Goal: Task Accomplishment & Management: Use online tool/utility

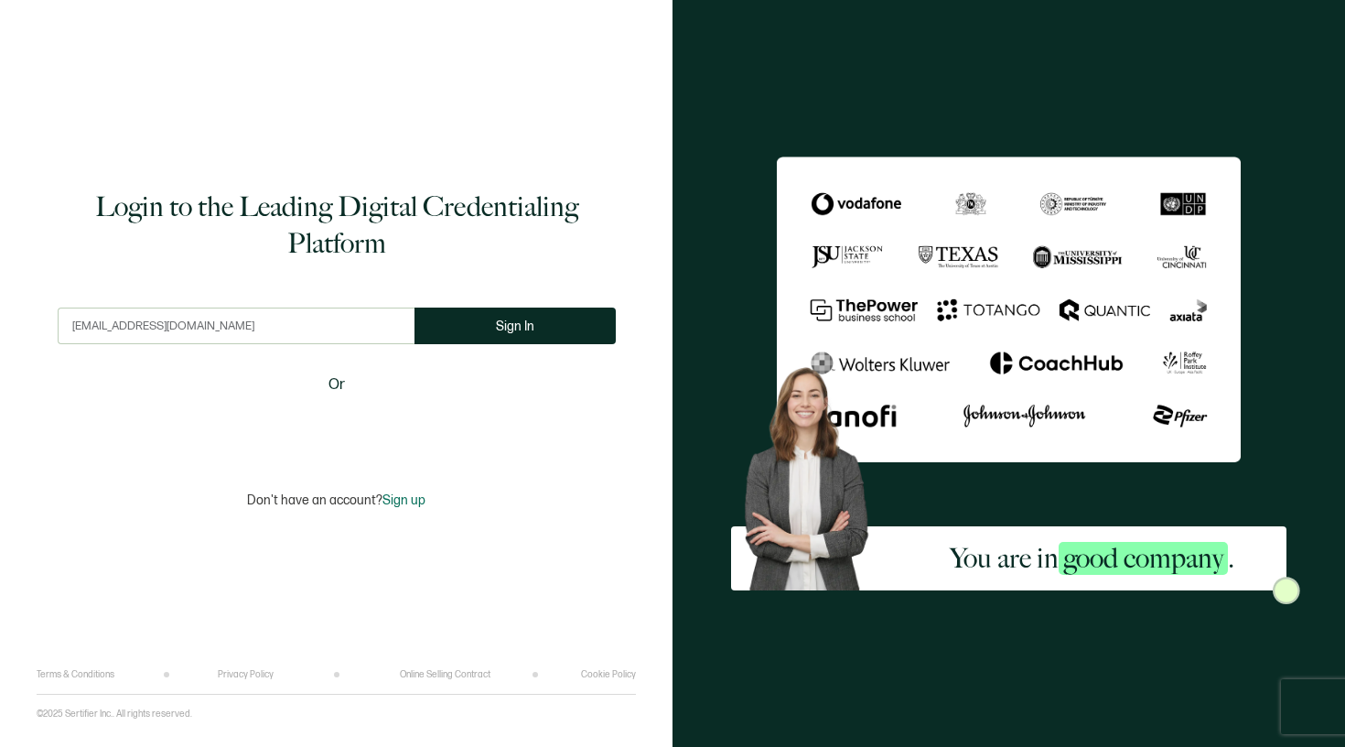
type input "[EMAIL_ADDRESS][DOMAIN_NAME]"
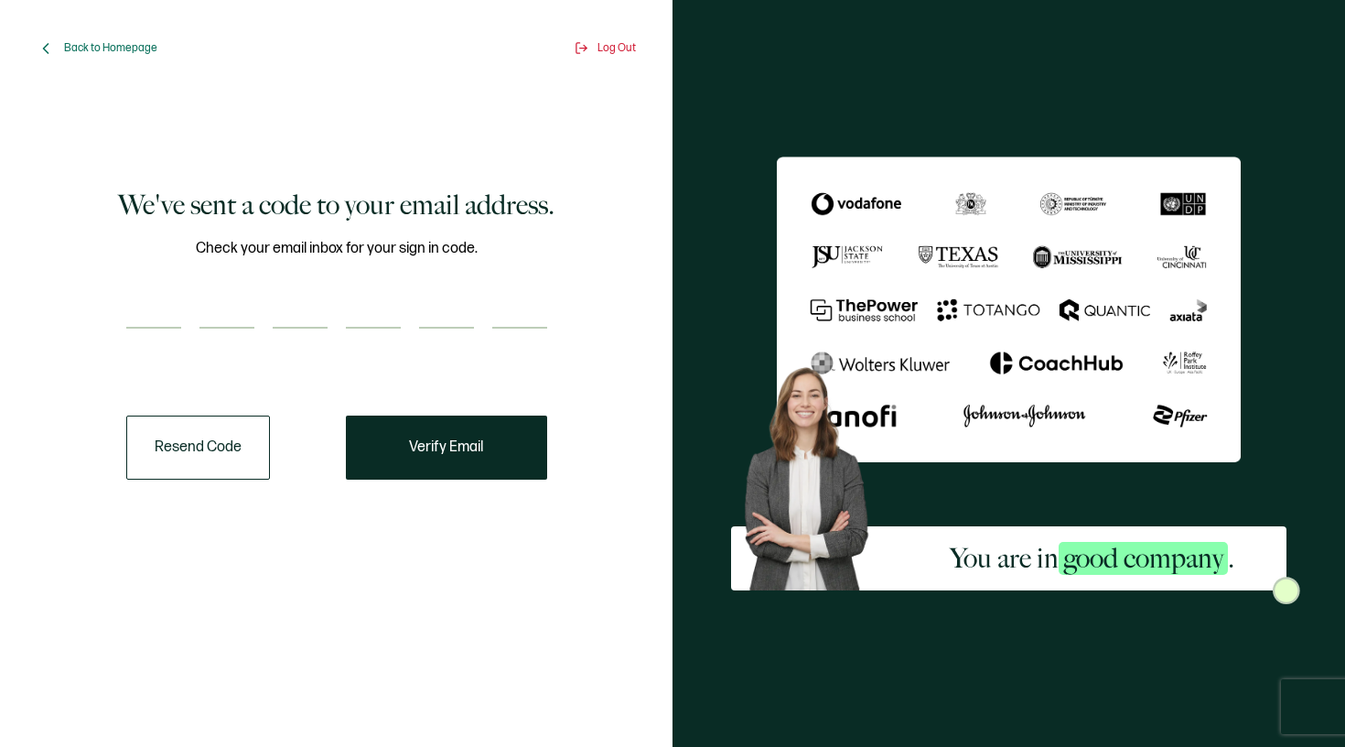
click at [165, 308] on input "number" at bounding box center [153, 310] width 55 height 37
type input "8"
type input "9"
type input "6"
type input "1"
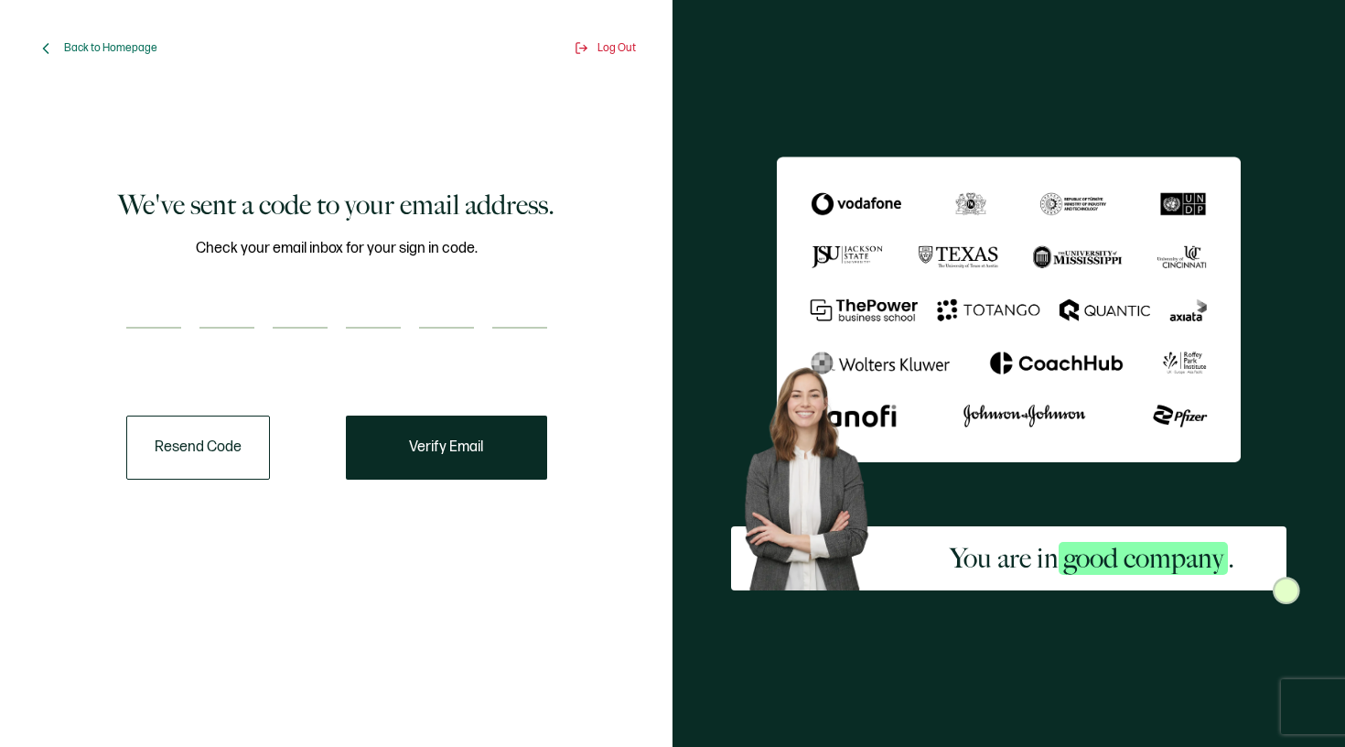
type input "0"
type input "9"
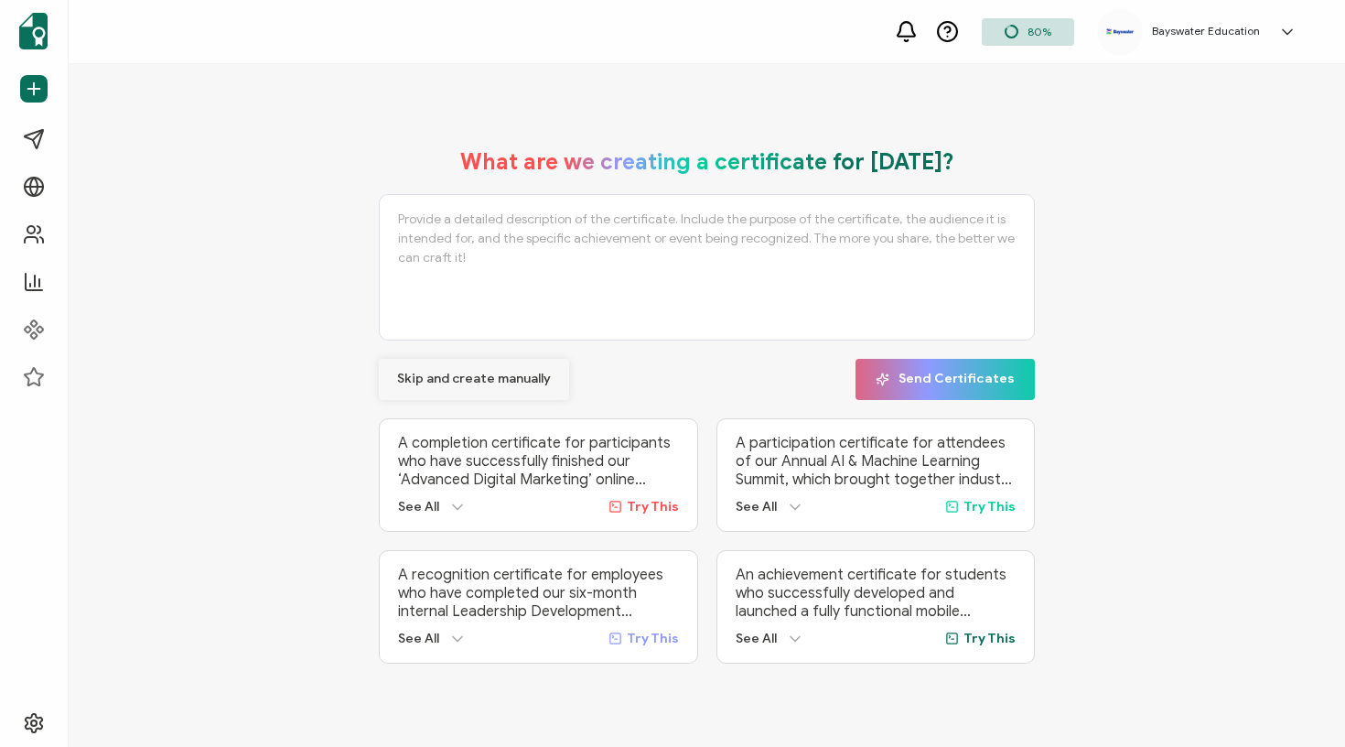
click at [502, 377] on span "Skip and create manually" at bounding box center [474, 378] width 154 height 13
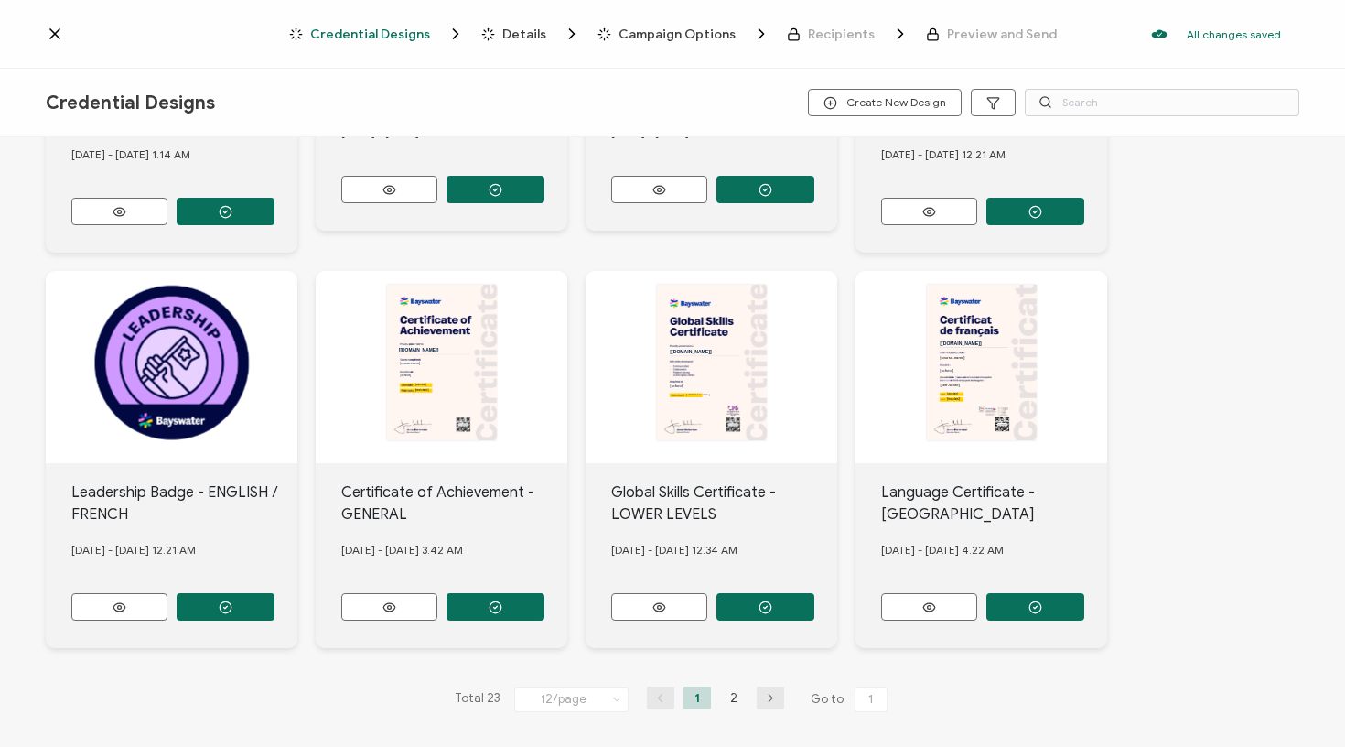
scroll to position [693, 0]
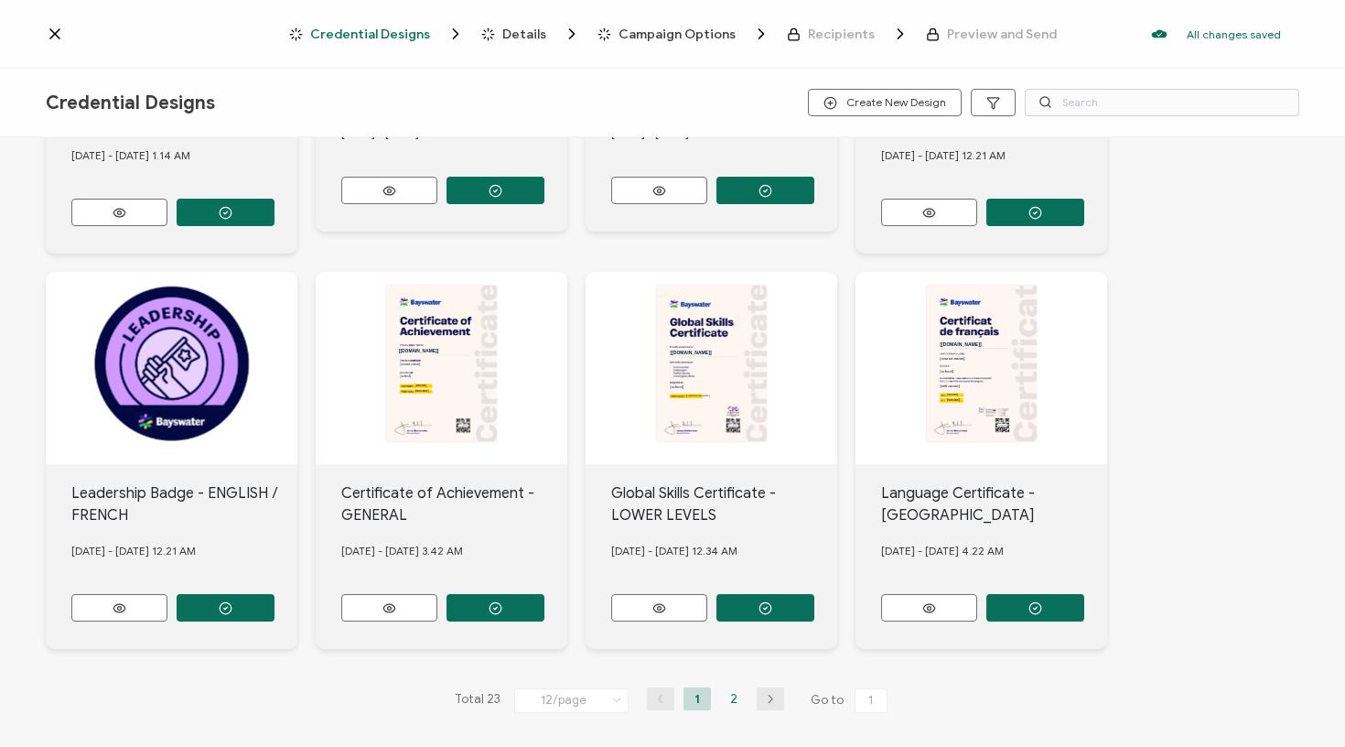
click at [728, 692] on li "2" at bounding box center [733, 698] width 27 height 23
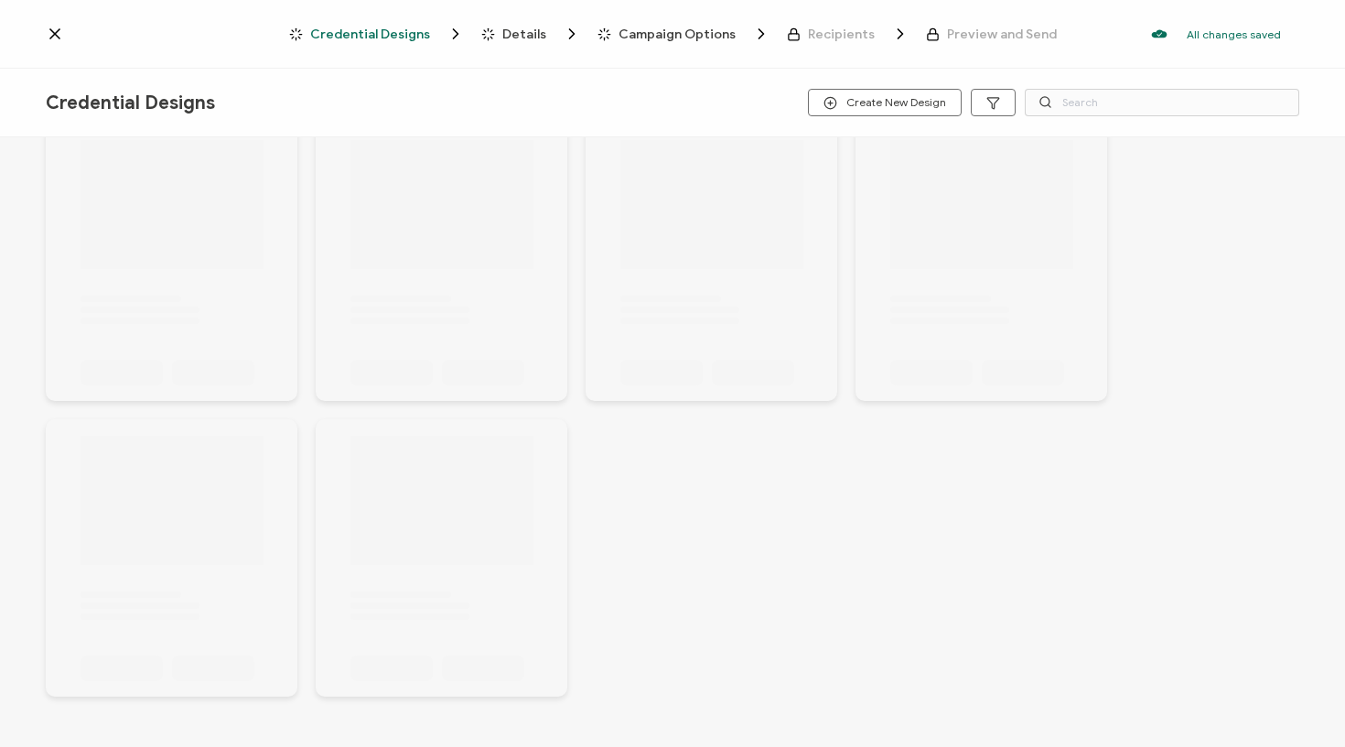
scroll to position [50, 0]
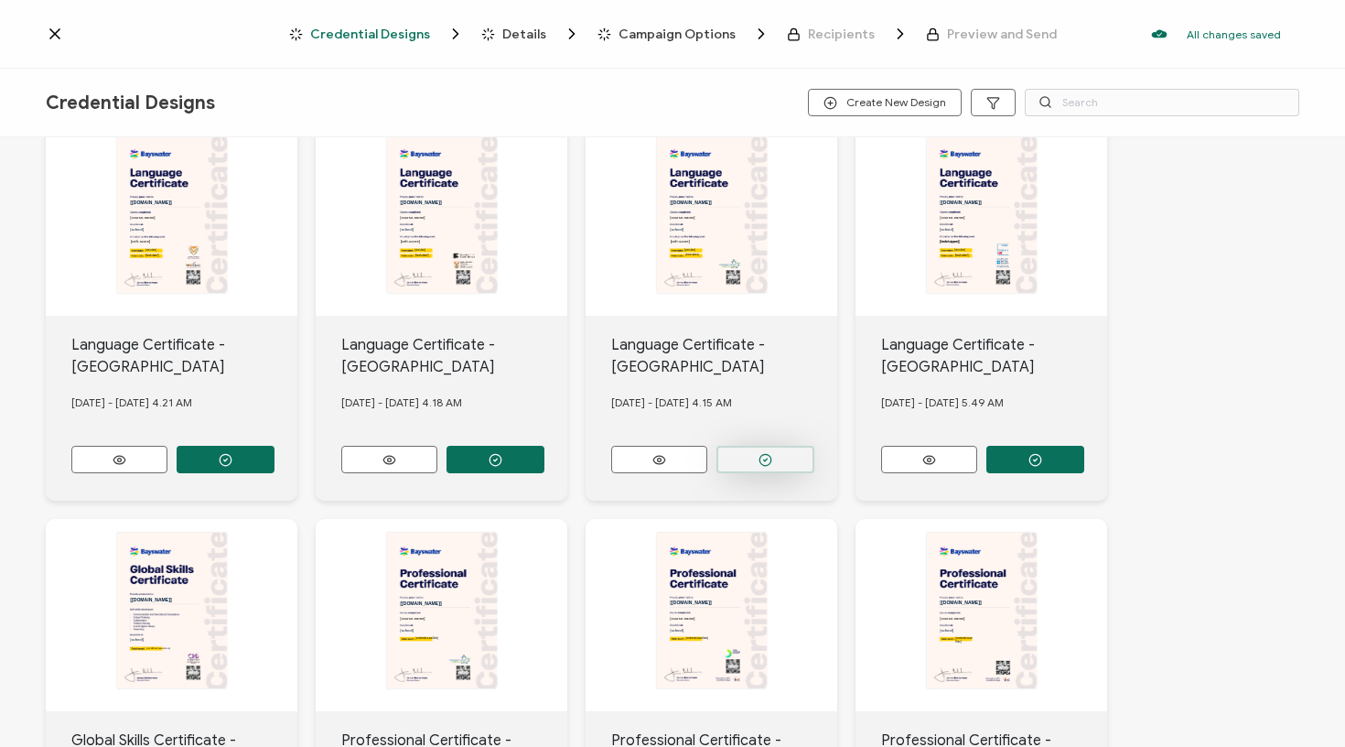
click at [757, 459] on button "button" at bounding box center [765, 459] width 98 height 27
click at [782, 450] on div at bounding box center [713, 459] width 204 height 27
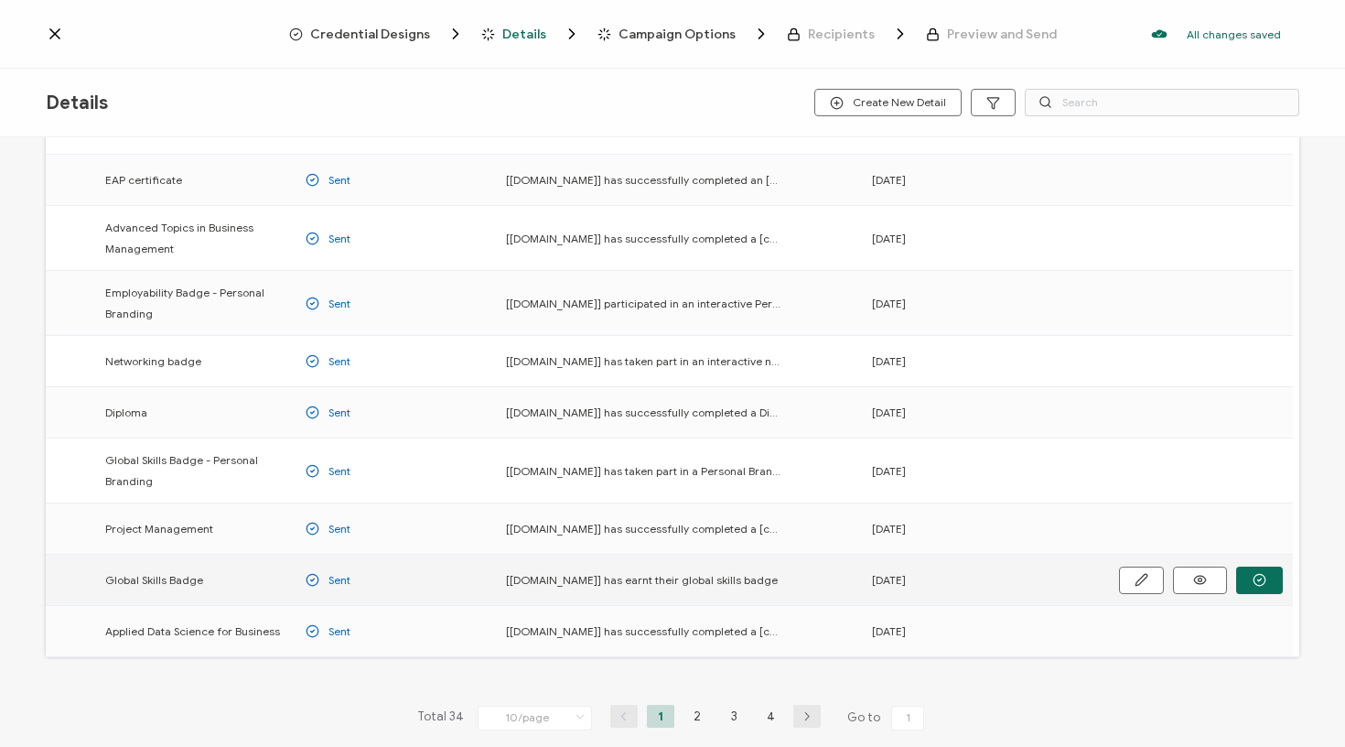
scroll to position [128, 0]
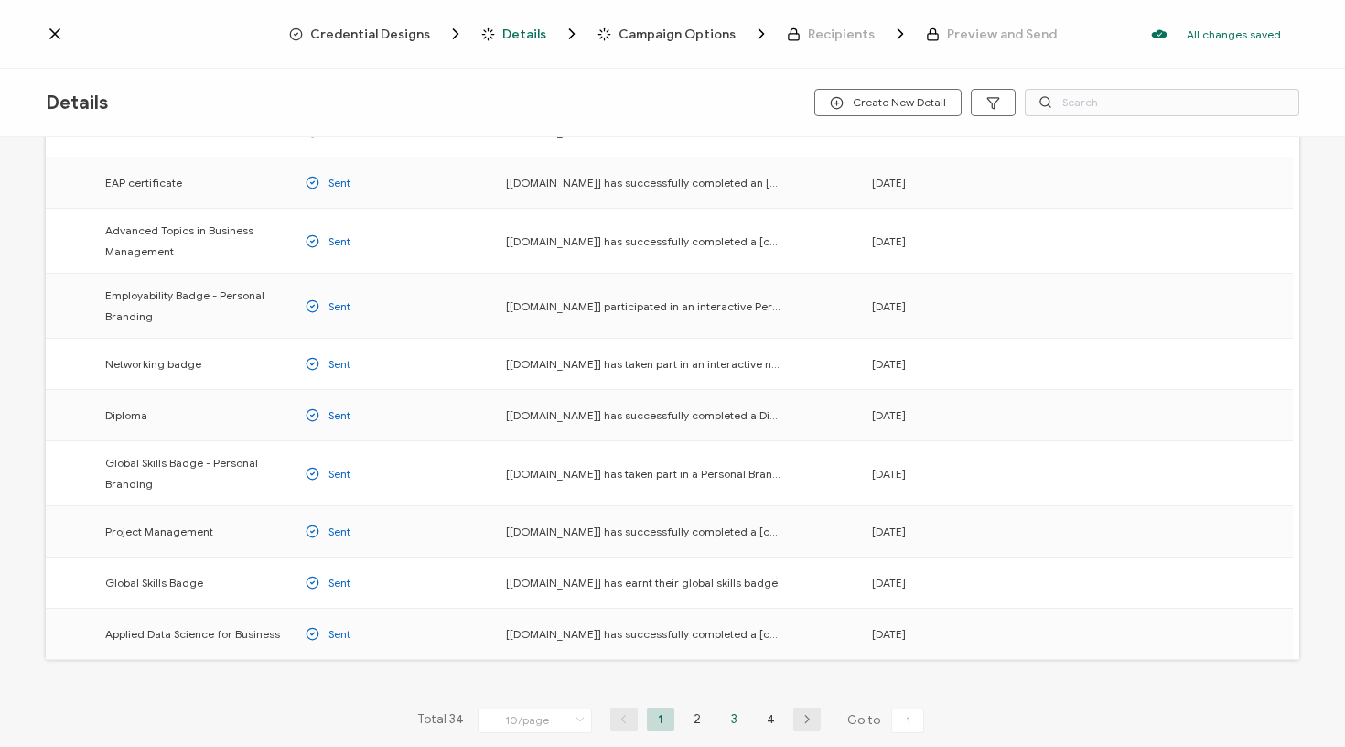
click at [731, 717] on li "3" at bounding box center [733, 718] width 27 height 23
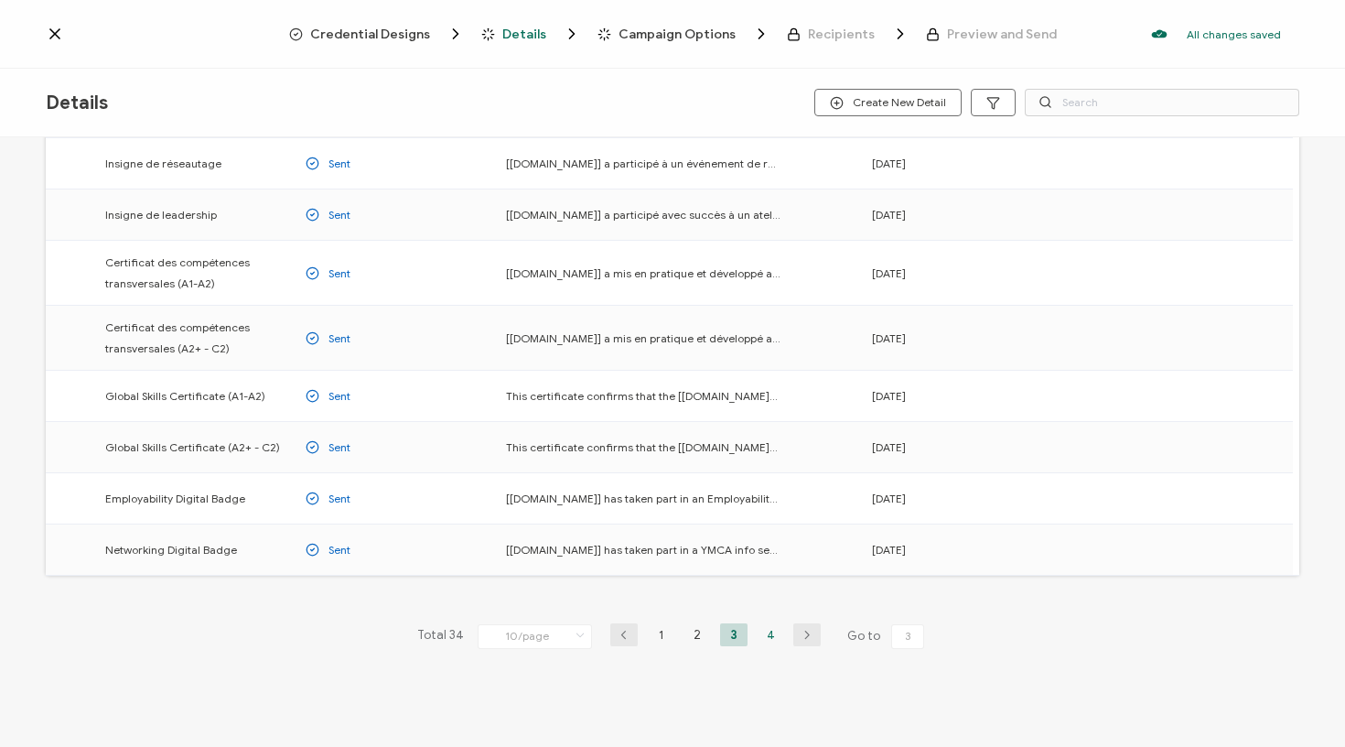
scroll to position [199, 0]
click at [764, 635] on li "4" at bounding box center [770, 634] width 27 height 23
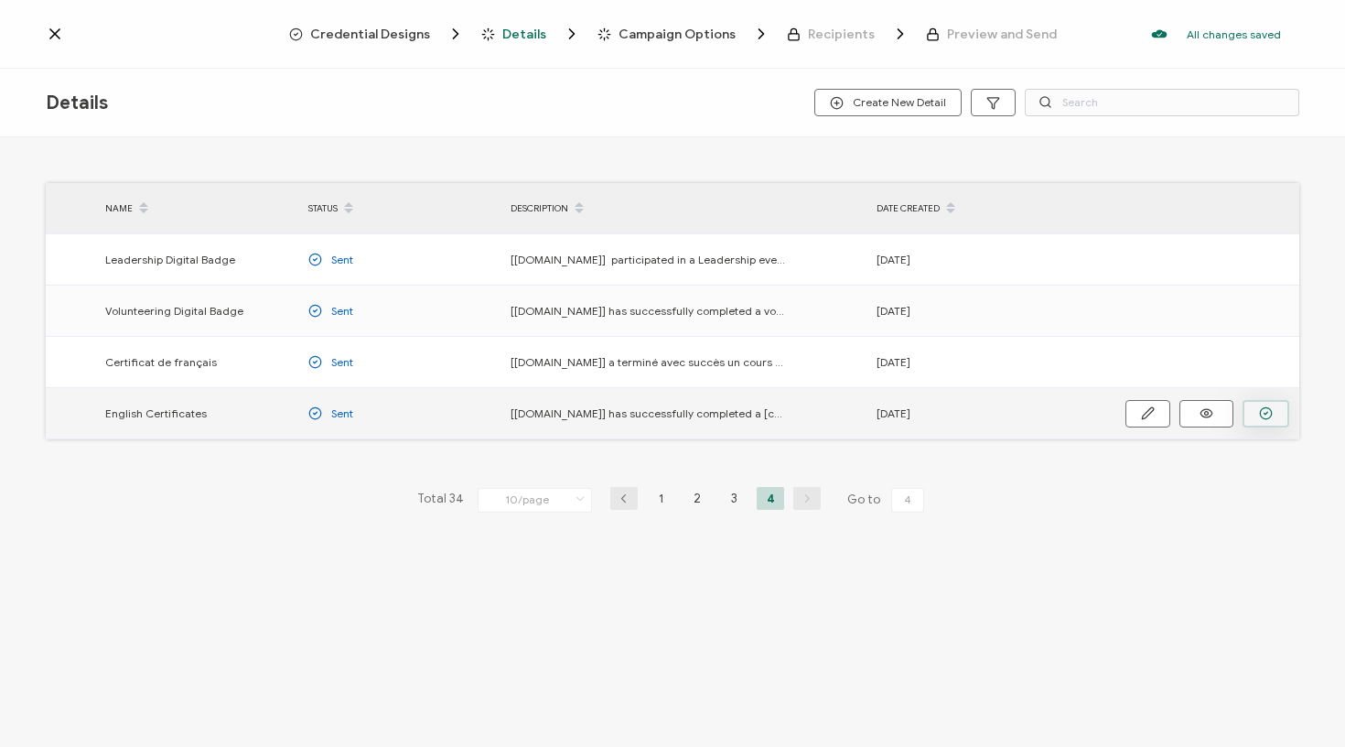
click at [1255, 416] on button "button" at bounding box center [1265, 413] width 47 height 27
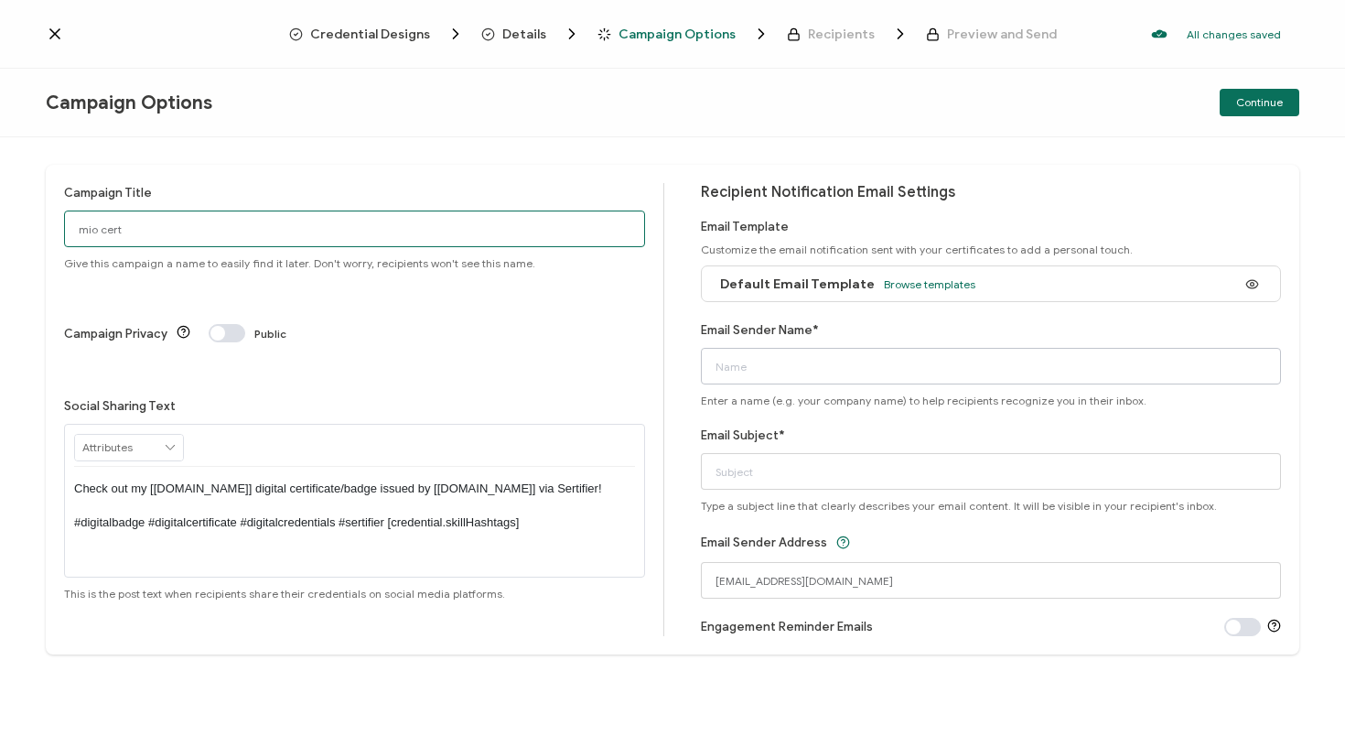
type input "mio cert"
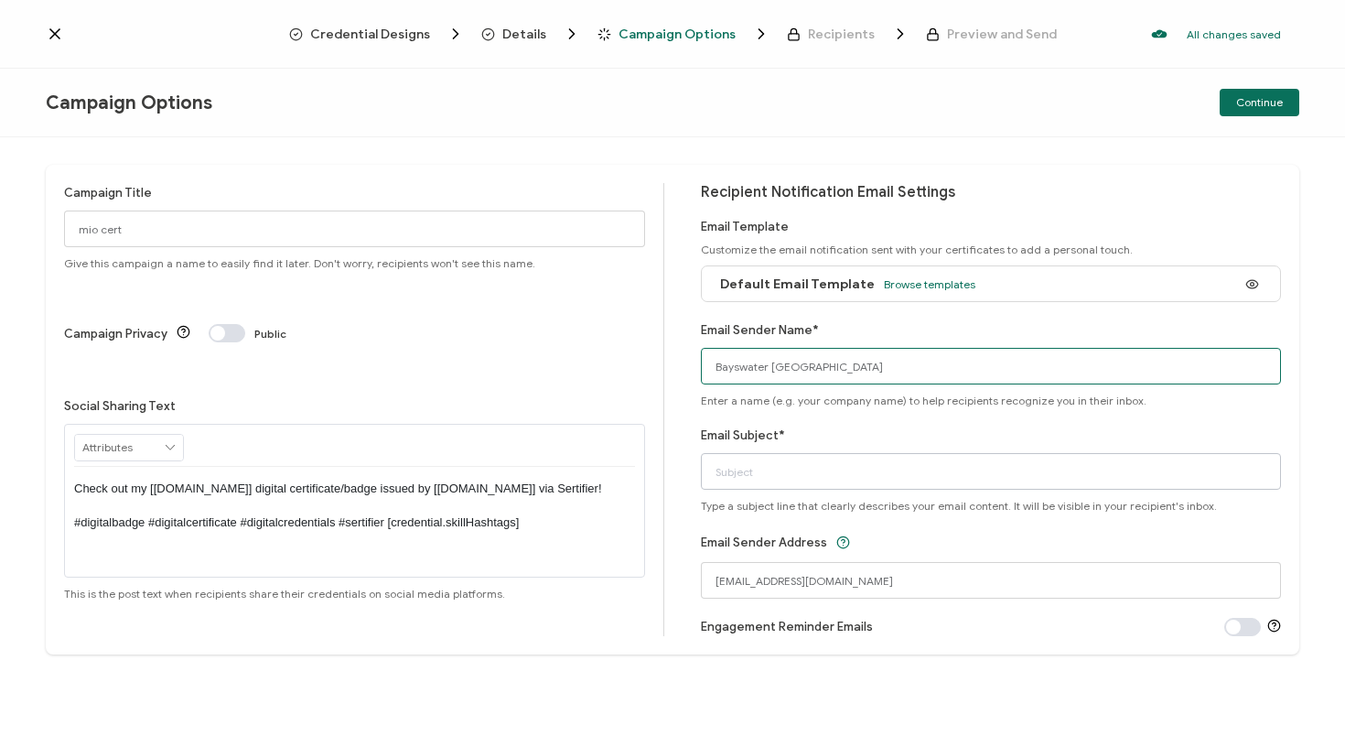
type input "Bayswater [GEOGRAPHIC_DATA]"
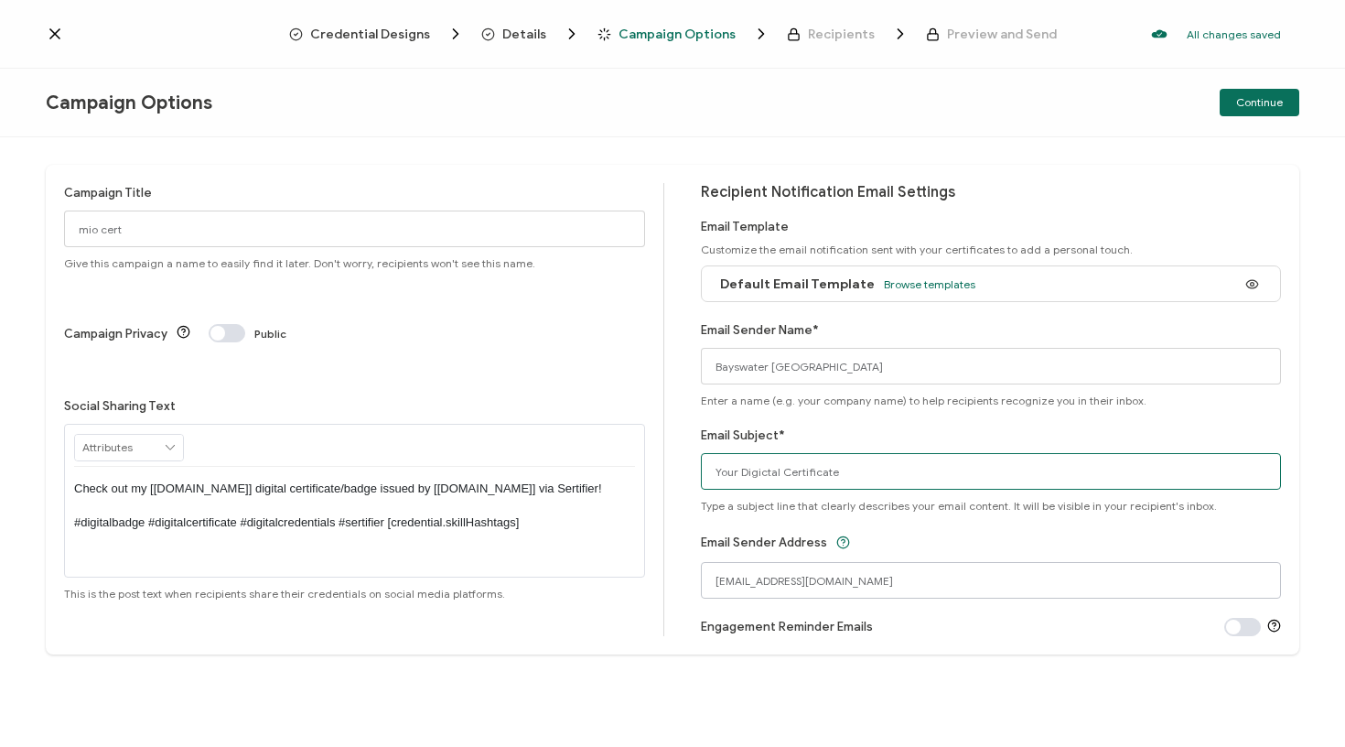
type input "Your Digictal Certificate"
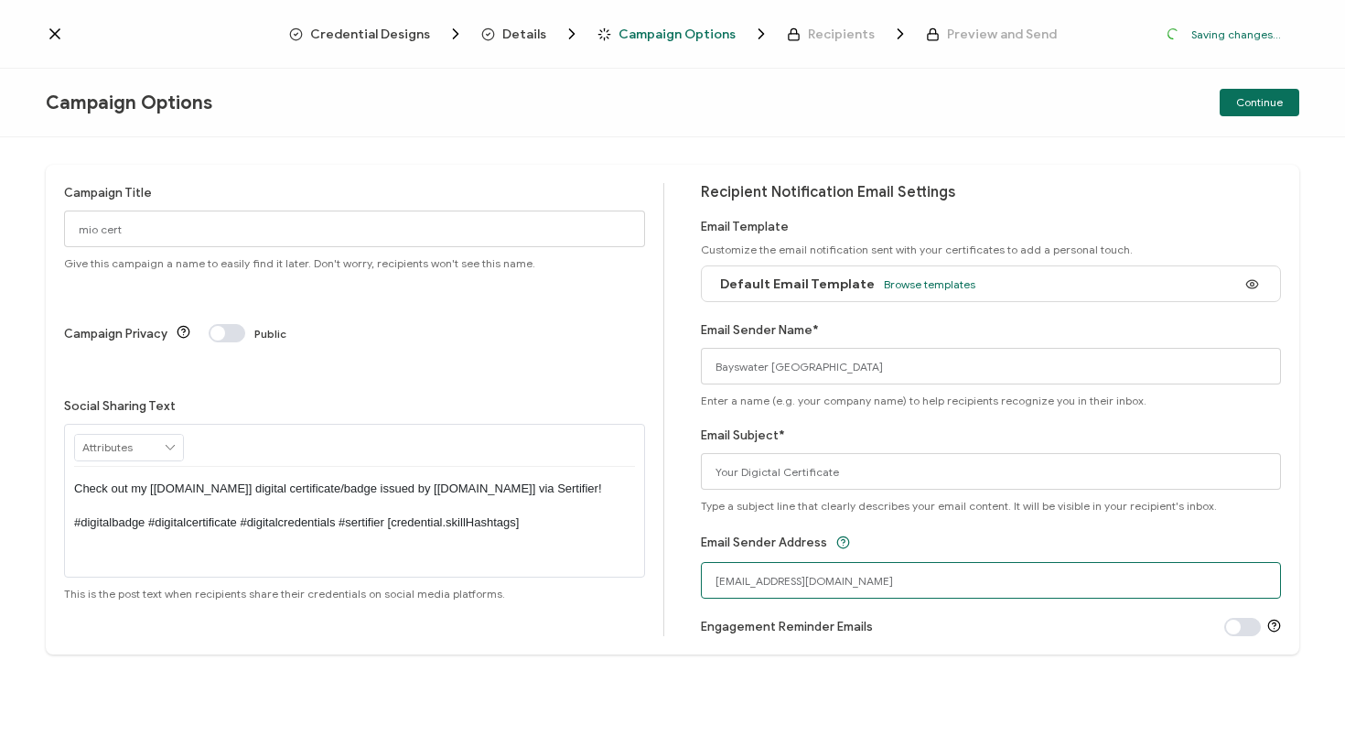
drag, startPoint x: 823, startPoint y: 583, endPoint x: 690, endPoint y: 581, distance: 133.6
type input "[EMAIL_ADDRESS][DOMAIN_NAME]"
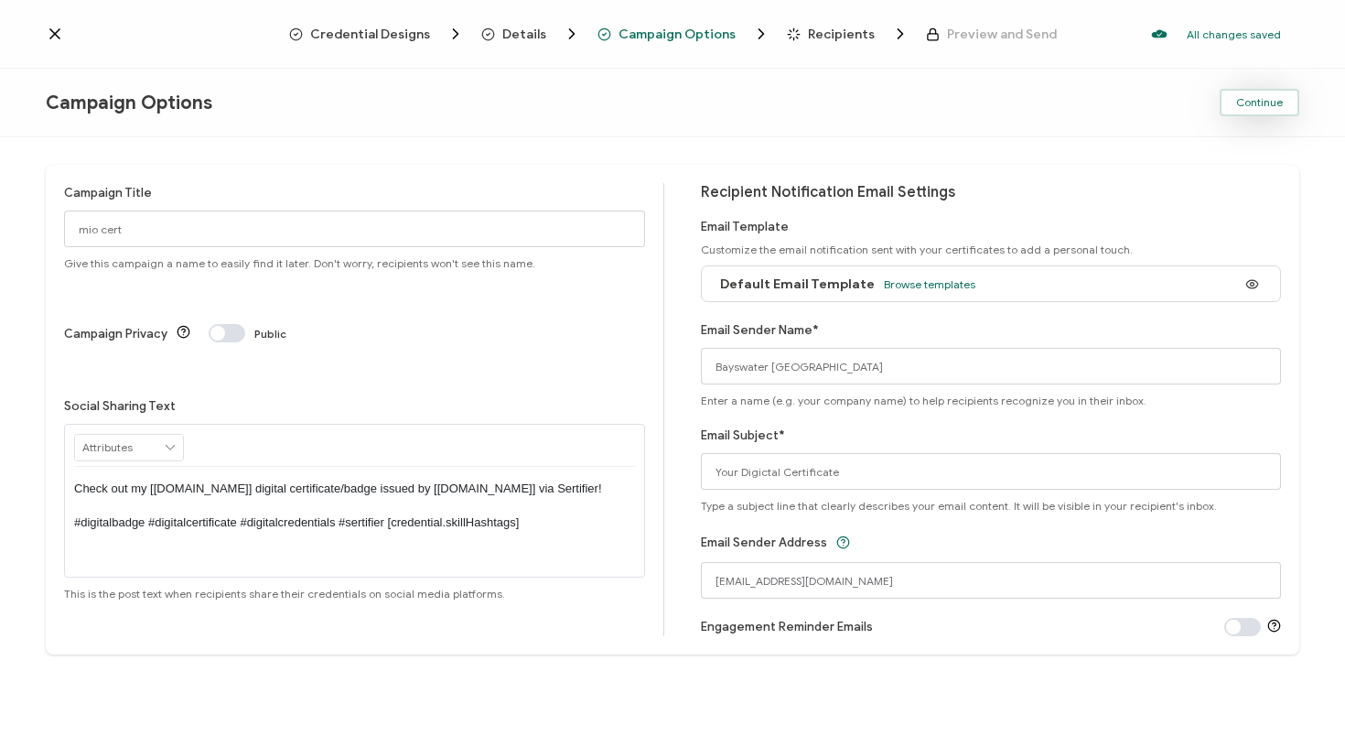
click at [1257, 97] on span "Continue" at bounding box center [1259, 102] width 47 height 11
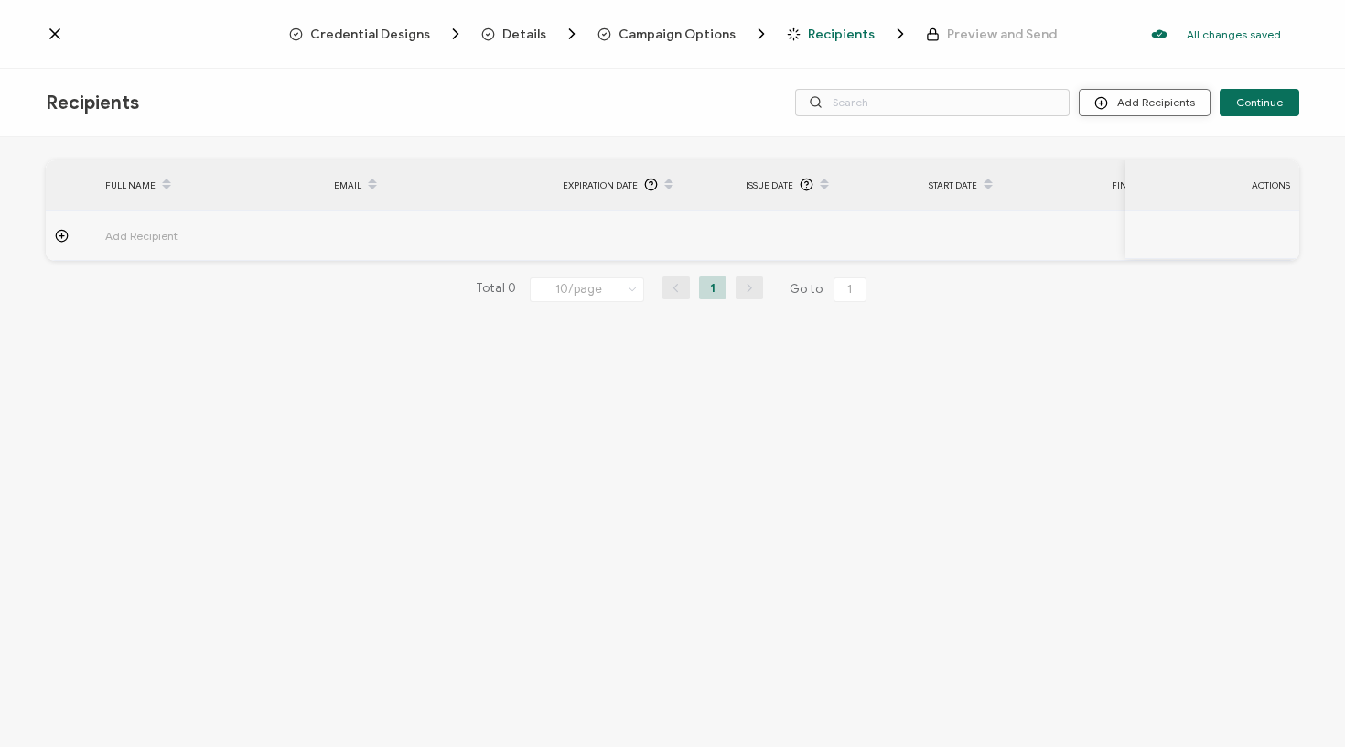
click at [1173, 95] on button "Add Recipients" at bounding box center [1145, 102] width 132 height 27
click at [1102, 146] on icon at bounding box center [1106, 152] width 14 height 14
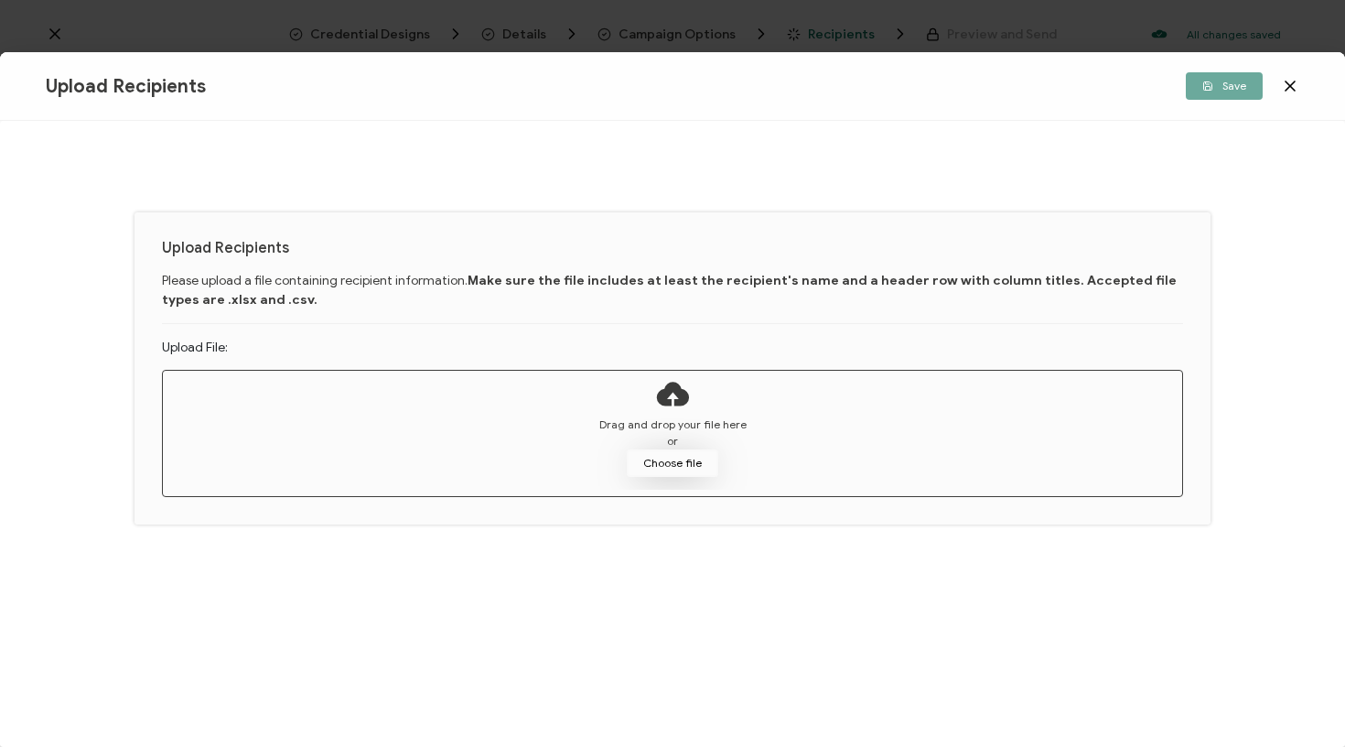
click at [634, 453] on button "Choose file" at bounding box center [672, 462] width 91 height 27
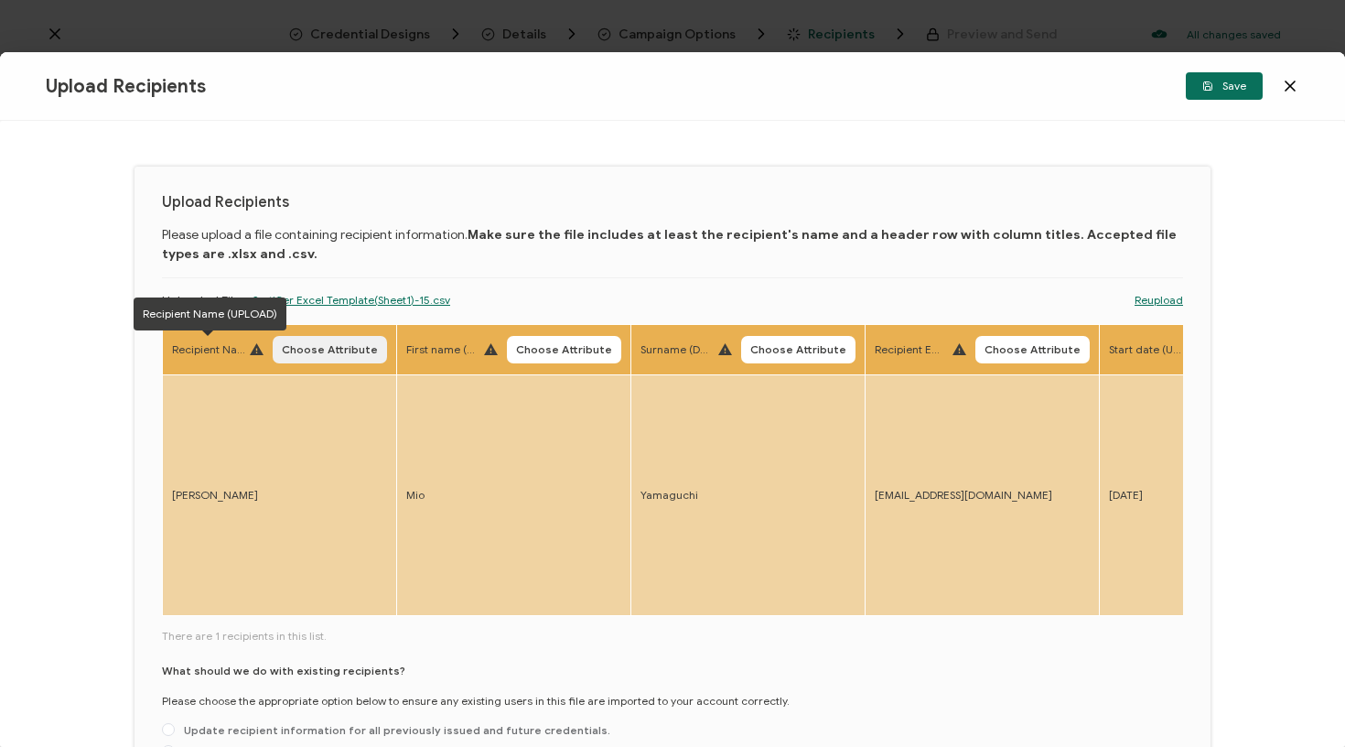
click at [312, 351] on span "Choose Attribute" at bounding box center [330, 349] width 96 height 11
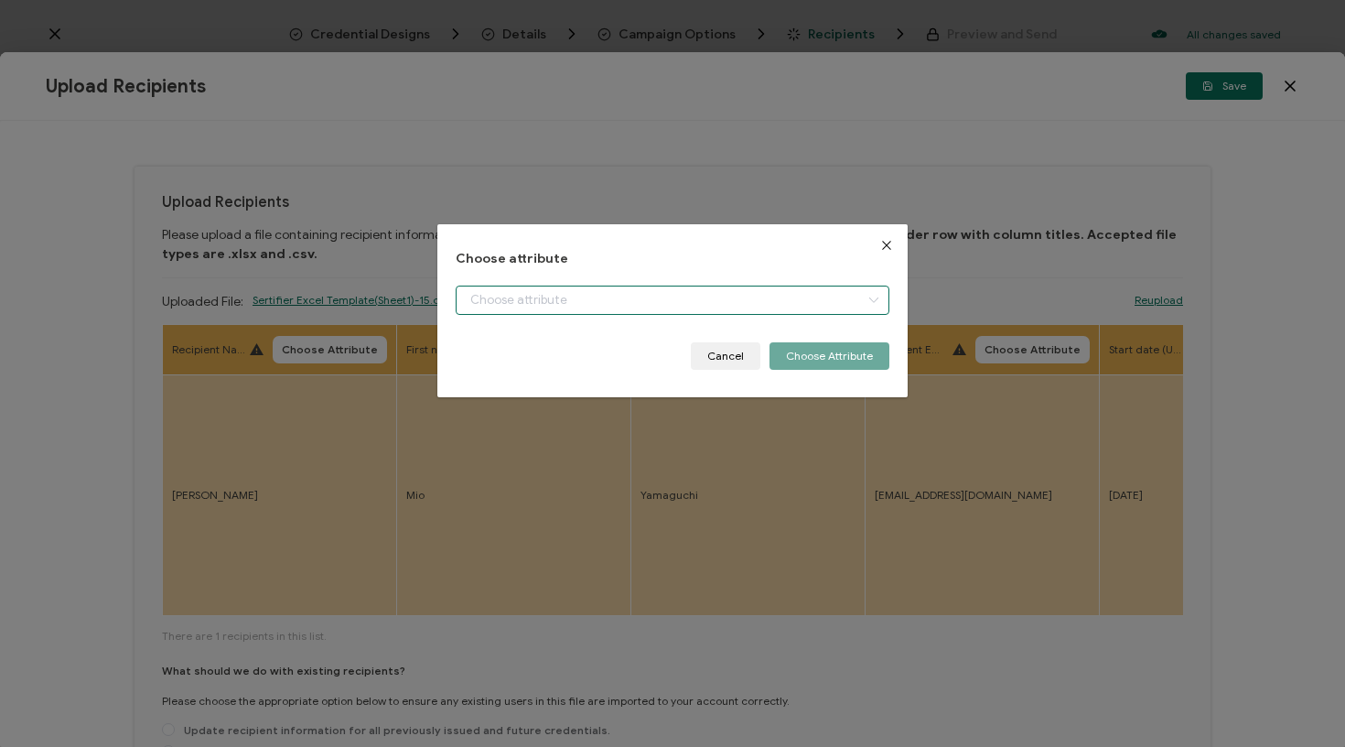
click at [518, 296] on input "dialog" at bounding box center [673, 299] width 435 height 29
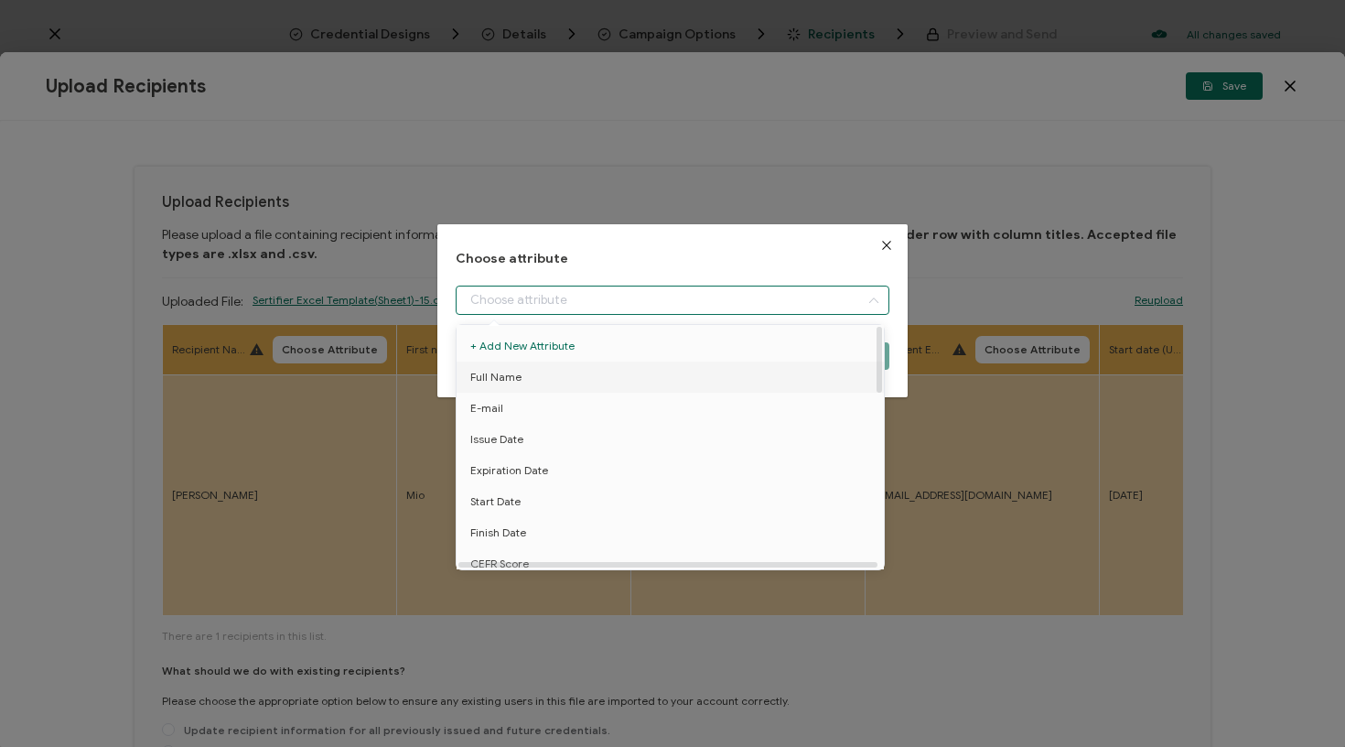
click at [509, 375] on span "Full Name" at bounding box center [495, 376] width 51 height 31
type input "Full Name"
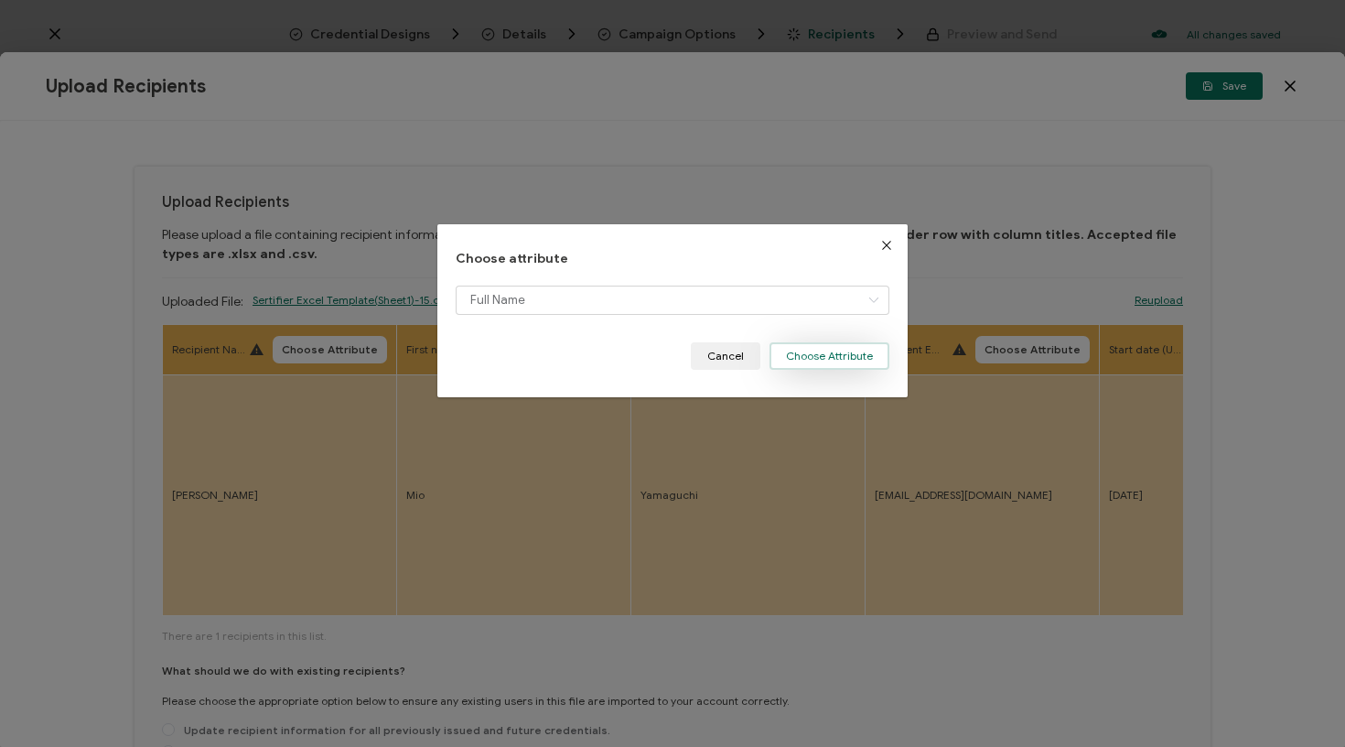
click at [817, 354] on button "Choose Attribute" at bounding box center [829, 355] width 120 height 27
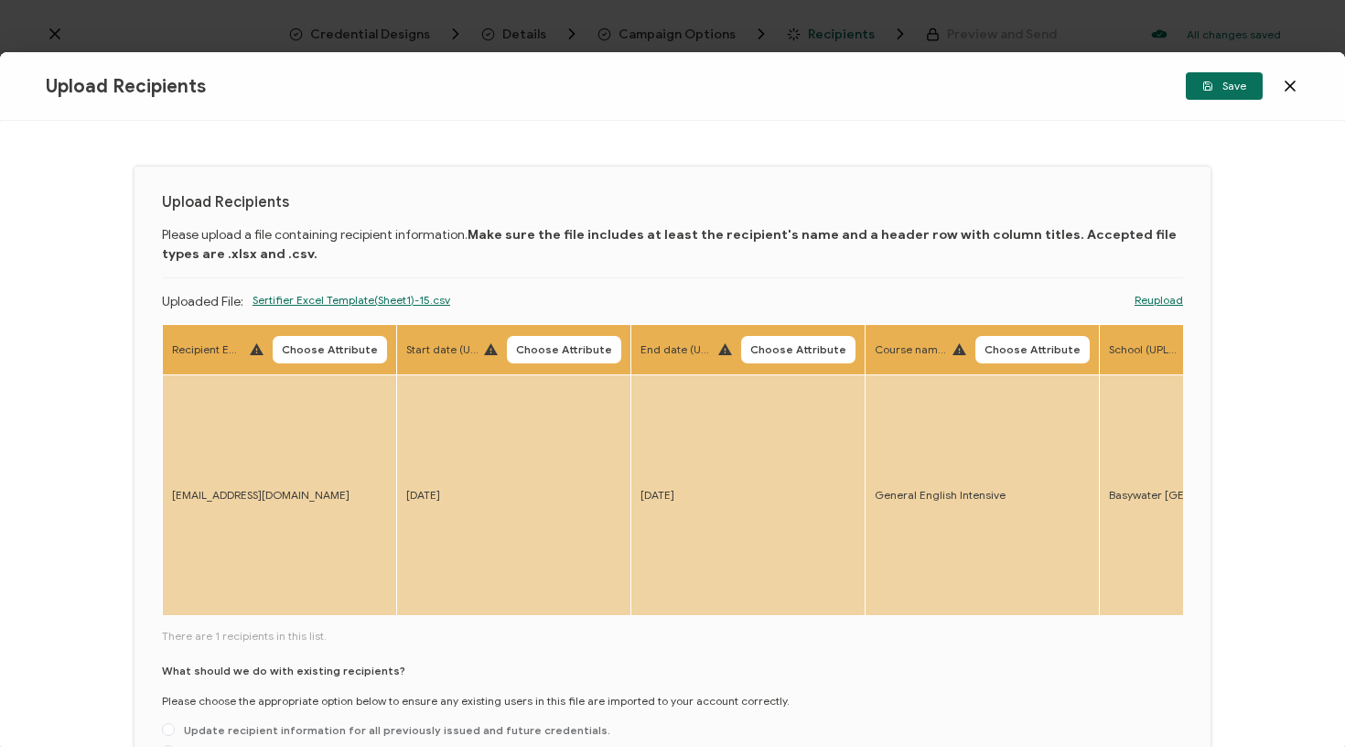
scroll to position [0, 742]
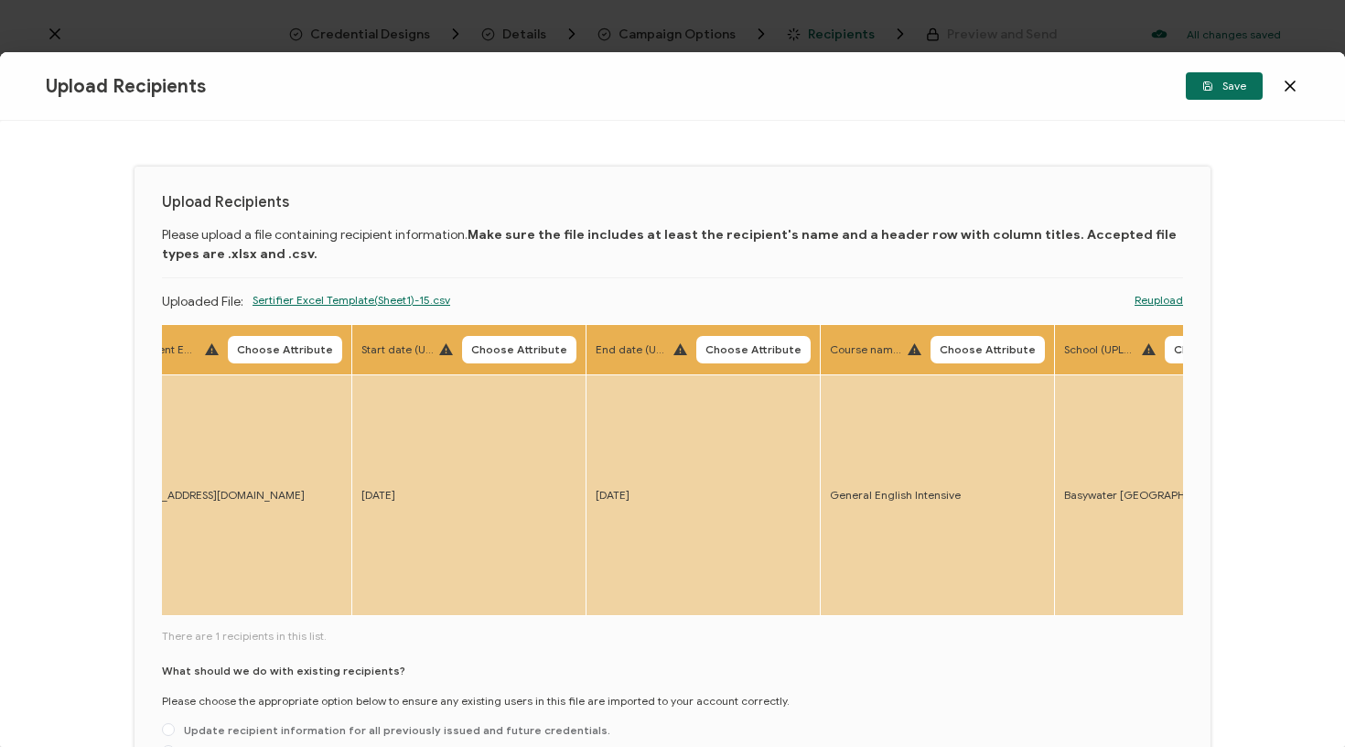
click at [613, 516] on td "[DATE]" at bounding box center [703, 495] width 234 height 241
click at [244, 345] on span "Choose Attribute" at bounding box center [285, 349] width 96 height 11
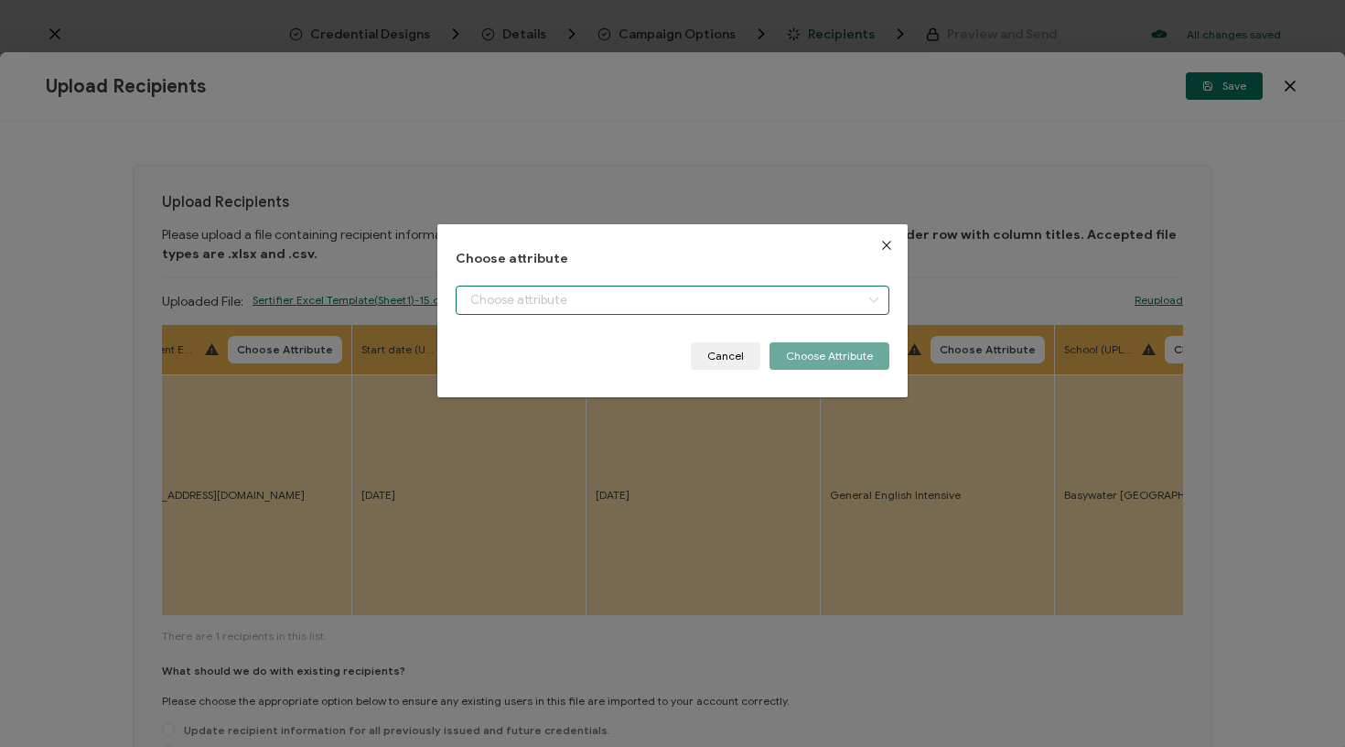
click at [496, 304] on input "dialog" at bounding box center [673, 299] width 435 height 29
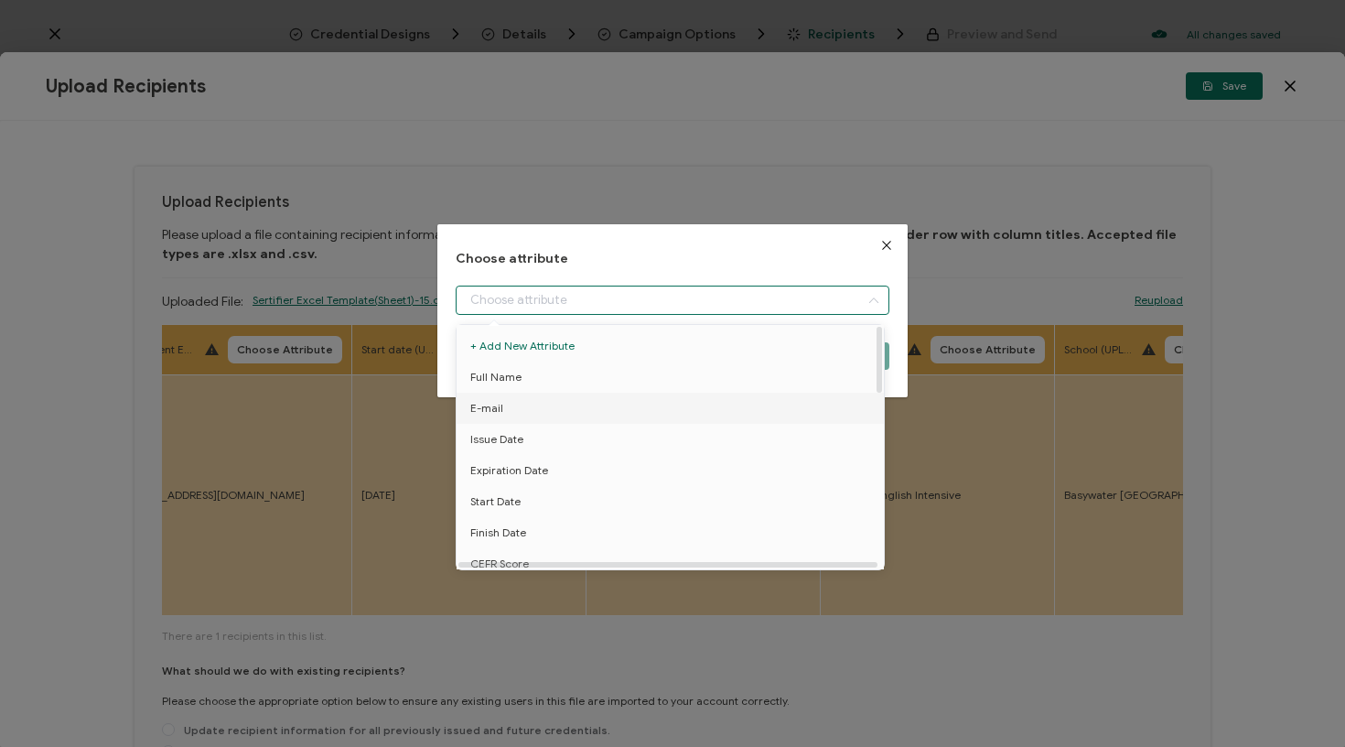
click at [496, 401] on span "E-mail" at bounding box center [486, 407] width 33 height 31
type input "E-mail"
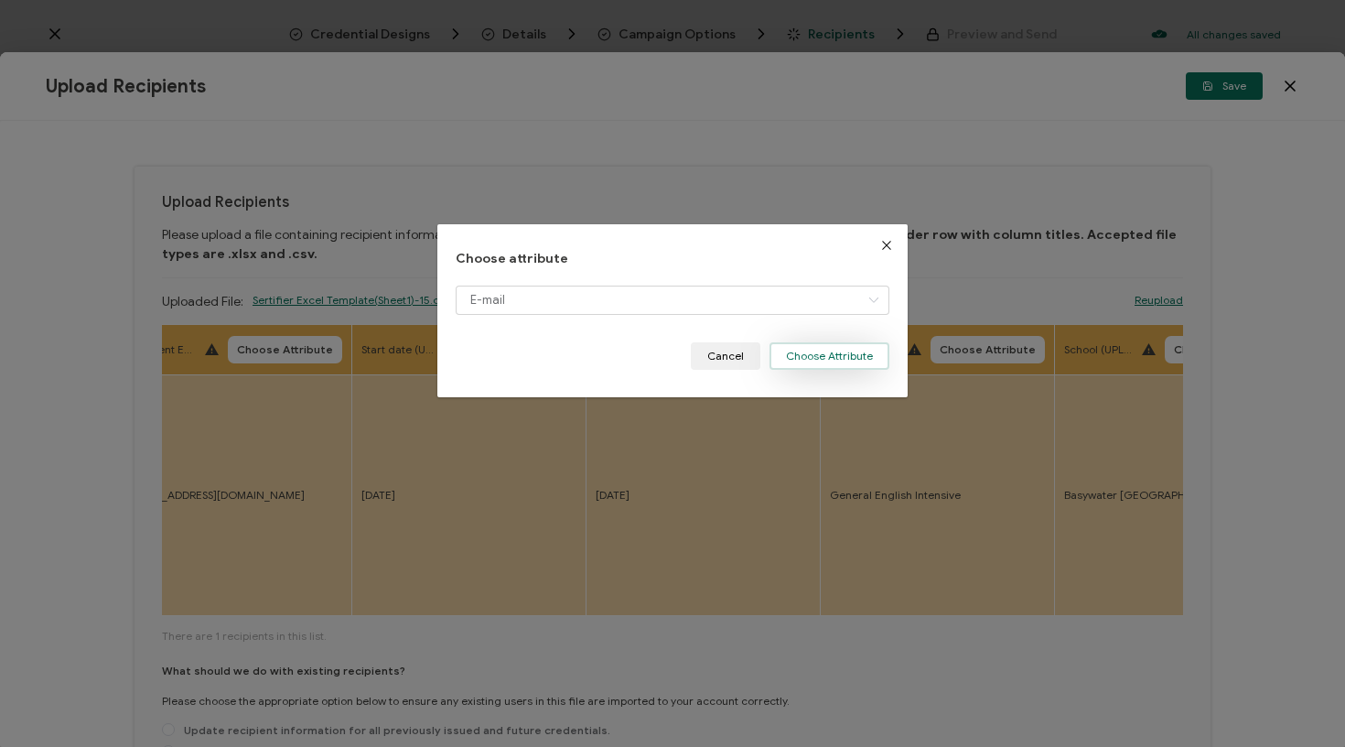
click at [867, 354] on button "Choose Attribute" at bounding box center [829, 355] width 120 height 27
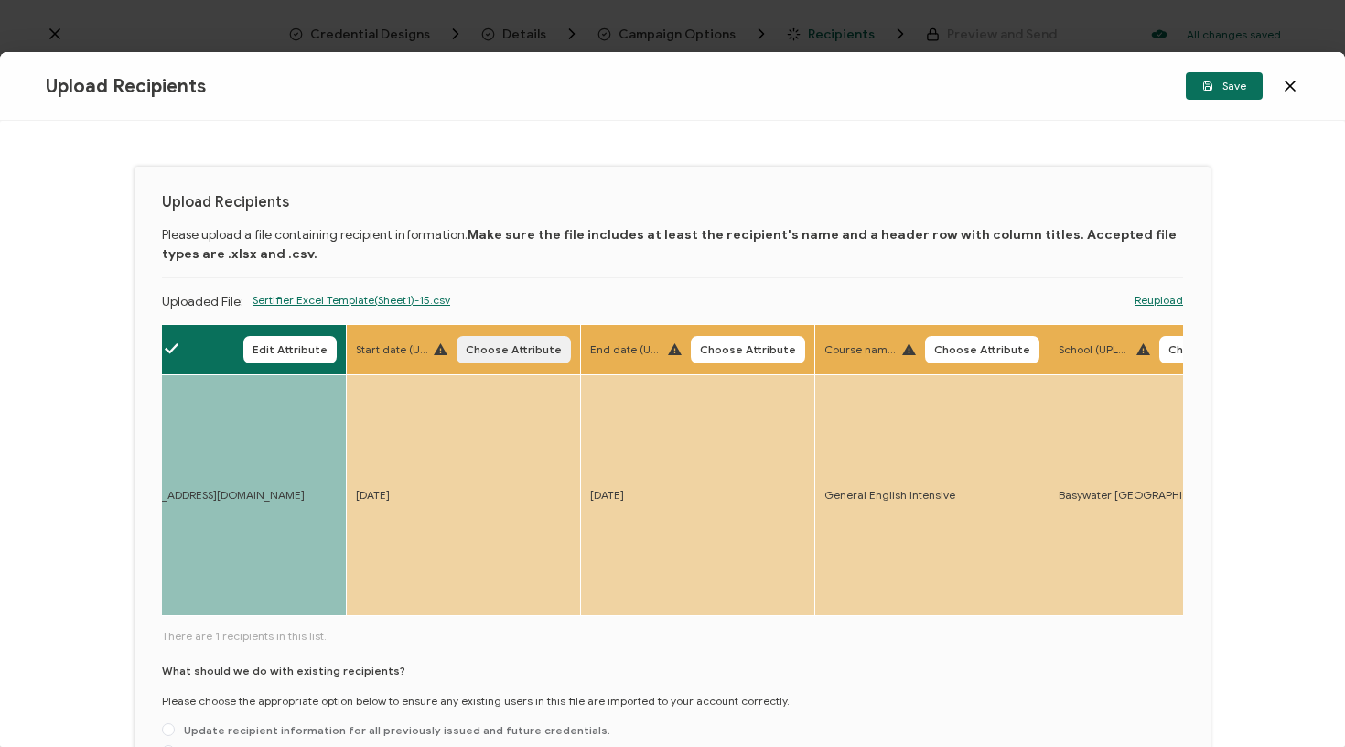
click at [527, 355] on span "Choose Attribute" at bounding box center [514, 349] width 96 height 11
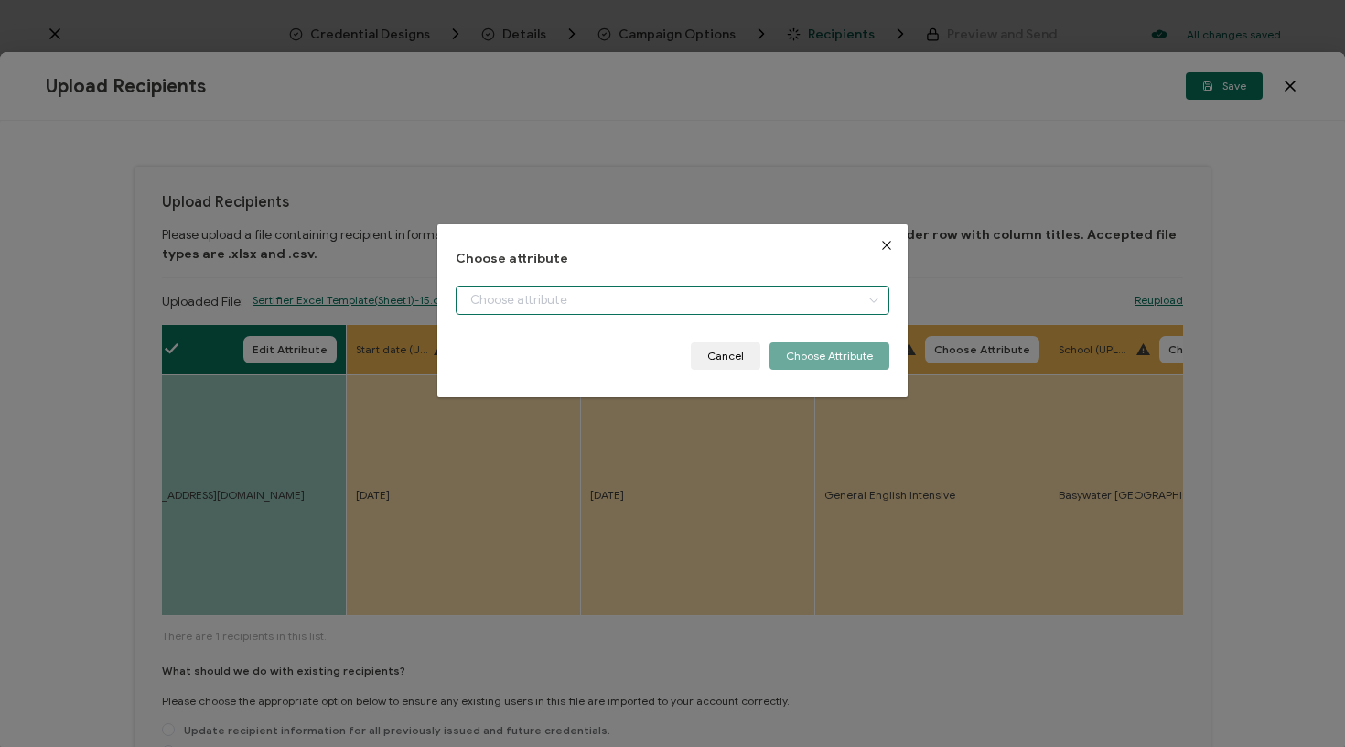
click at [577, 307] on input "dialog" at bounding box center [673, 299] width 435 height 29
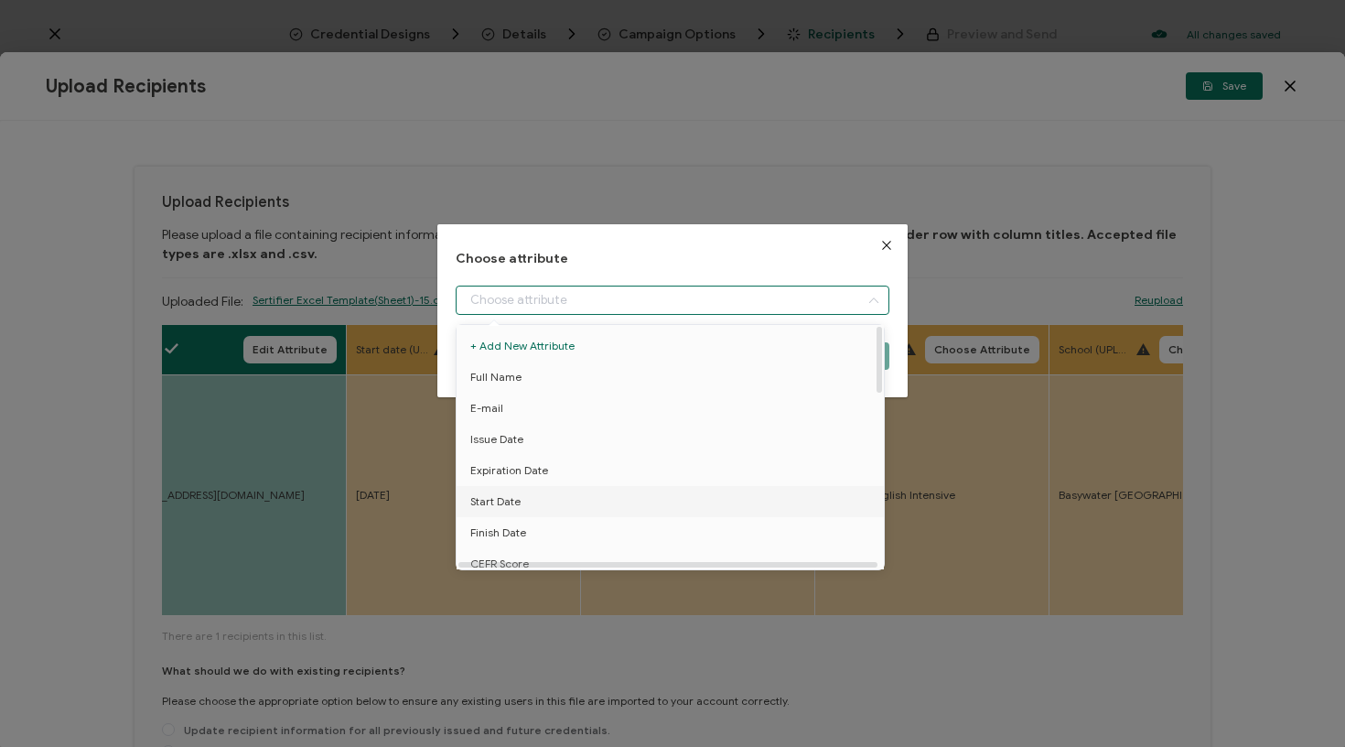
click at [530, 501] on li "Start Date" at bounding box center [673, 501] width 443 height 31
type input "Start Date"
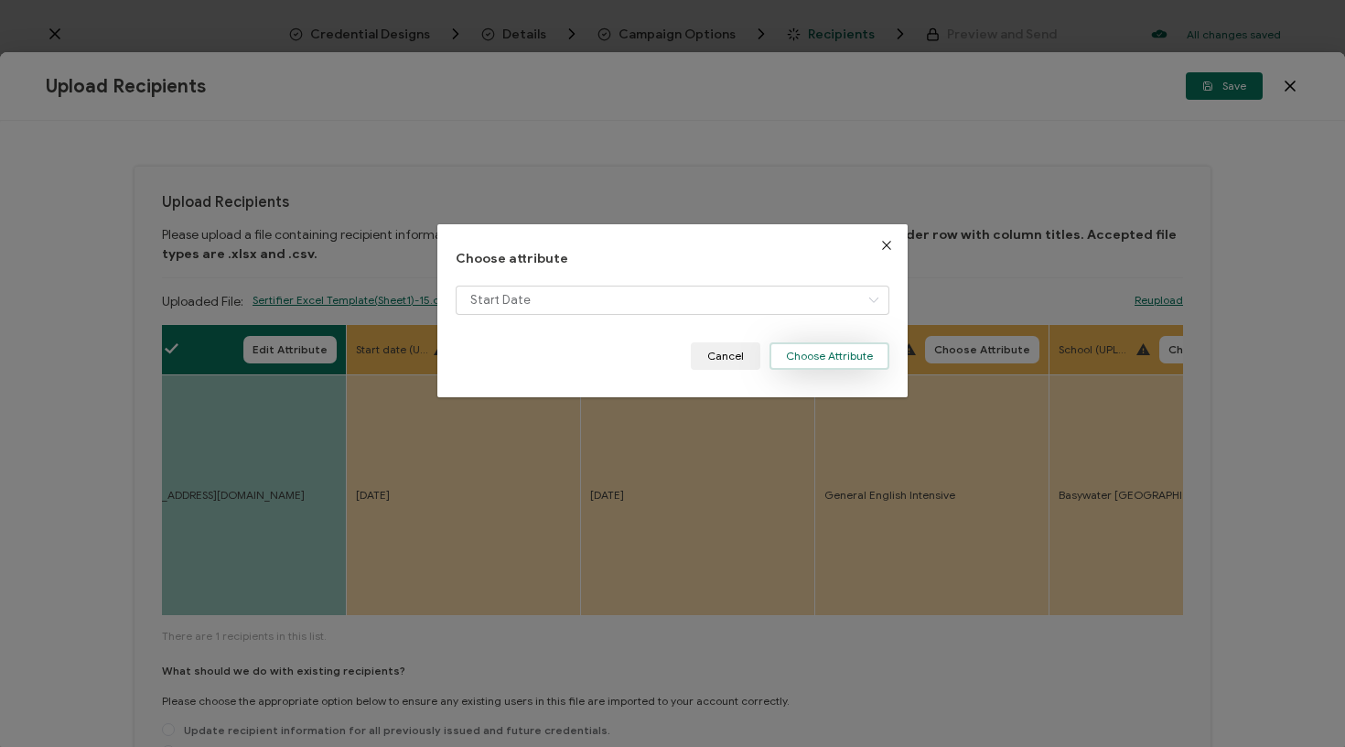
click at [846, 350] on button "Choose Attribute" at bounding box center [829, 355] width 120 height 27
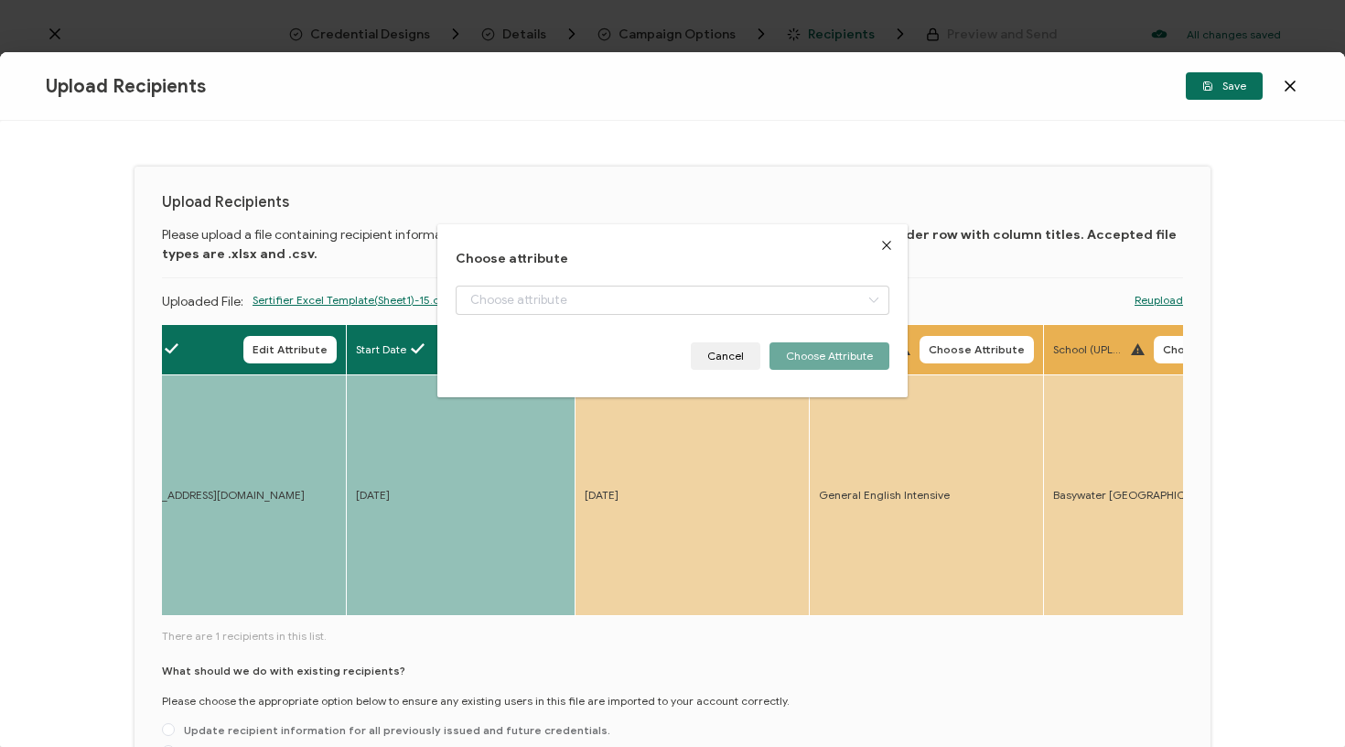
click at [745, 347] on span "Choose Attribute" at bounding box center [742, 349] width 96 height 11
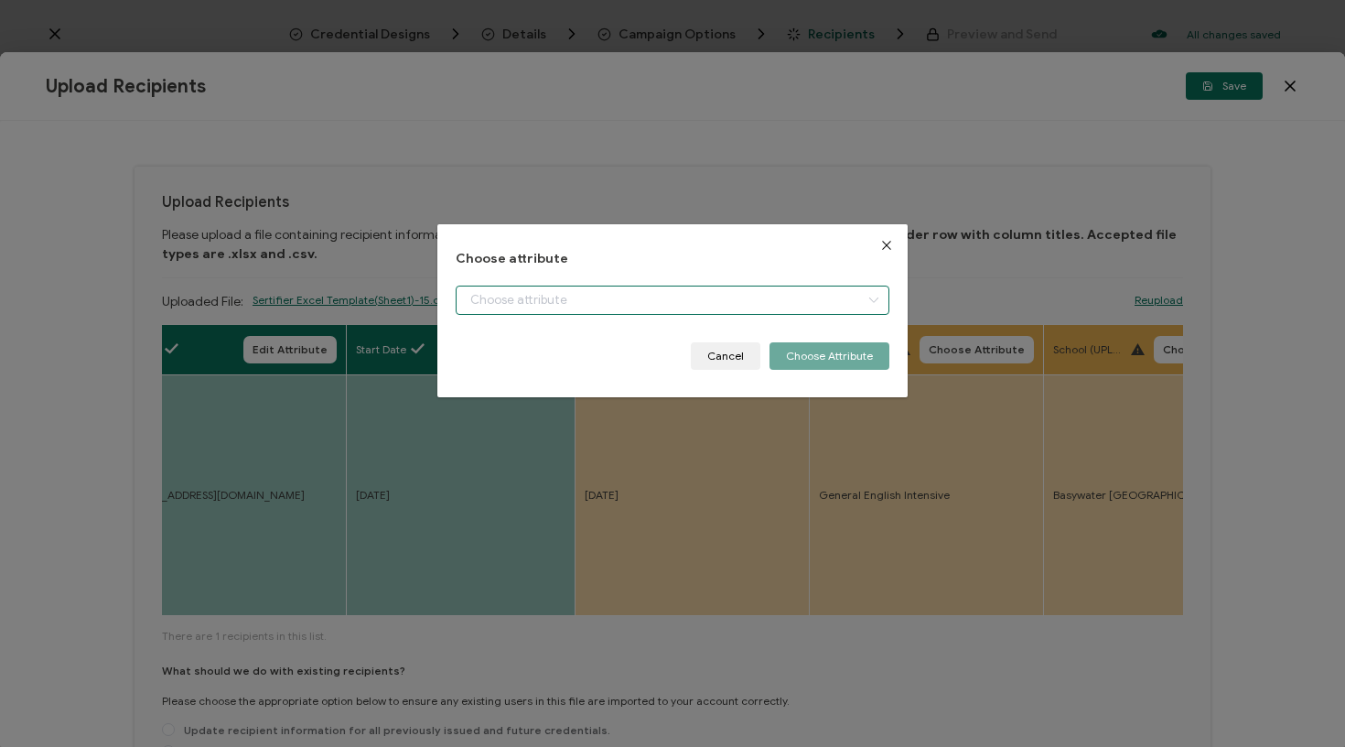
click at [737, 304] on input "dialog" at bounding box center [673, 299] width 435 height 29
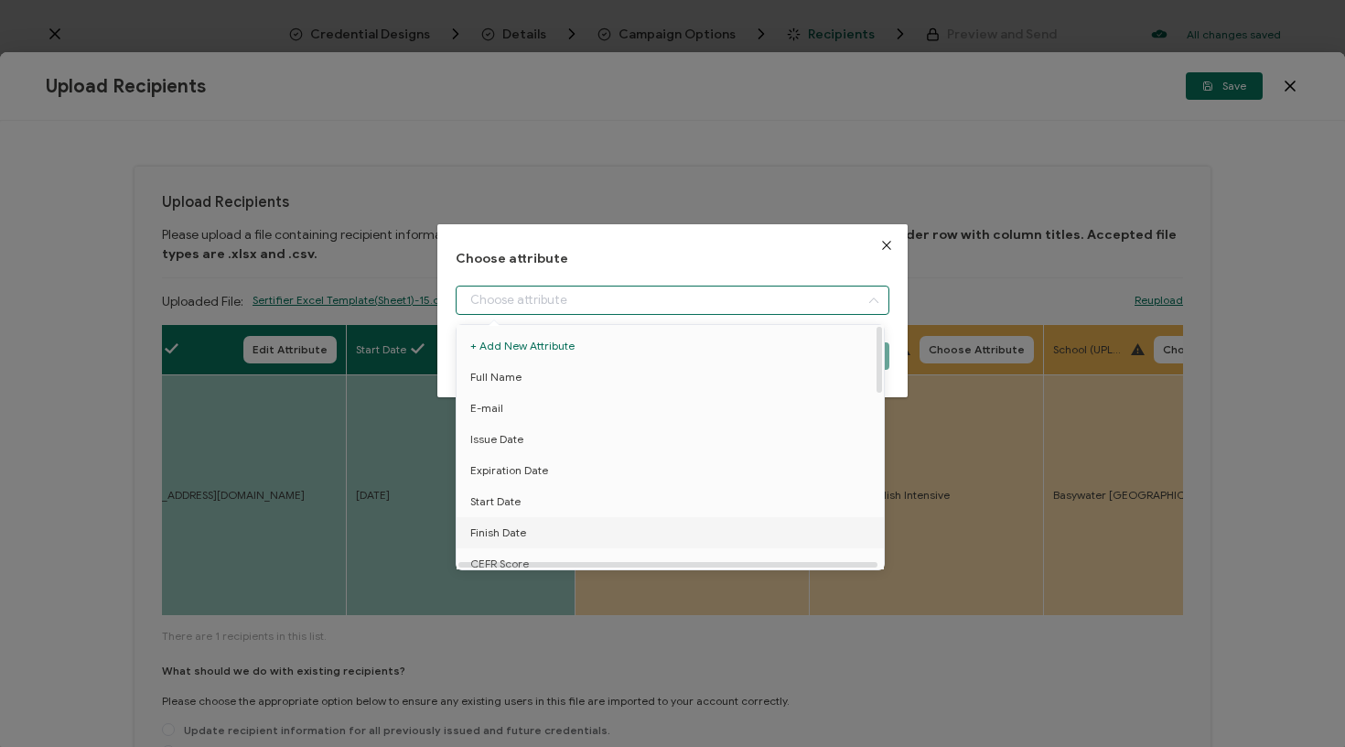
click at [577, 525] on li "Finish Date" at bounding box center [673, 532] width 443 height 31
type input "Finish Date"
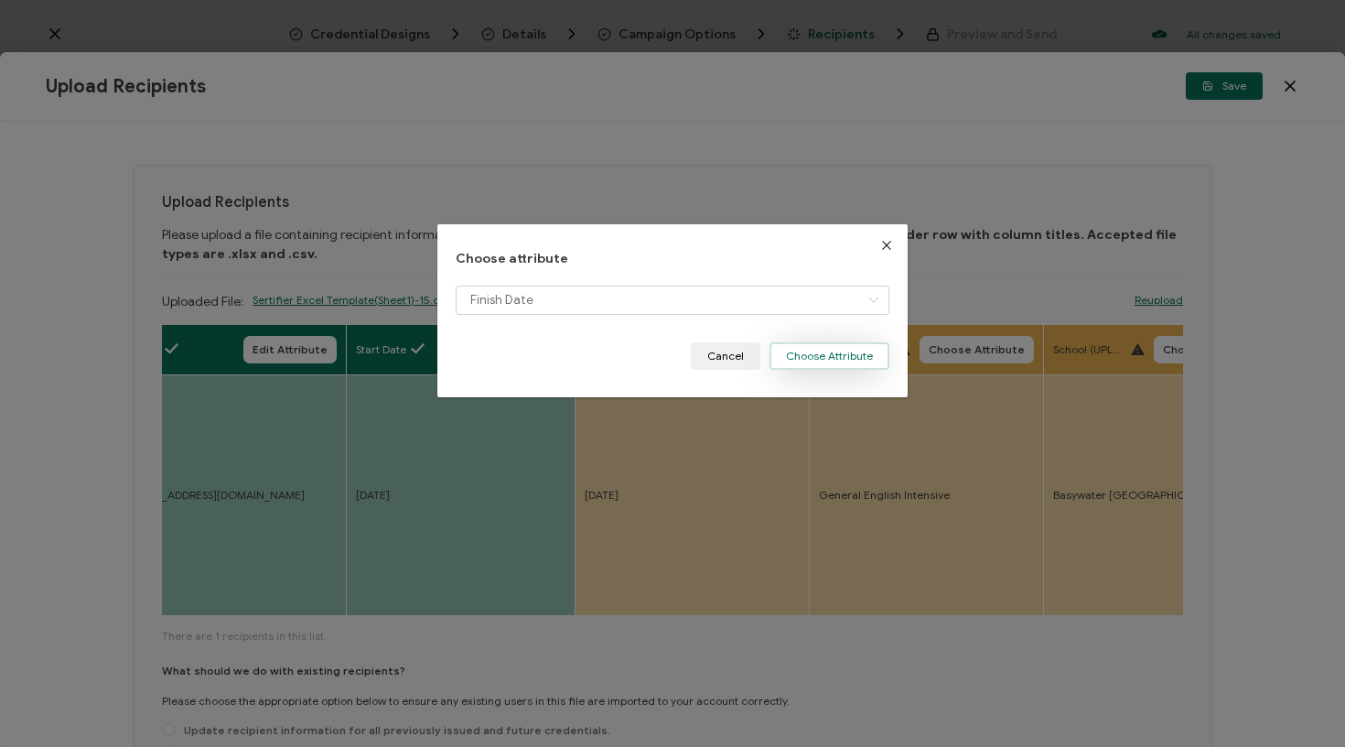
click at [842, 345] on button "Choose Attribute" at bounding box center [829, 355] width 120 height 27
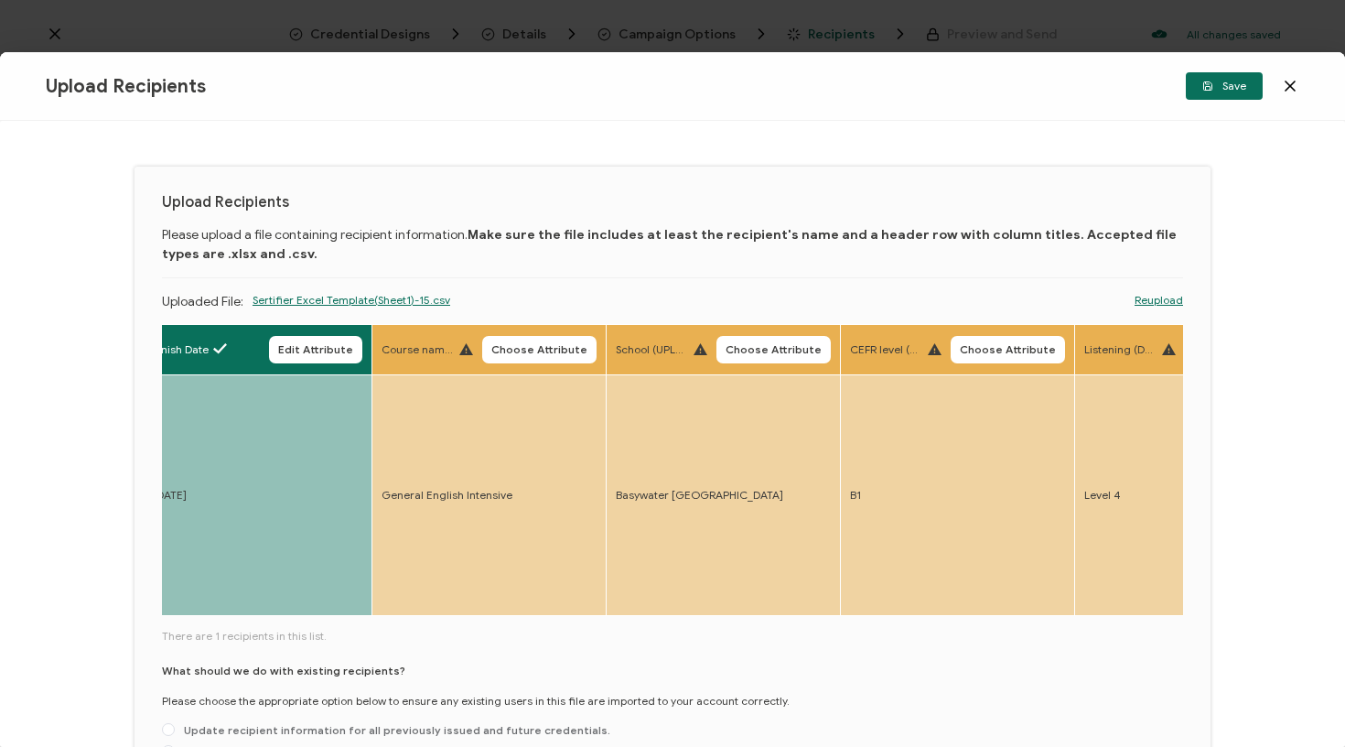
scroll to position [0, 1206]
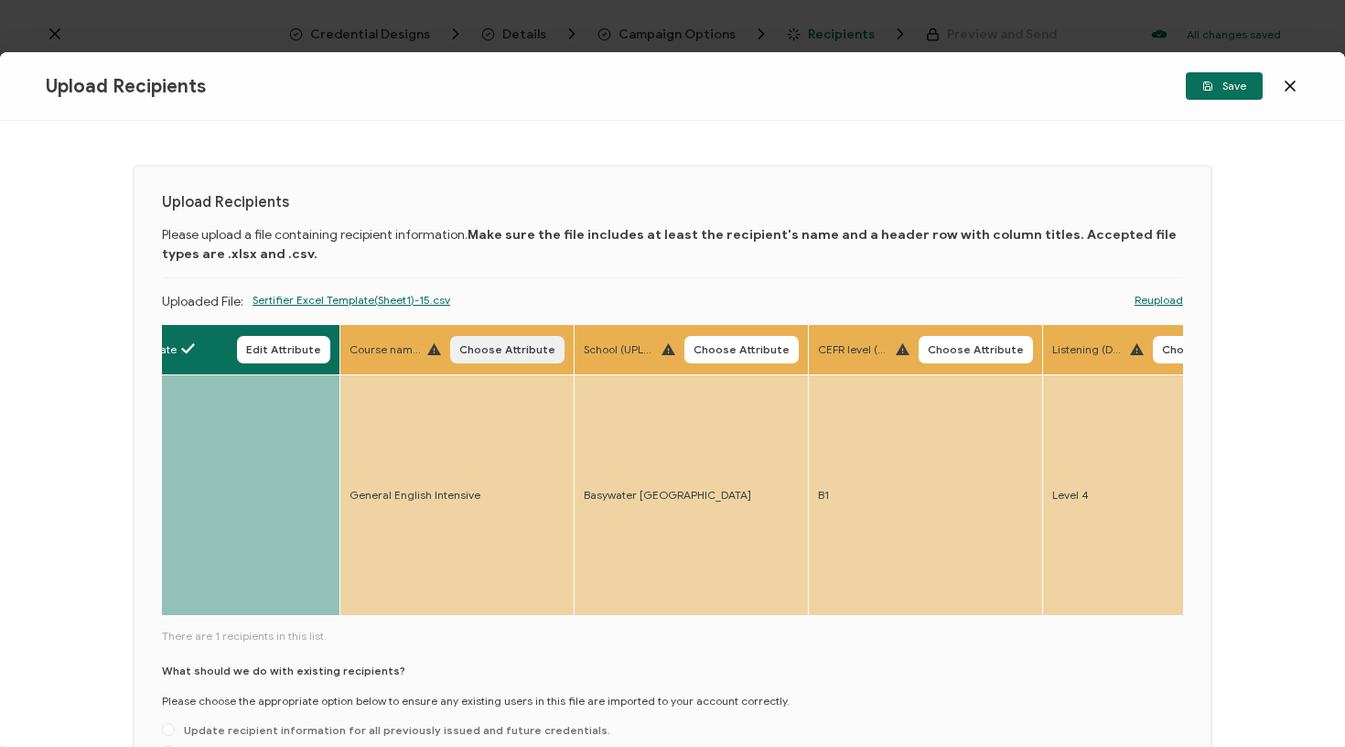
click at [491, 346] on span "Choose Attribute" at bounding box center [507, 349] width 96 height 11
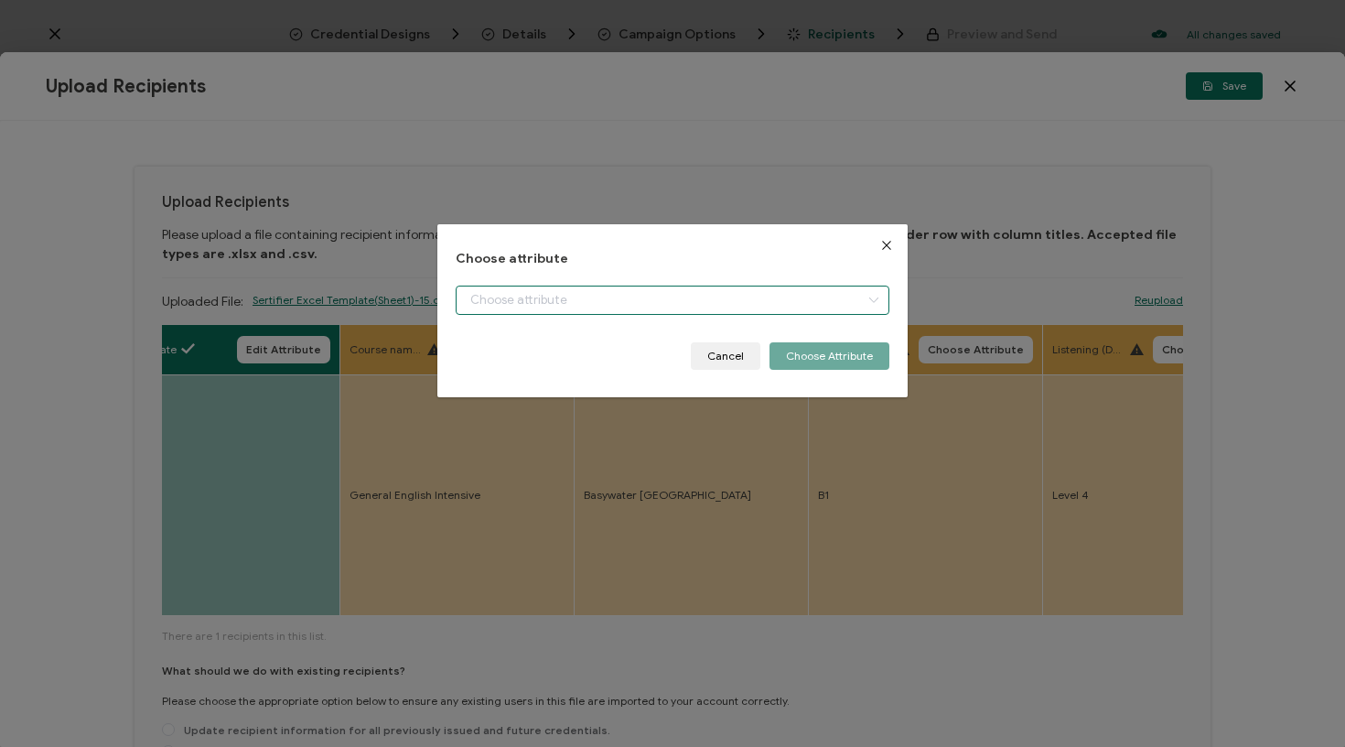
click at [552, 292] on input "dialog" at bounding box center [673, 299] width 435 height 29
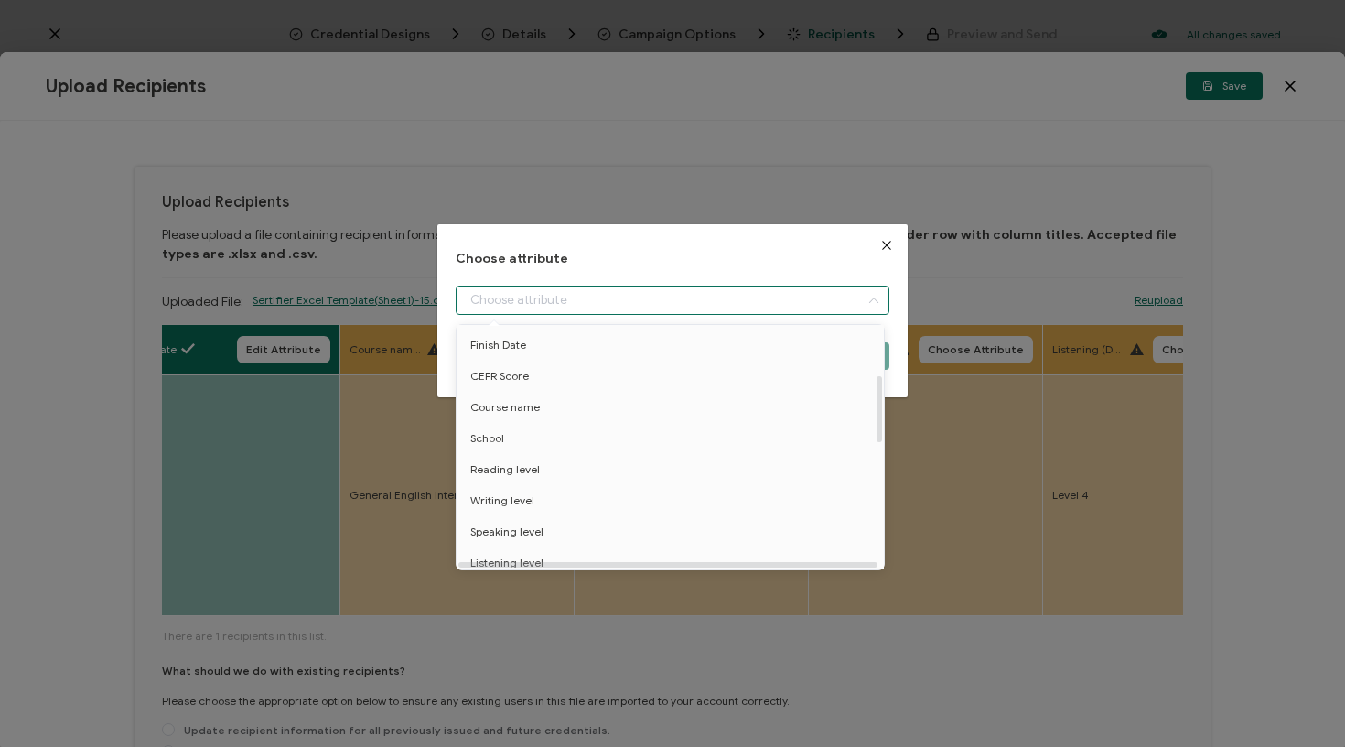
scroll to position [189, 0]
click at [533, 411] on span "Course name" at bounding box center [505, 405] width 70 height 31
type input "Course name"
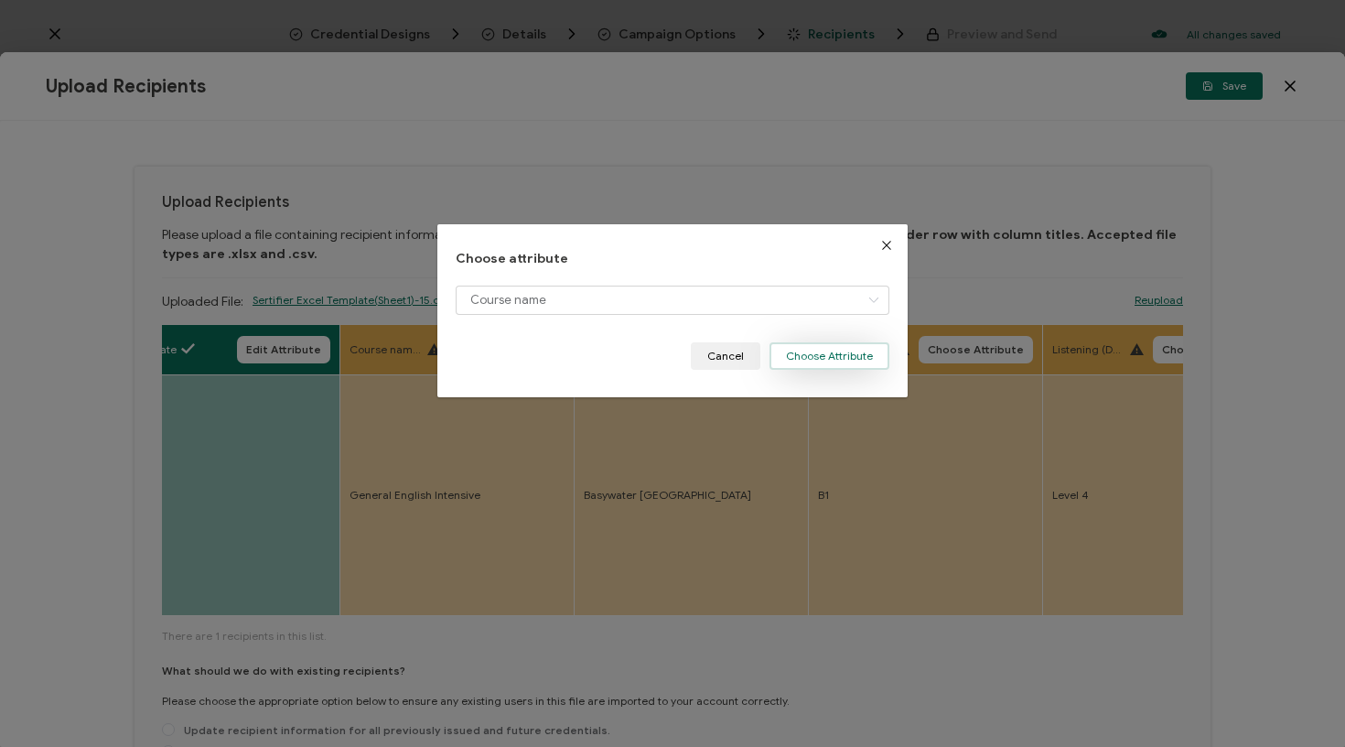
click at [869, 350] on button "Choose Attribute" at bounding box center [829, 355] width 120 height 27
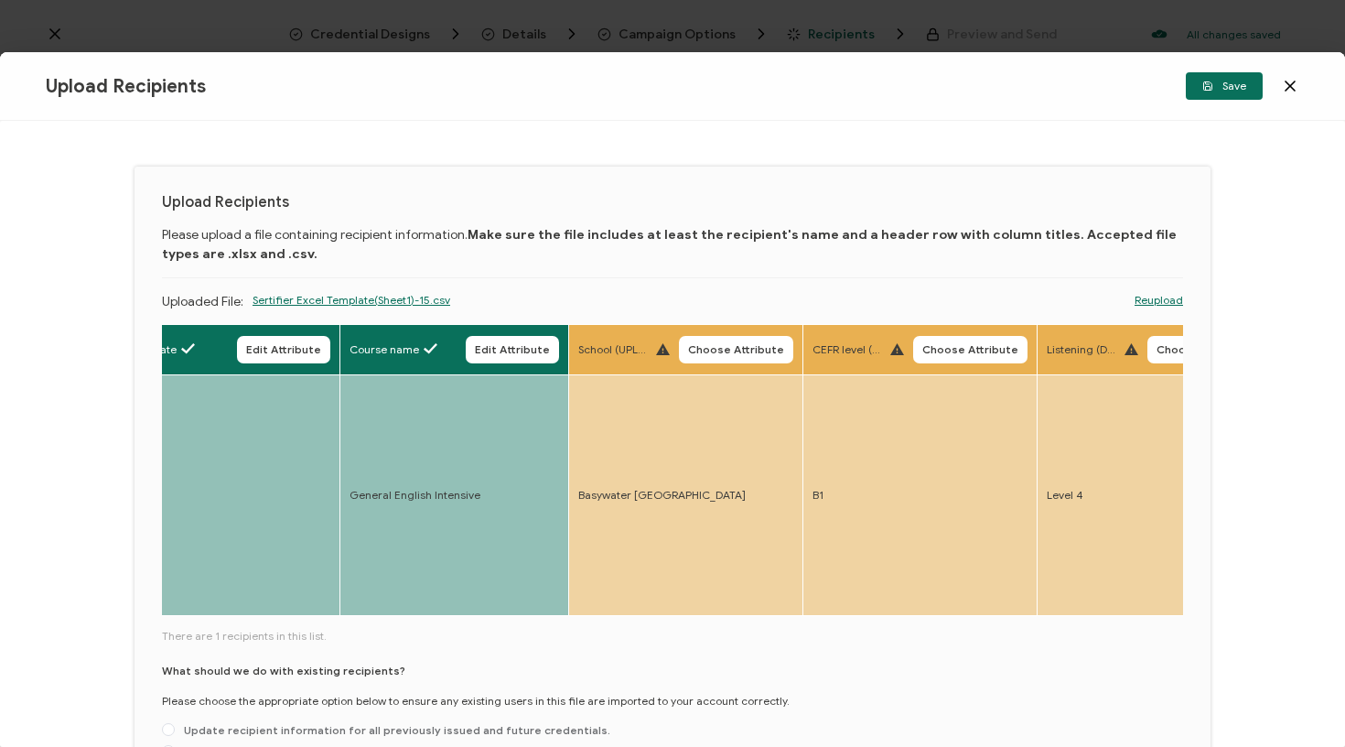
click at [719, 333] on th "School (UPLOAD) Choose Attribute" at bounding box center [686, 350] width 234 height 50
click at [716, 349] on span "Choose Attribute" at bounding box center [736, 349] width 96 height 11
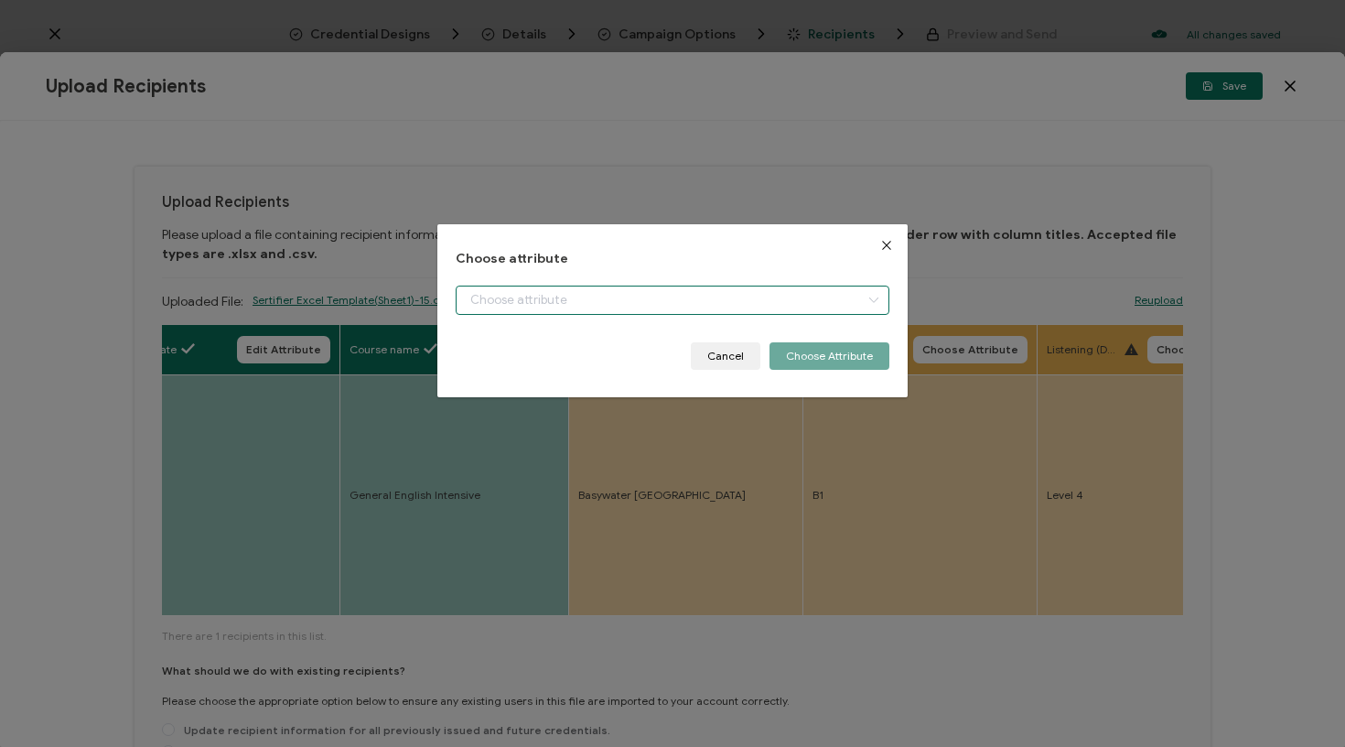
click at [748, 306] on input "dialog" at bounding box center [673, 299] width 435 height 29
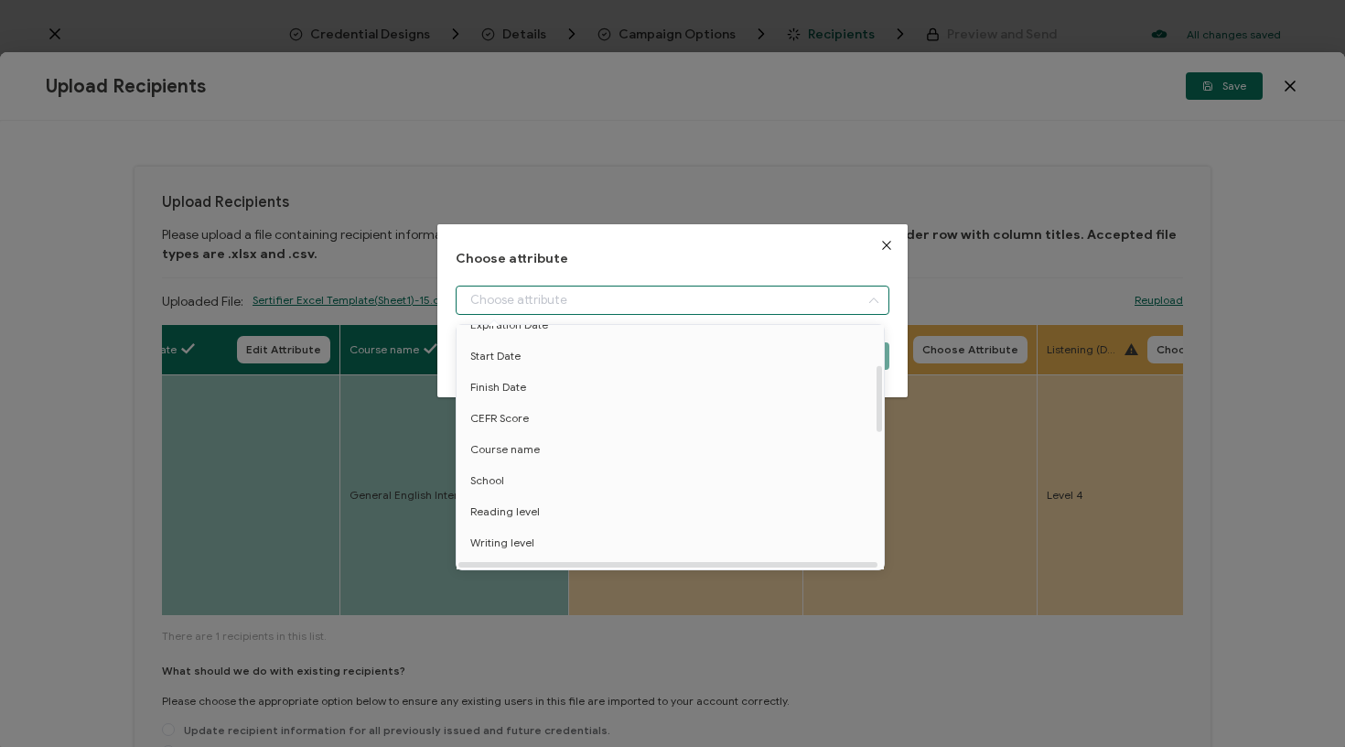
scroll to position [149, 0]
click at [559, 465] on li "School" at bounding box center [673, 476] width 443 height 31
type input "School"
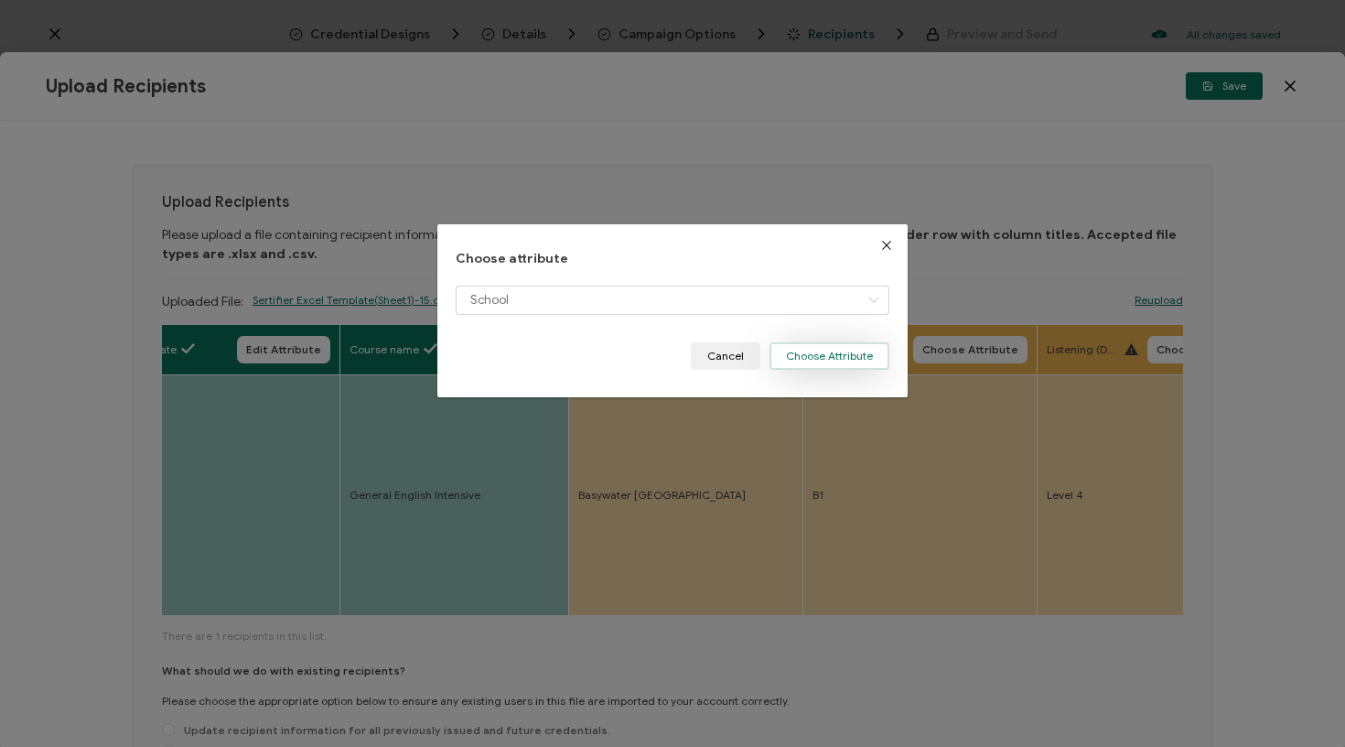
click at [835, 360] on button "Choose Attribute" at bounding box center [829, 355] width 120 height 27
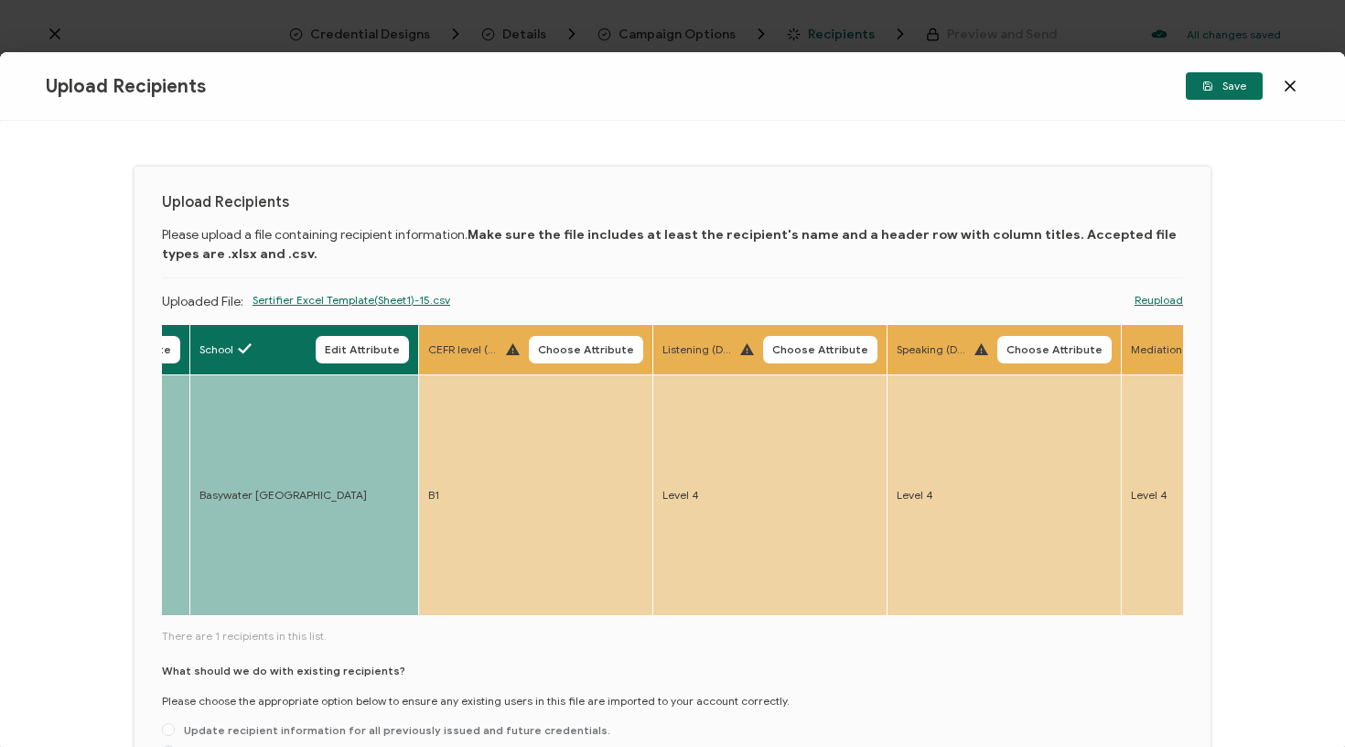
scroll to position [0, 1639]
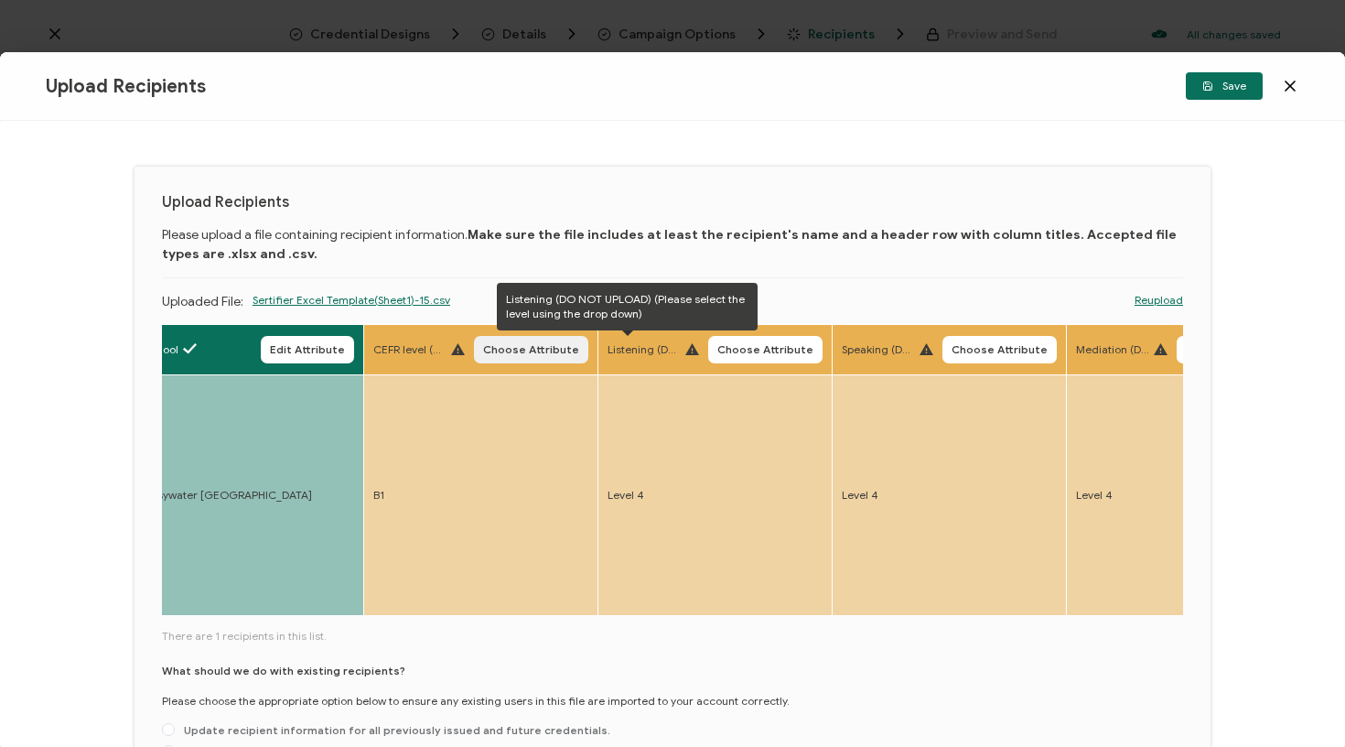
click at [502, 350] on span "Choose Attribute" at bounding box center [531, 349] width 96 height 11
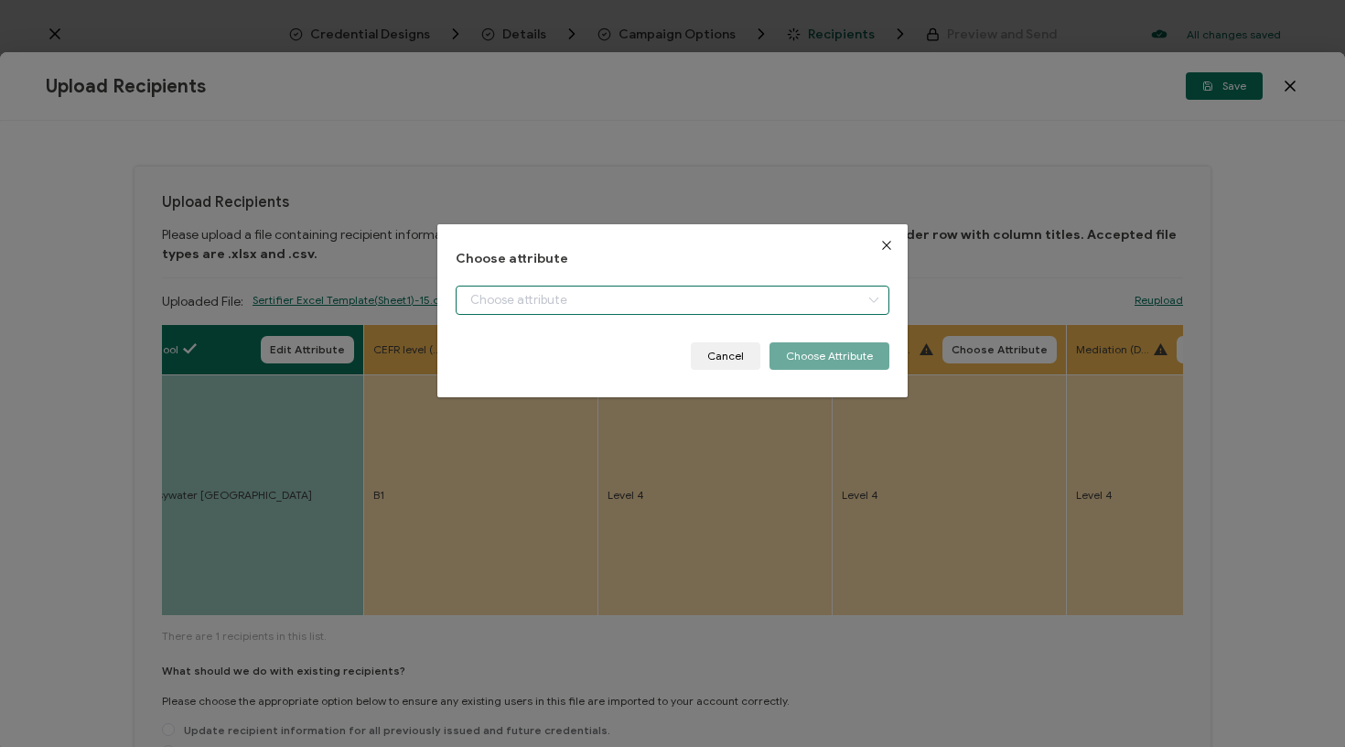
click at [564, 307] on input "dialog" at bounding box center [673, 299] width 435 height 29
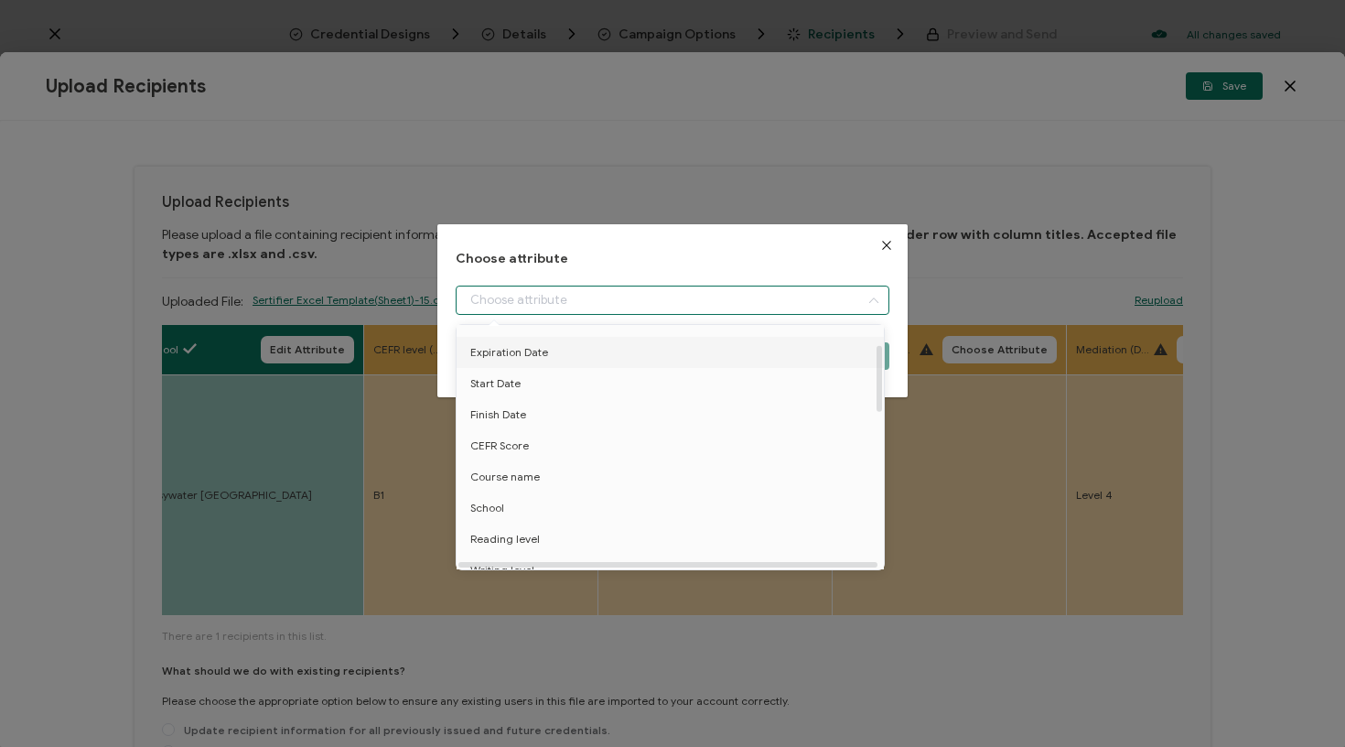
scroll to position [124, 0]
click at [548, 439] on li "CEFR Score" at bounding box center [673, 439] width 443 height 31
type input "CEFR Score"
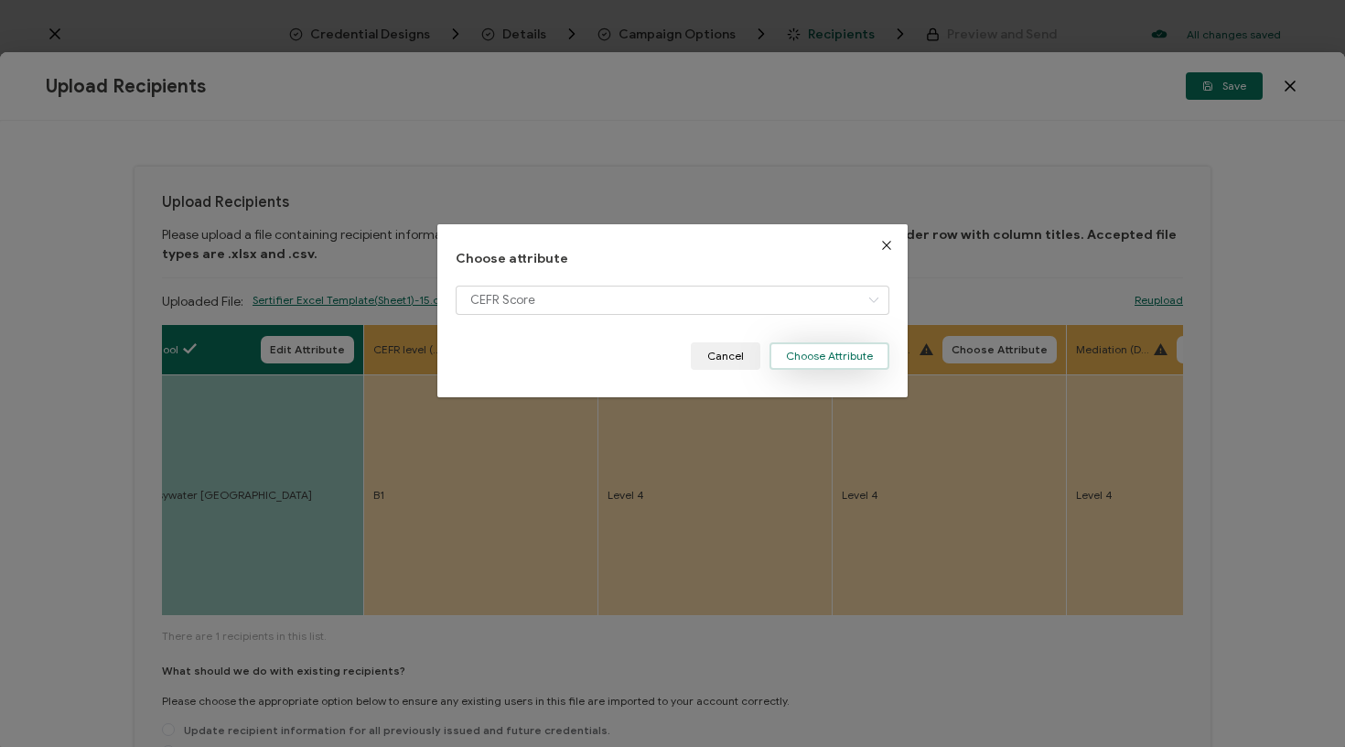
click at [868, 352] on button "Choose Attribute" at bounding box center [829, 355] width 120 height 27
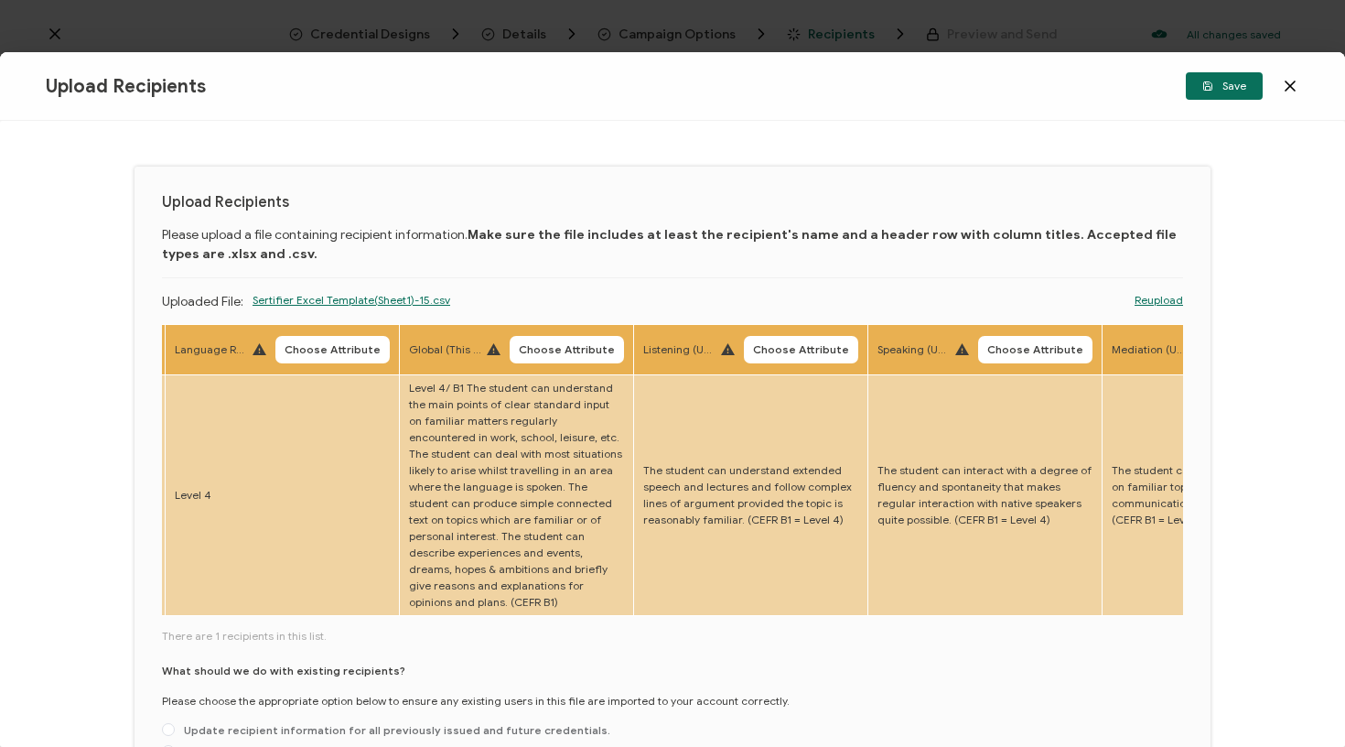
scroll to position [0, 3276]
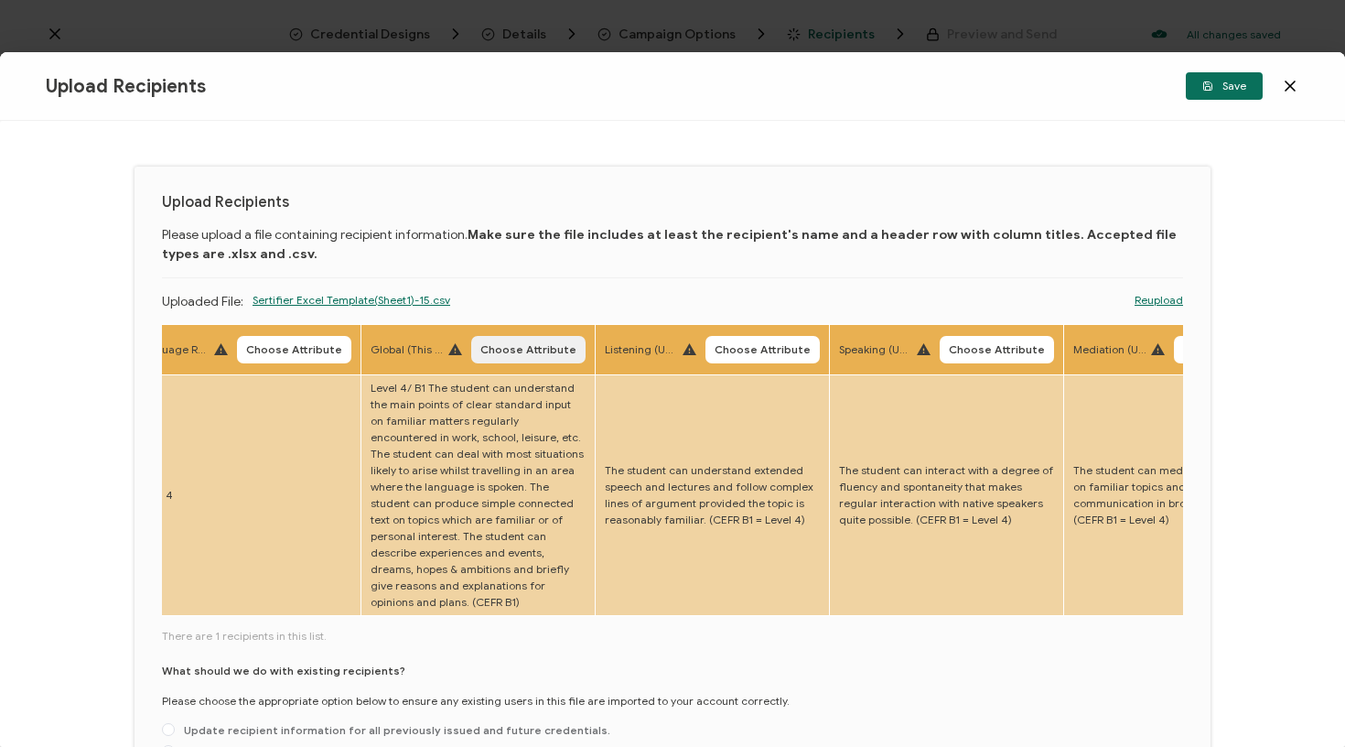
click at [487, 345] on span "Choose Attribute" at bounding box center [528, 349] width 96 height 11
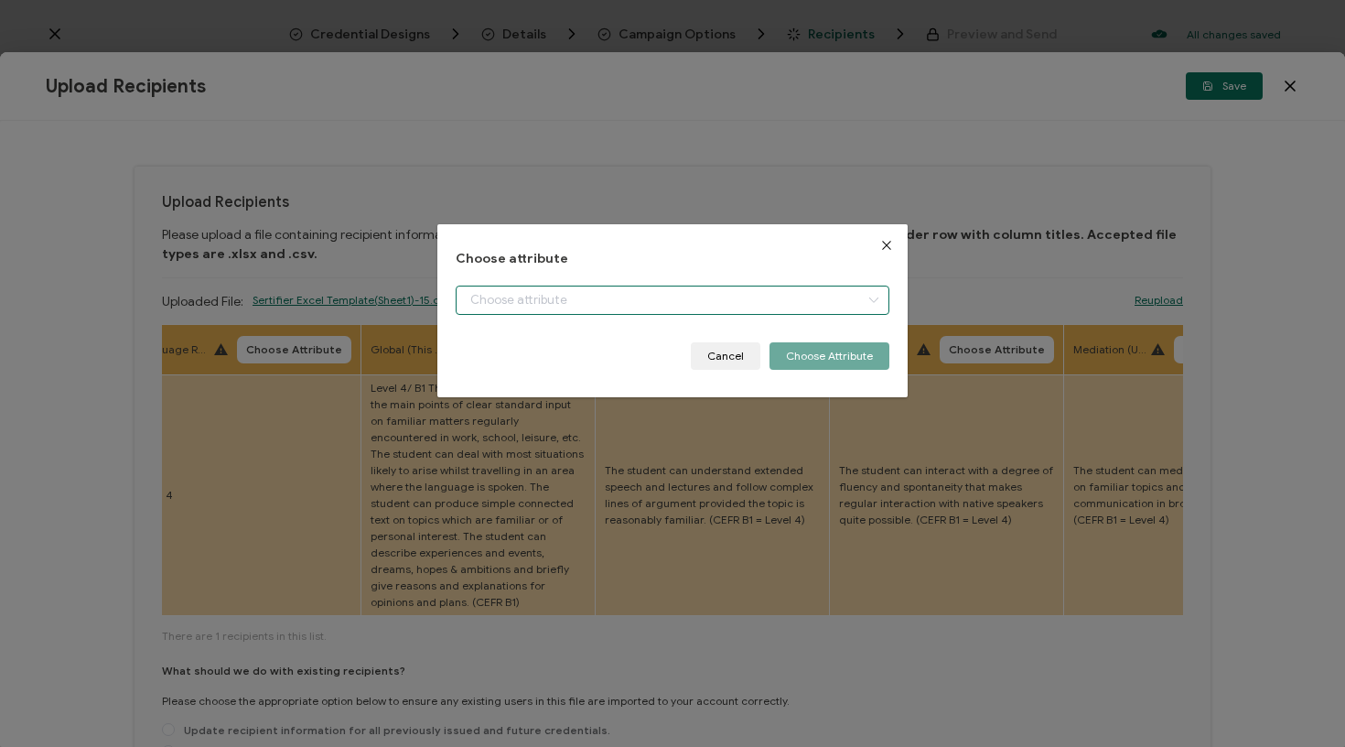
click at [541, 303] on input "dialog" at bounding box center [673, 299] width 435 height 29
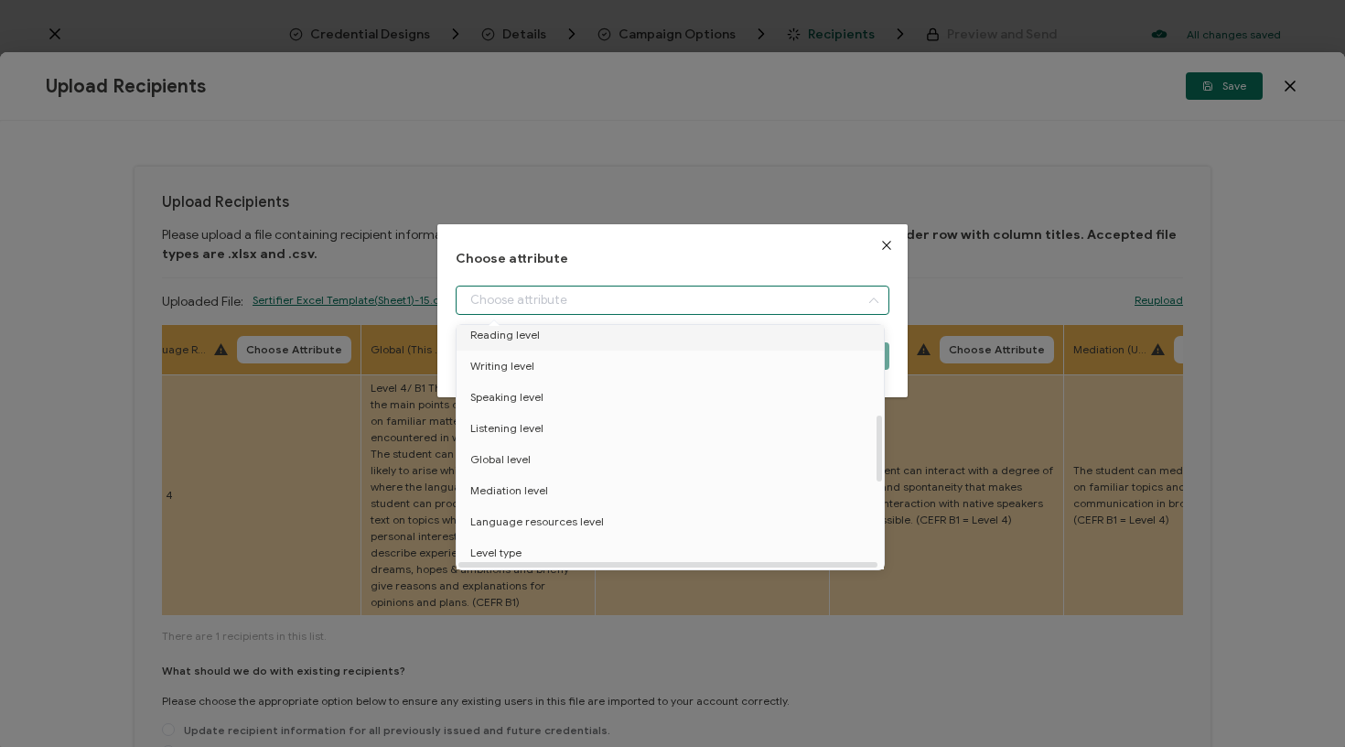
scroll to position [339, 0]
click at [539, 431] on li "Global level" at bounding box center [673, 441] width 443 height 31
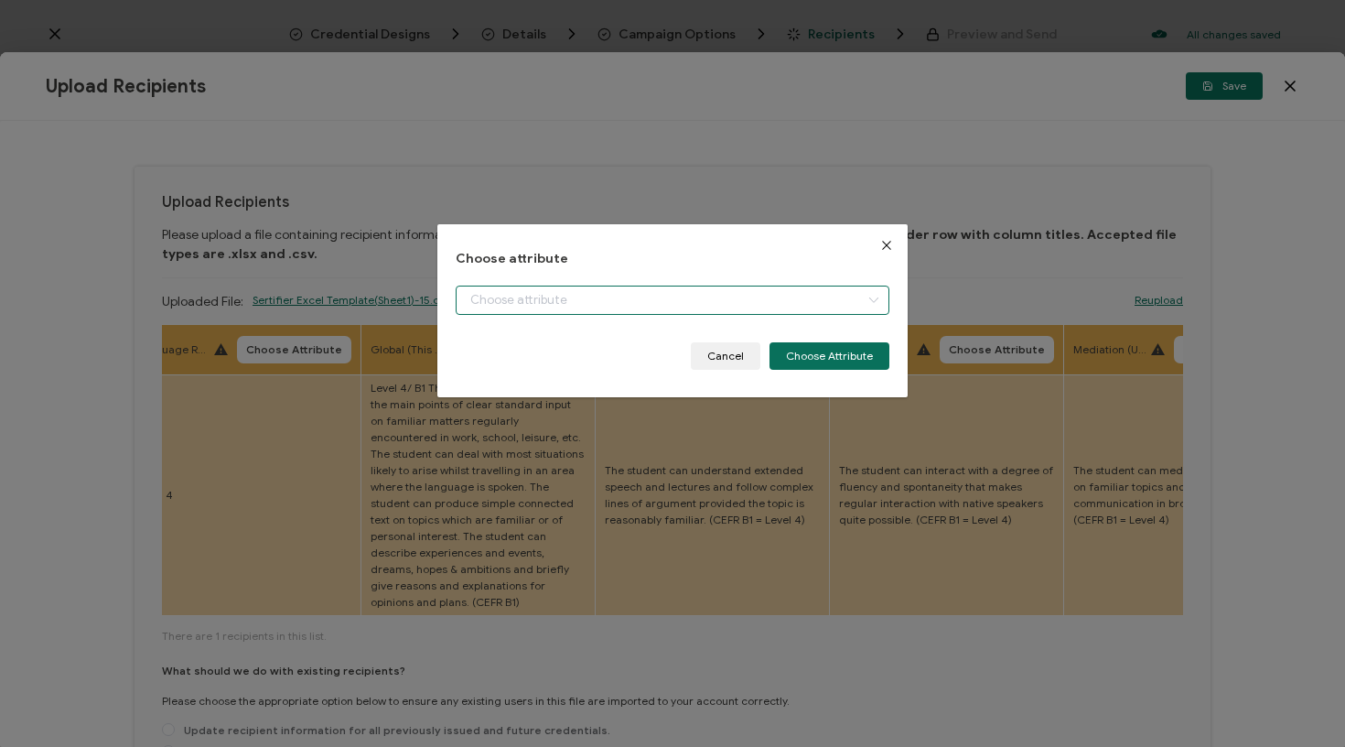
type input "Global level"
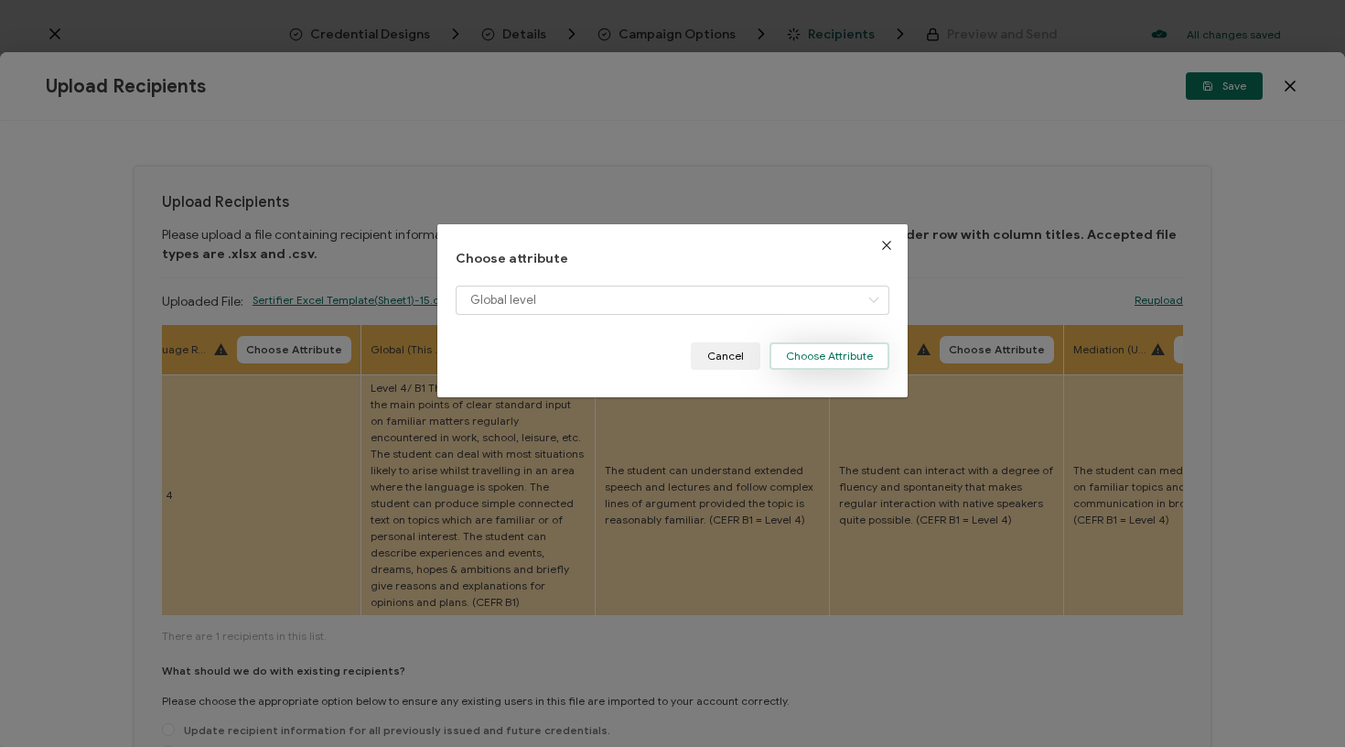
click at [840, 355] on button "Choose Attribute" at bounding box center [829, 355] width 120 height 27
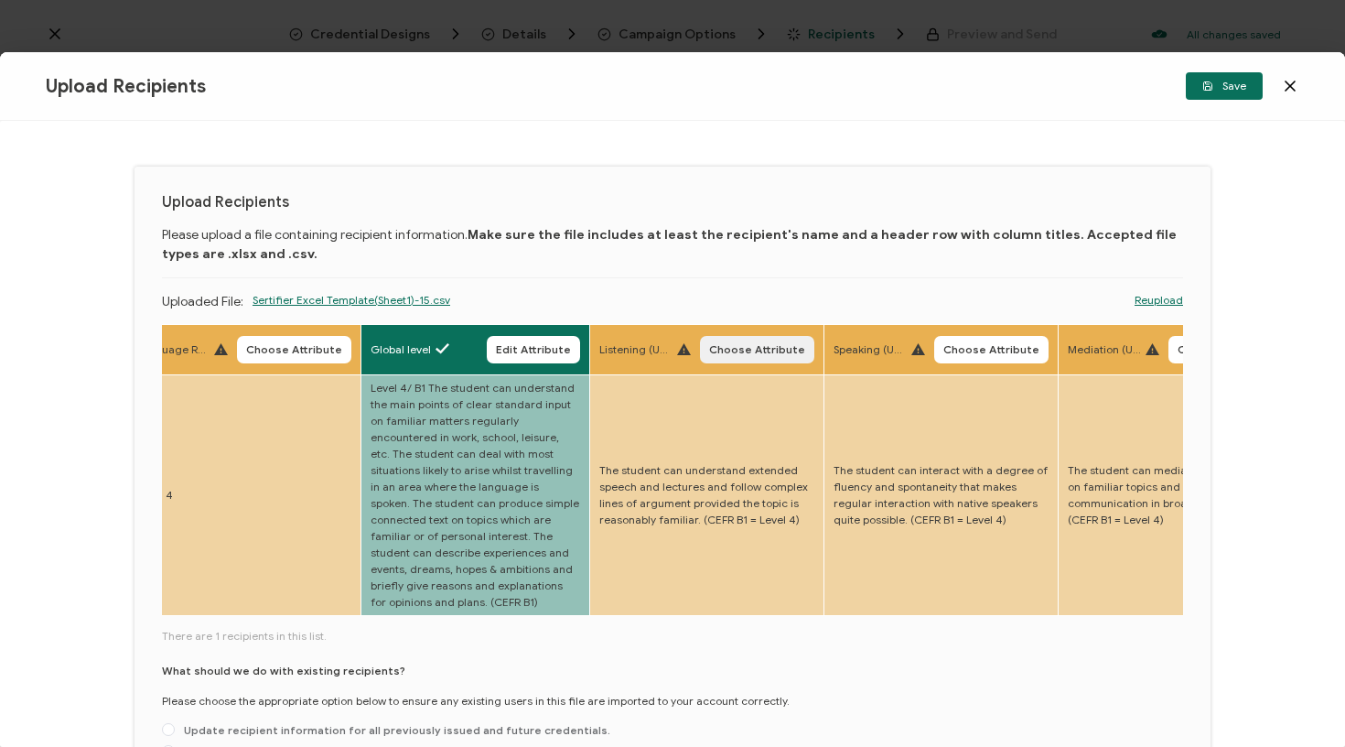
click at [709, 349] on span "Choose Attribute" at bounding box center [757, 349] width 96 height 11
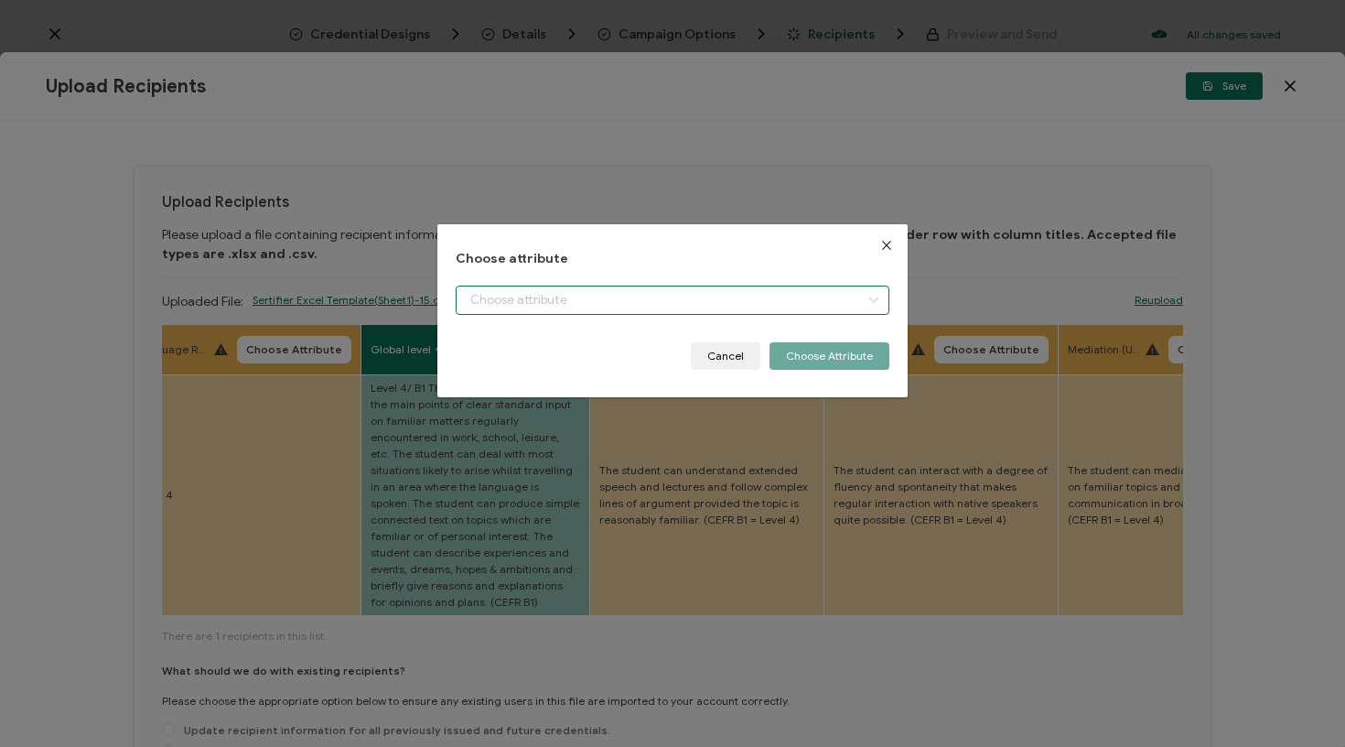
click at [716, 292] on input "dialog" at bounding box center [673, 299] width 435 height 29
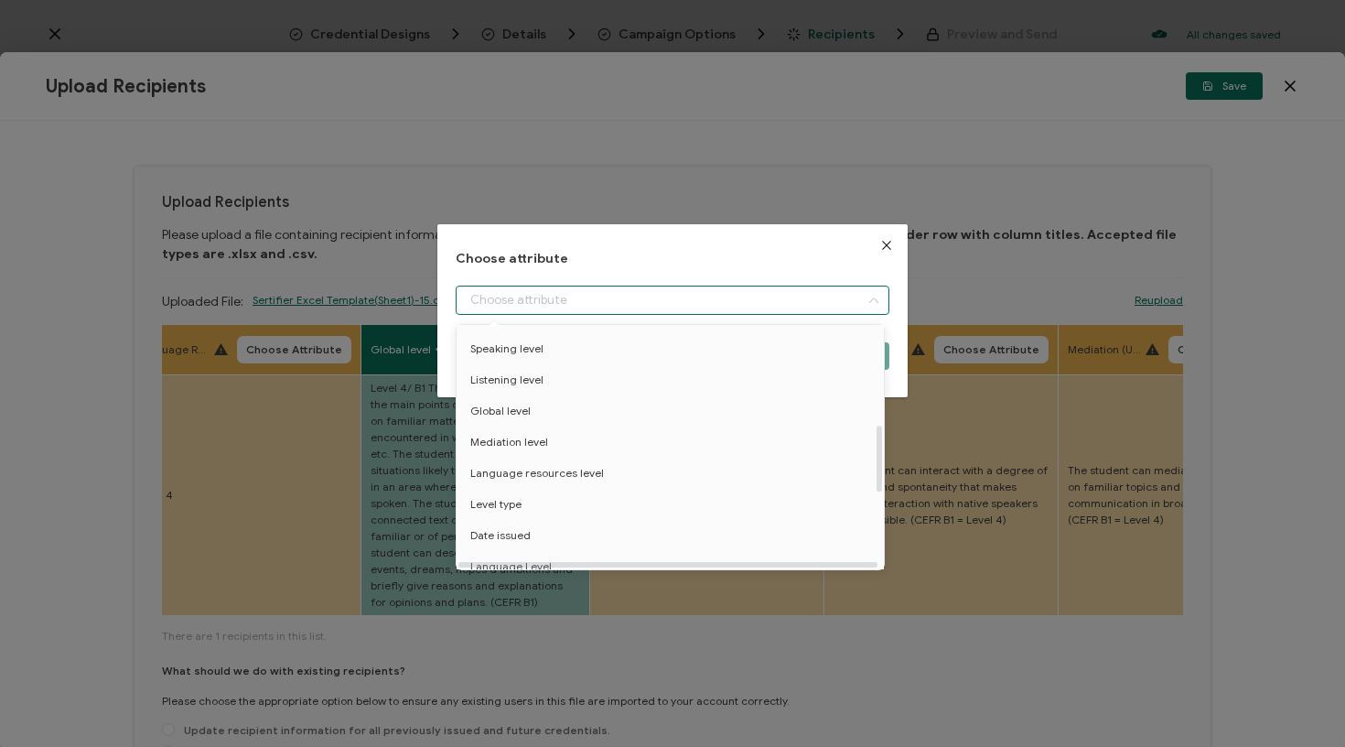
scroll to position [383, 0]
click at [607, 367] on li "Listening level" at bounding box center [673, 366] width 443 height 31
type input "Listening level"
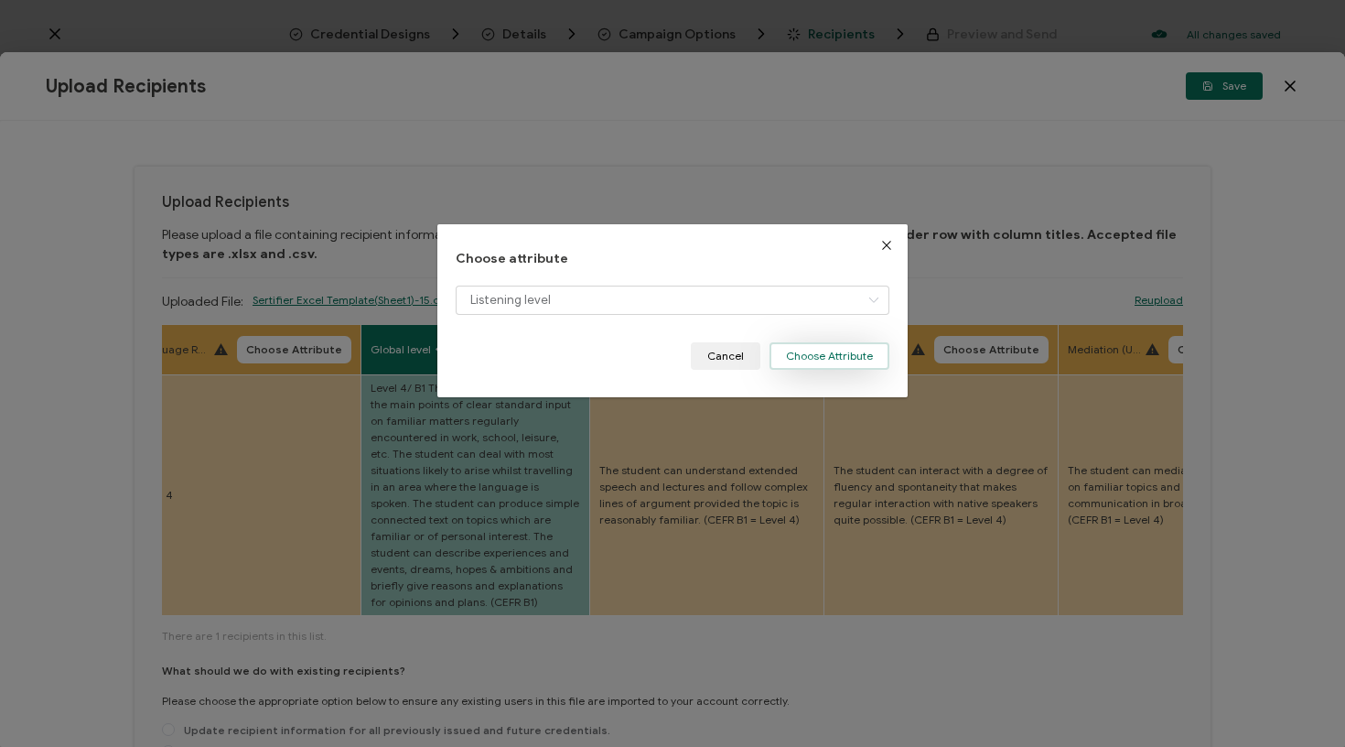
click at [809, 350] on button "Choose Attribute" at bounding box center [829, 355] width 120 height 27
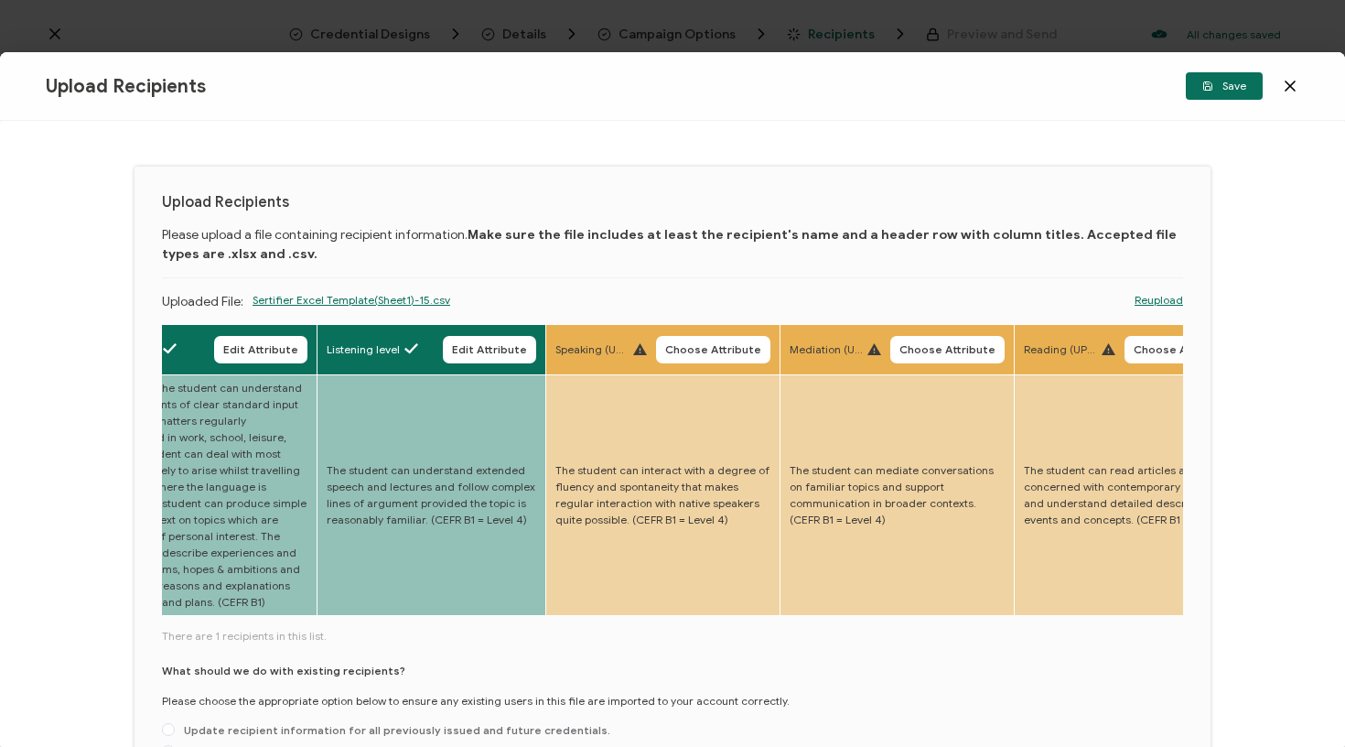
scroll to position [0, 3680]
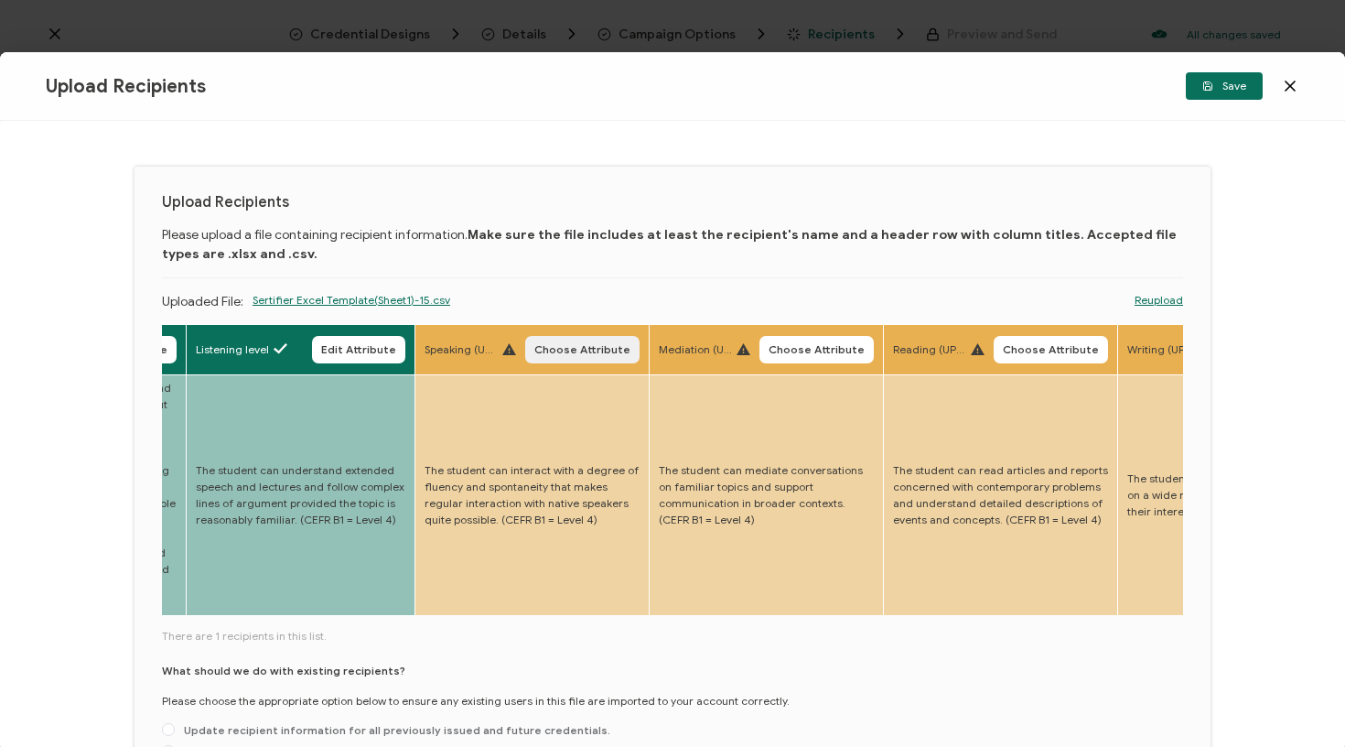
click at [540, 358] on button "Choose Attribute" at bounding box center [582, 349] width 114 height 27
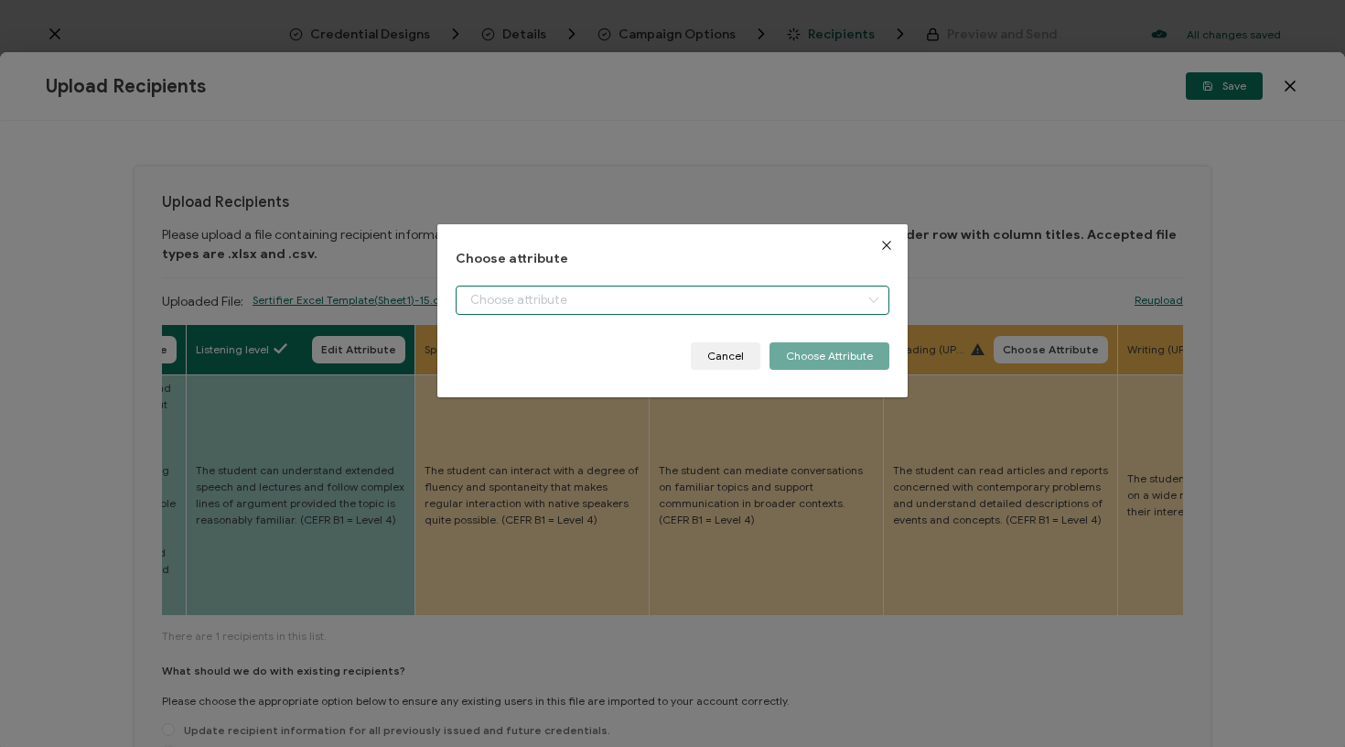
click at [603, 295] on input "dialog" at bounding box center [673, 299] width 435 height 29
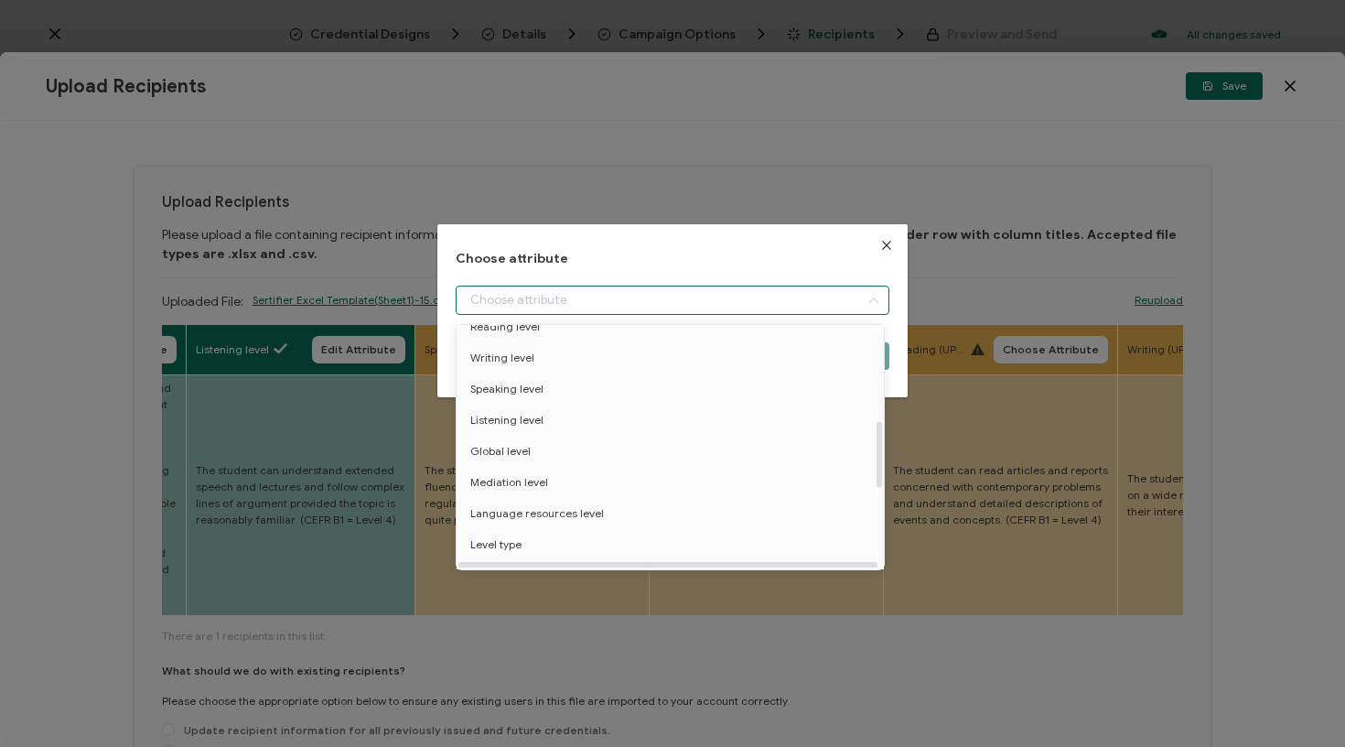
scroll to position [324, 0]
click at [571, 398] on li "Speaking level" at bounding box center [673, 395] width 443 height 31
type input "Speaking level"
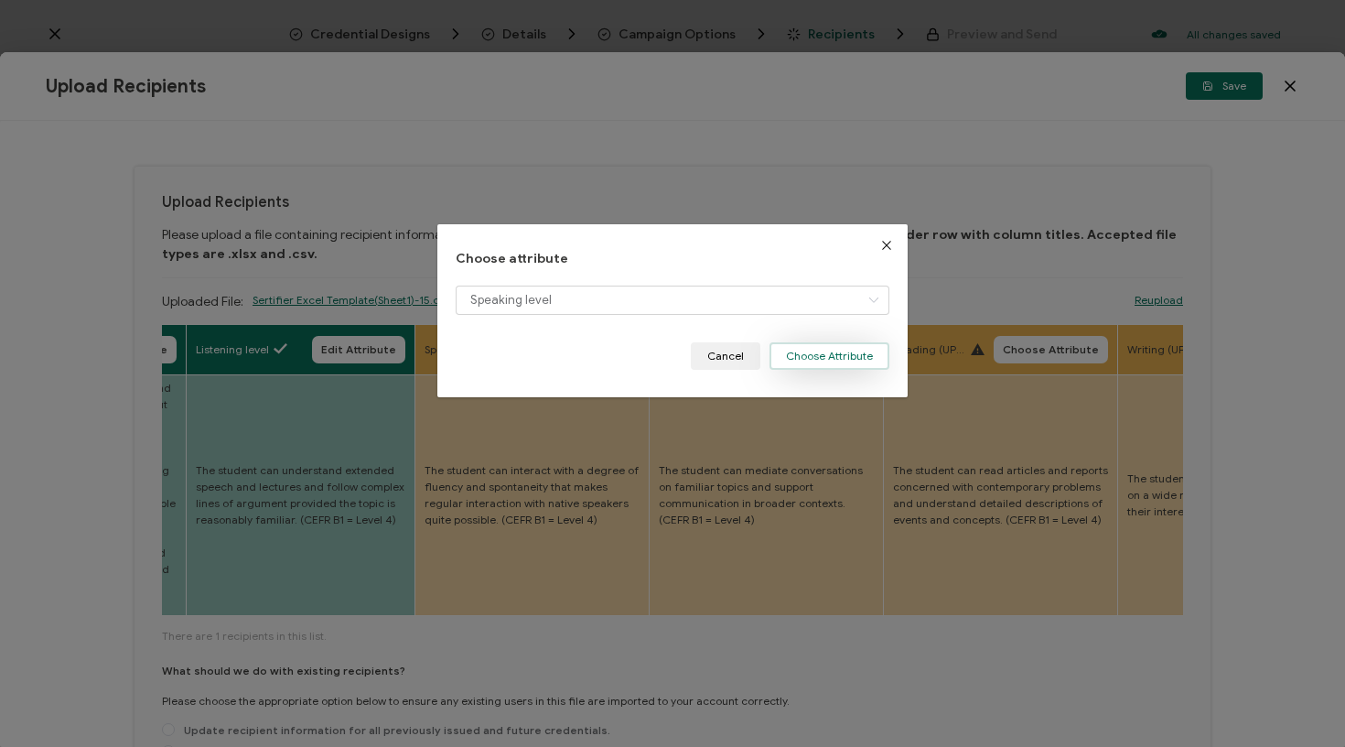
click at [822, 362] on button "Choose Attribute" at bounding box center [829, 355] width 120 height 27
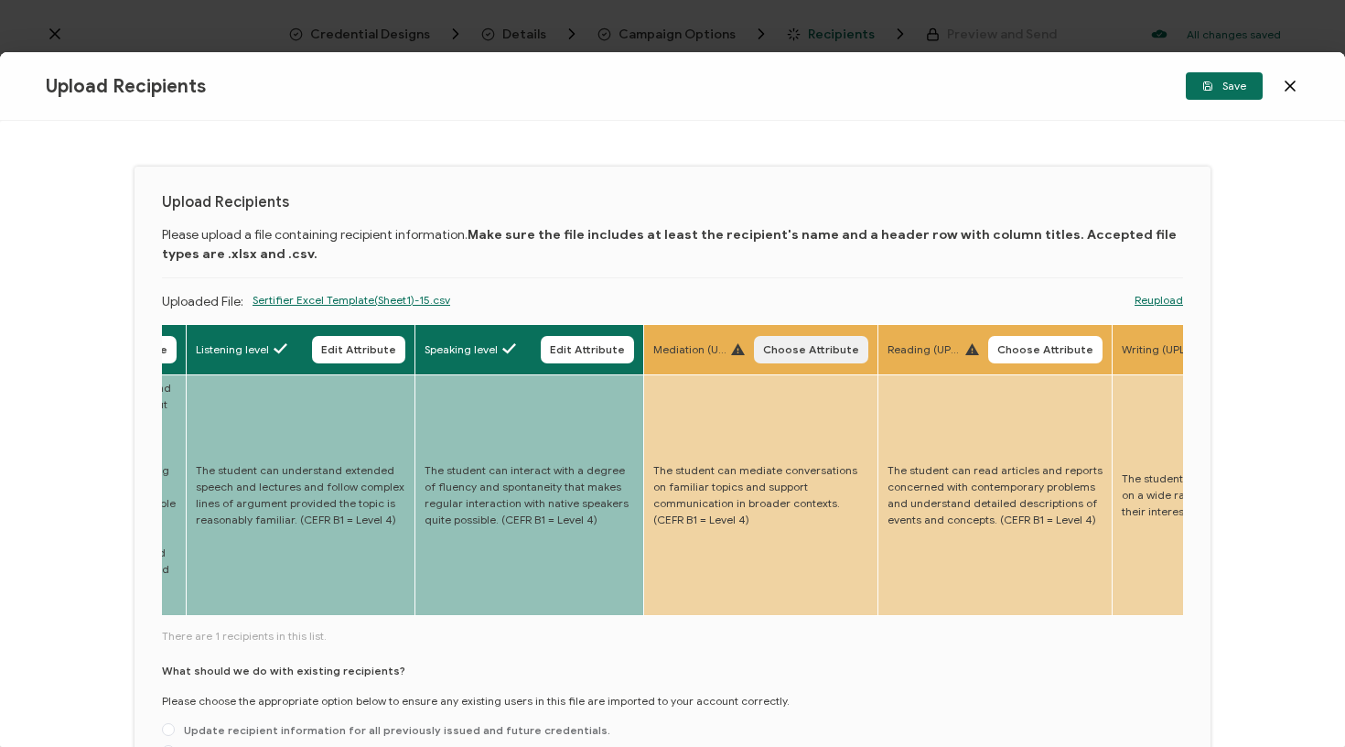
click at [763, 349] on span "Choose Attribute" at bounding box center [811, 349] width 96 height 11
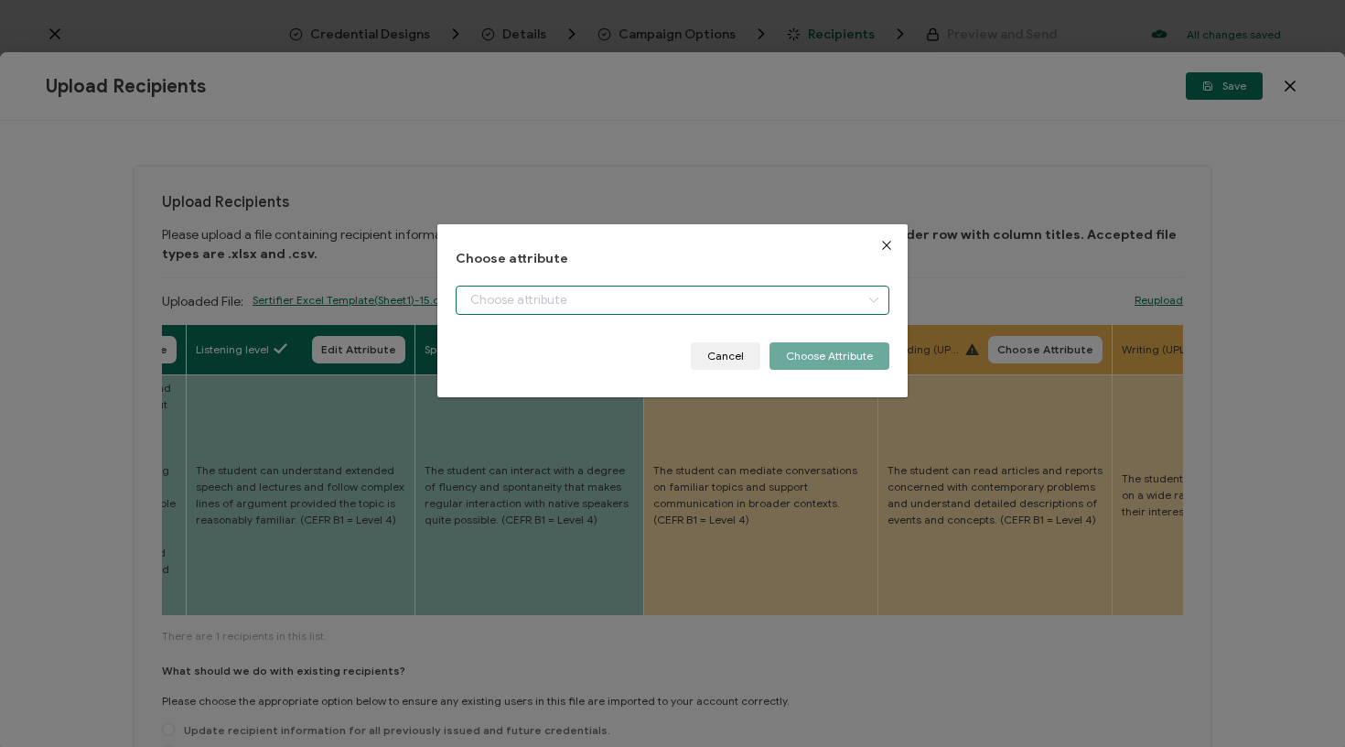
click at [766, 312] on input "dialog" at bounding box center [673, 299] width 435 height 29
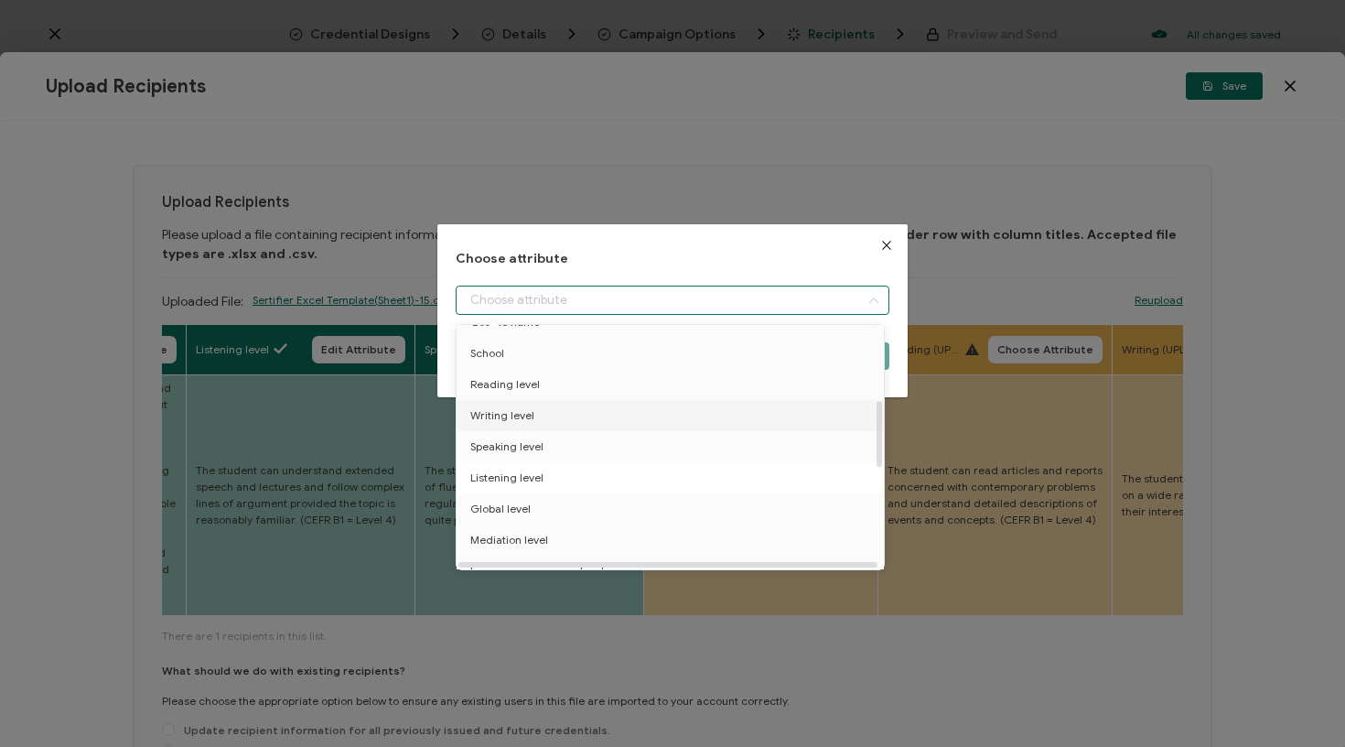
scroll to position [274, 0]
click at [598, 530] on li "Mediation level" at bounding box center [673, 537] width 443 height 31
type input "Mediation level"
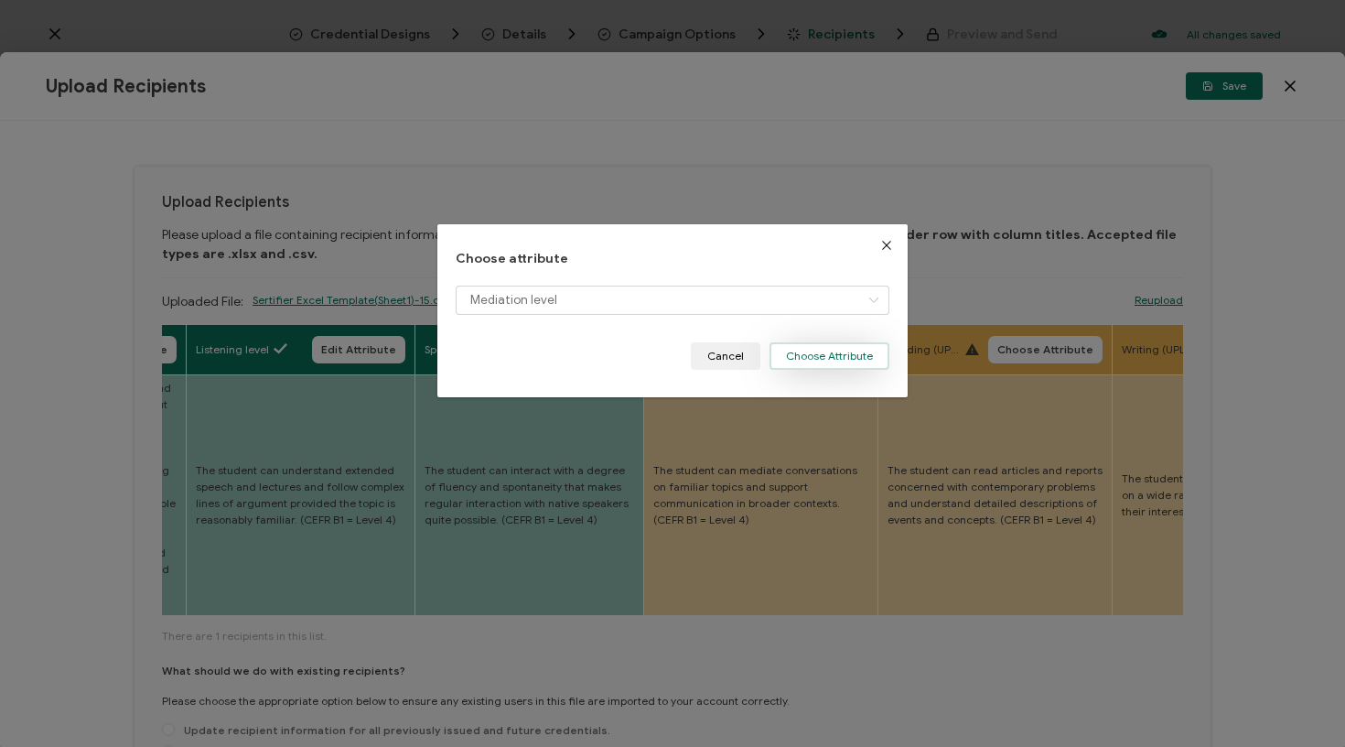
click at [812, 356] on button "Choose Attribute" at bounding box center [829, 355] width 120 height 27
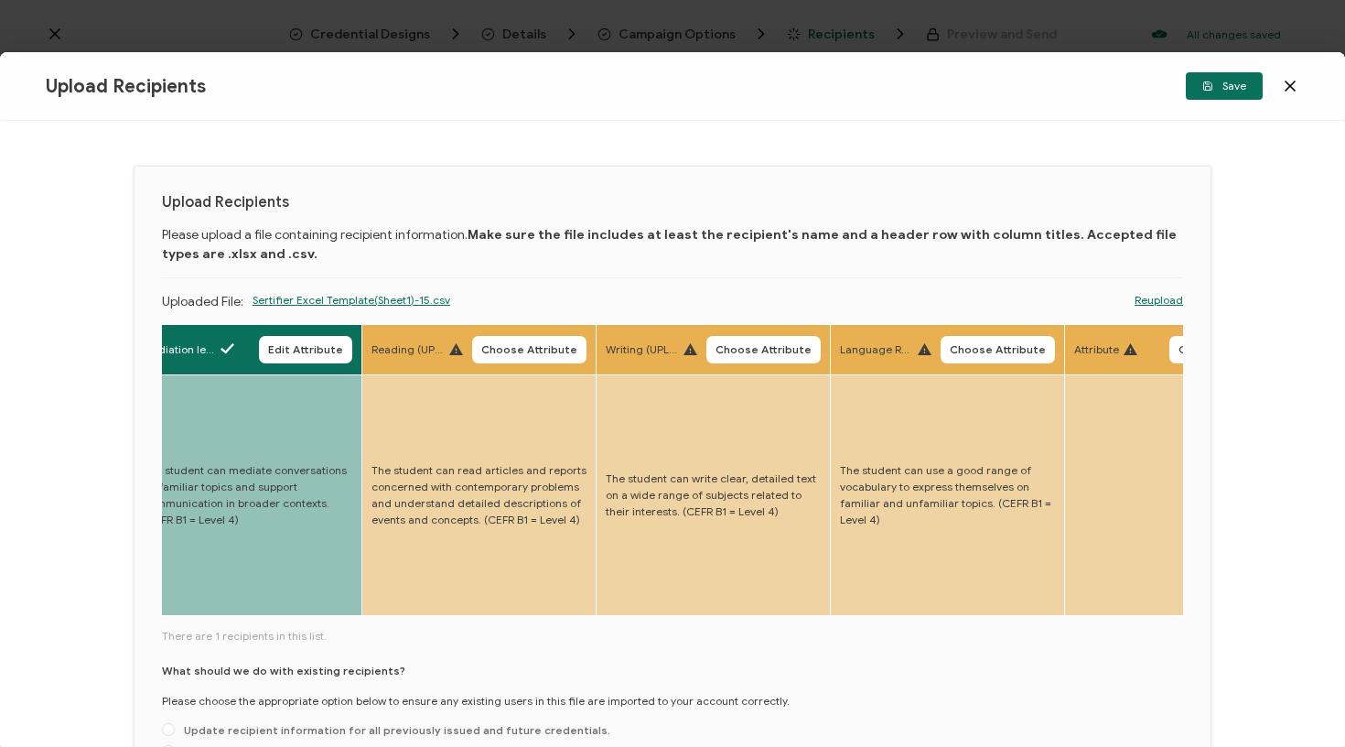
scroll to position [0, 4205]
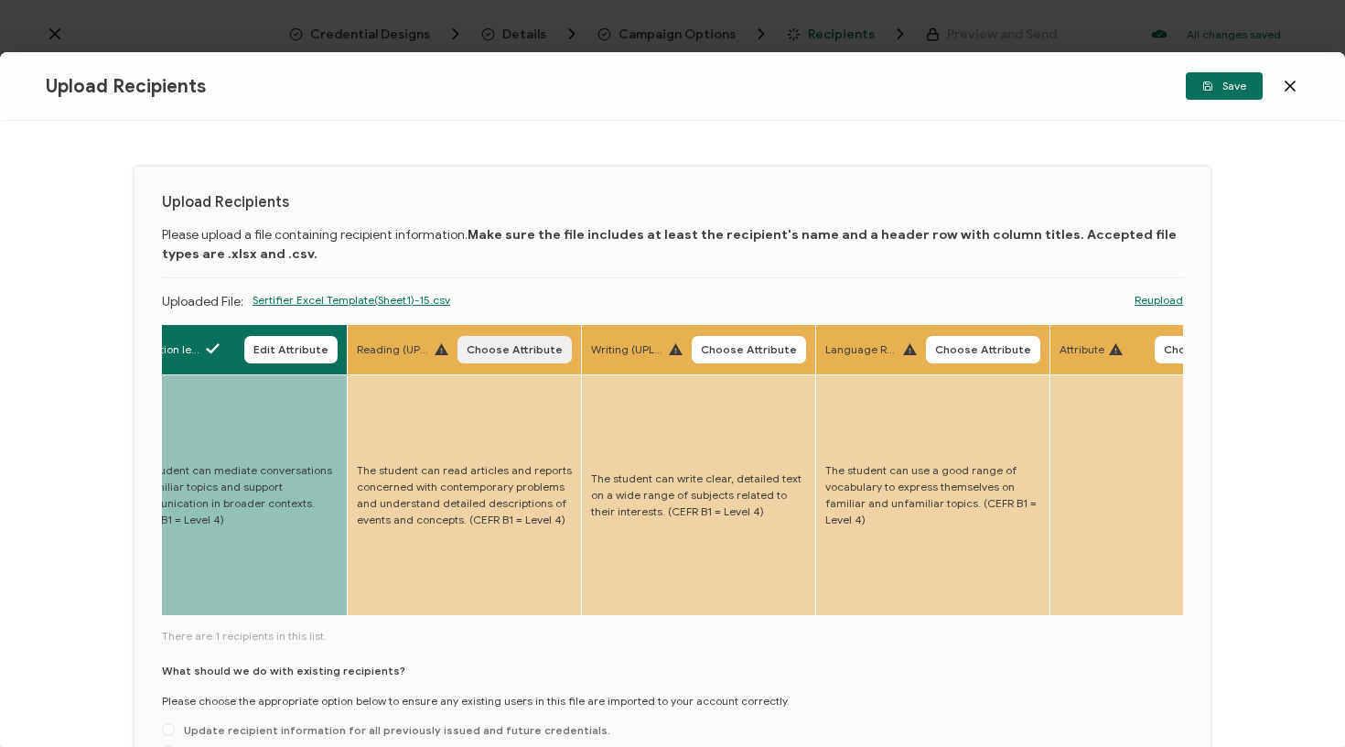
click at [486, 354] on span "Choose Attribute" at bounding box center [515, 349] width 96 height 11
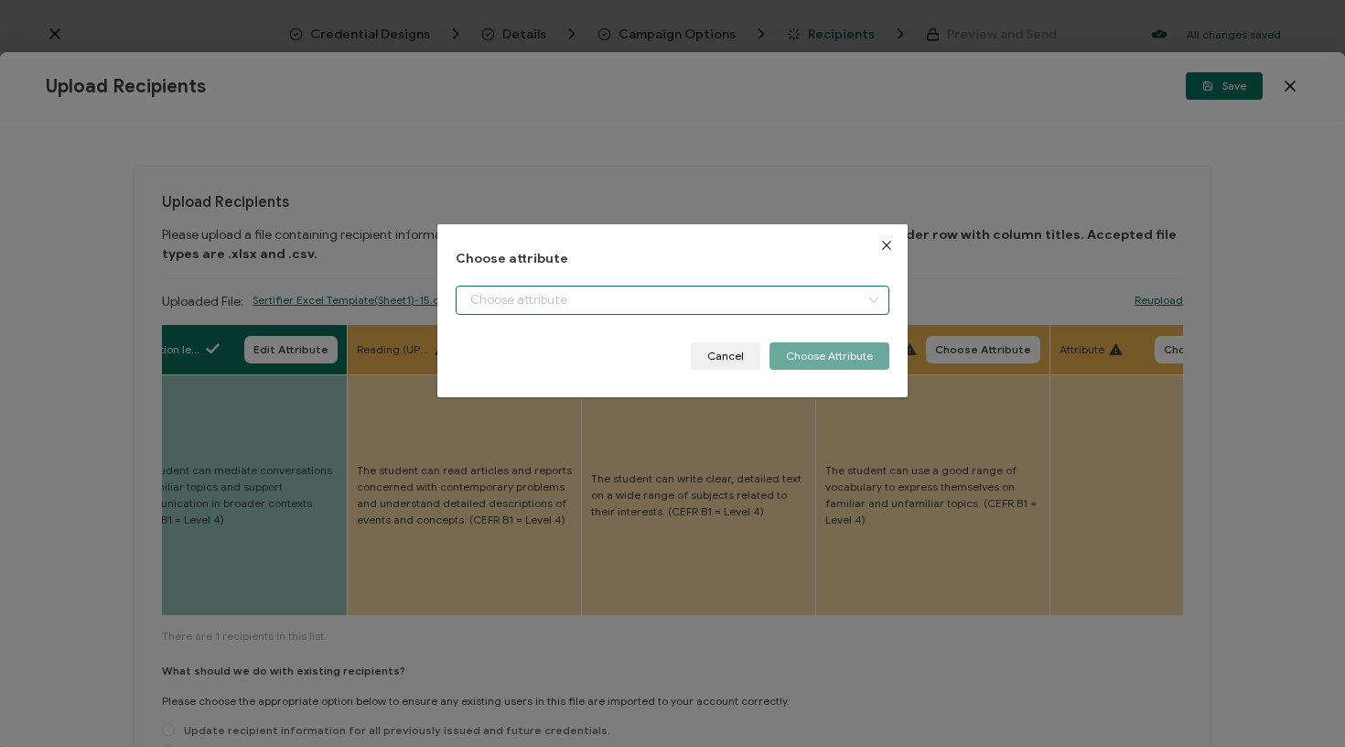
click at [564, 307] on input "dialog" at bounding box center [673, 299] width 435 height 29
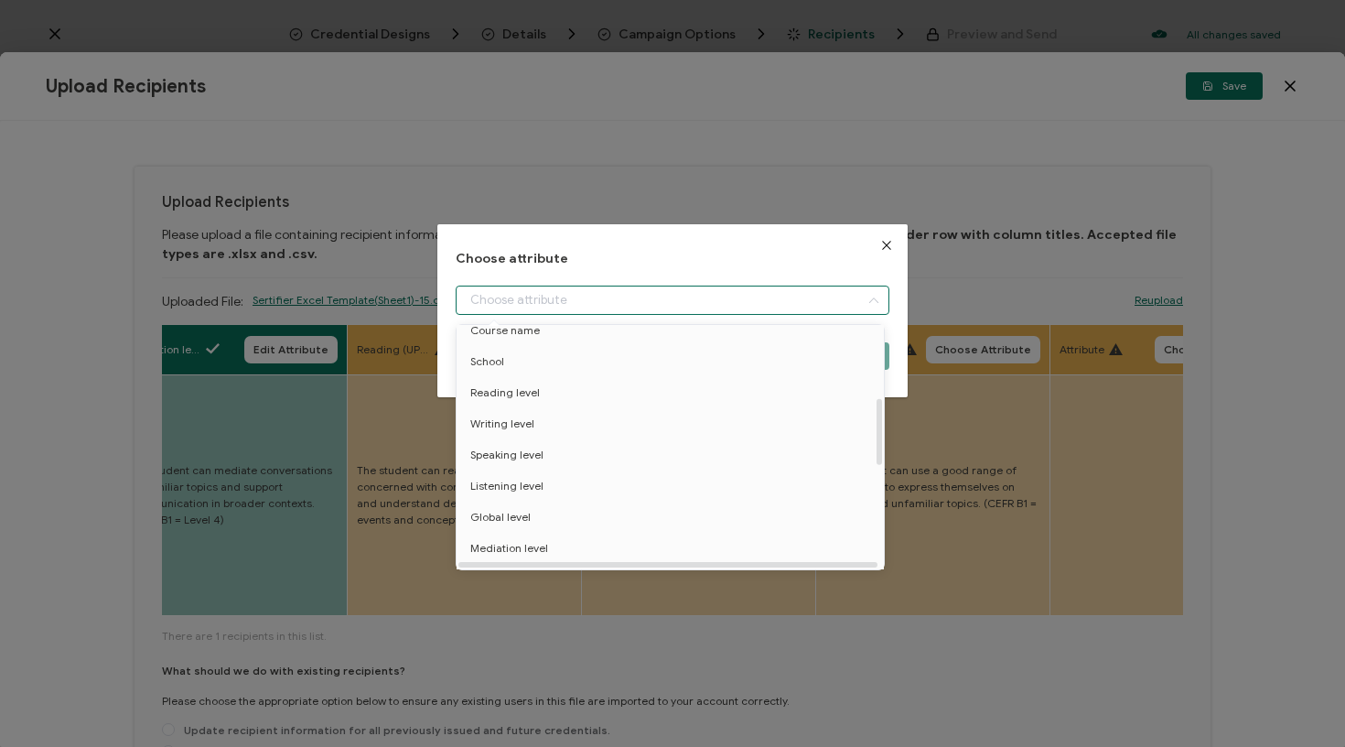
scroll to position [272, 0]
click at [557, 378] on li "Reading level" at bounding box center [673, 385] width 443 height 31
type input "Reading level"
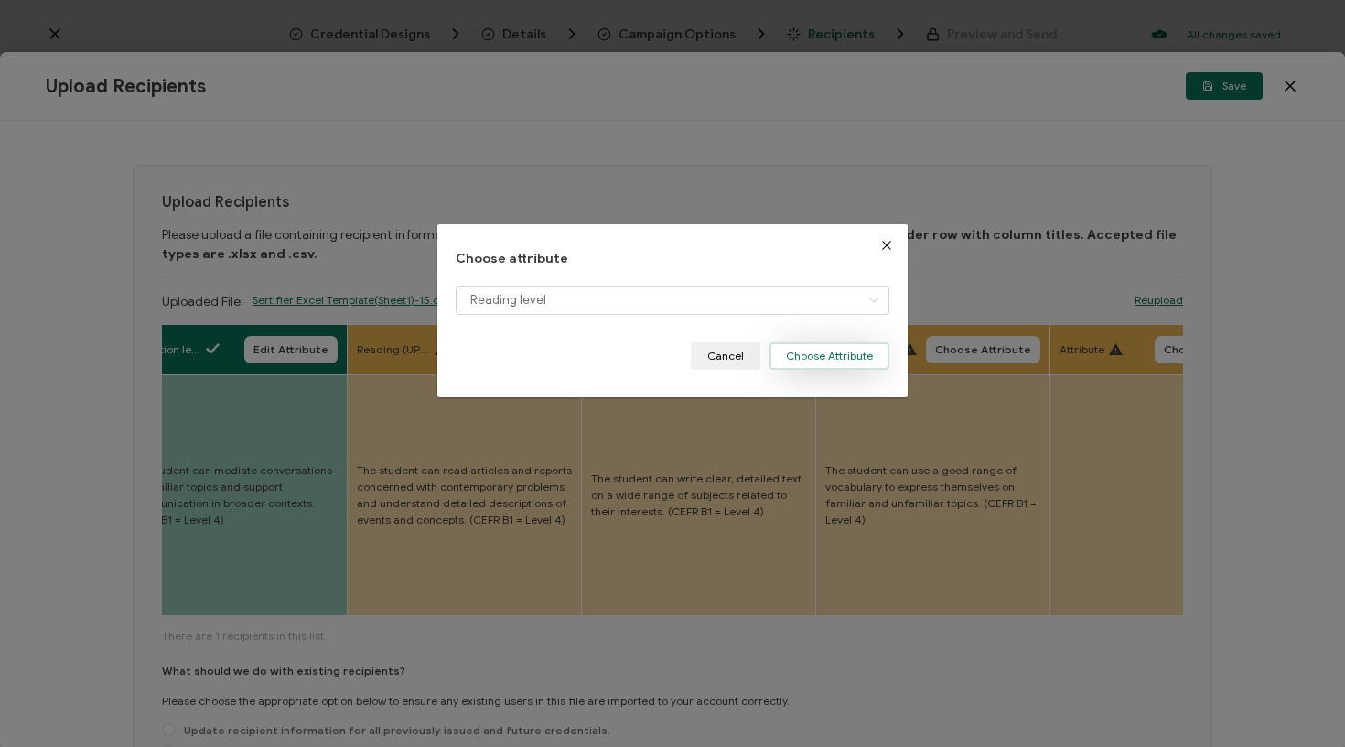
click at [801, 345] on button "Choose Attribute" at bounding box center [829, 355] width 120 height 27
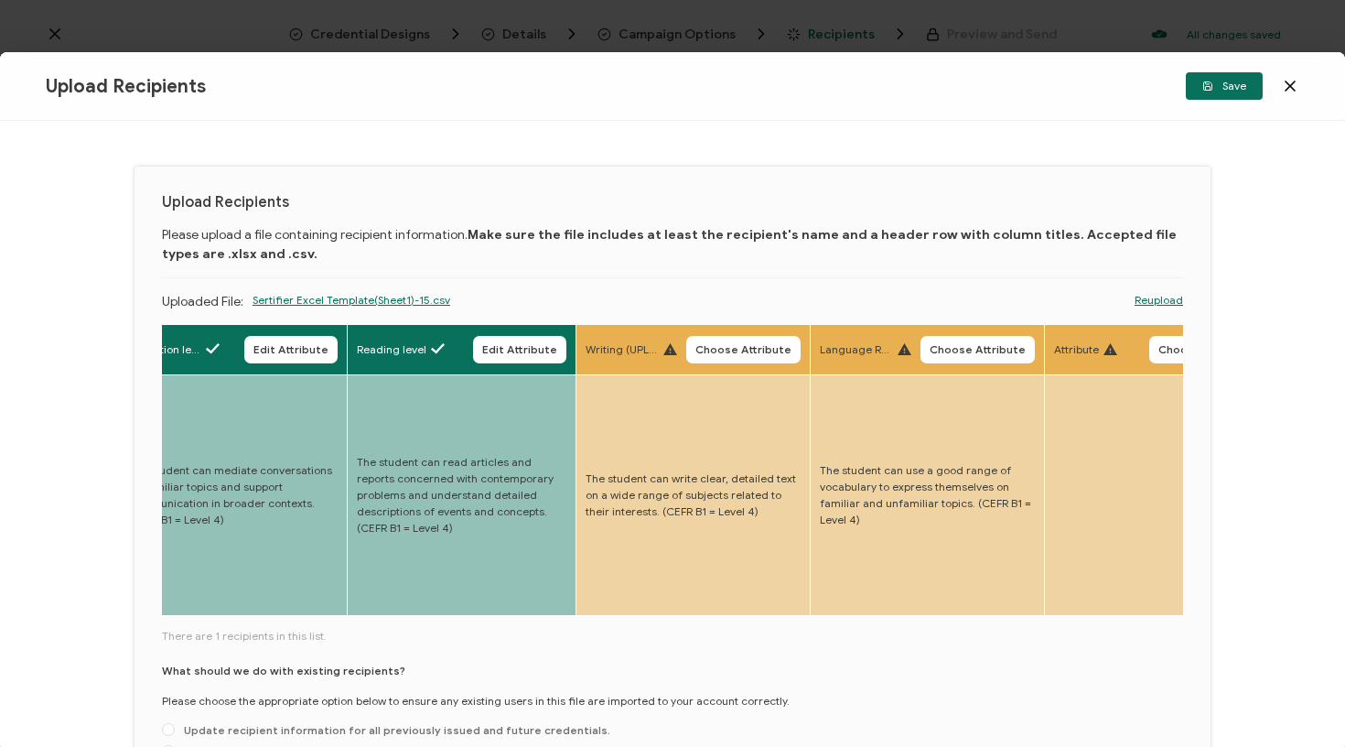
click at [695, 345] on span "Choose Attribute" at bounding box center [743, 349] width 96 height 11
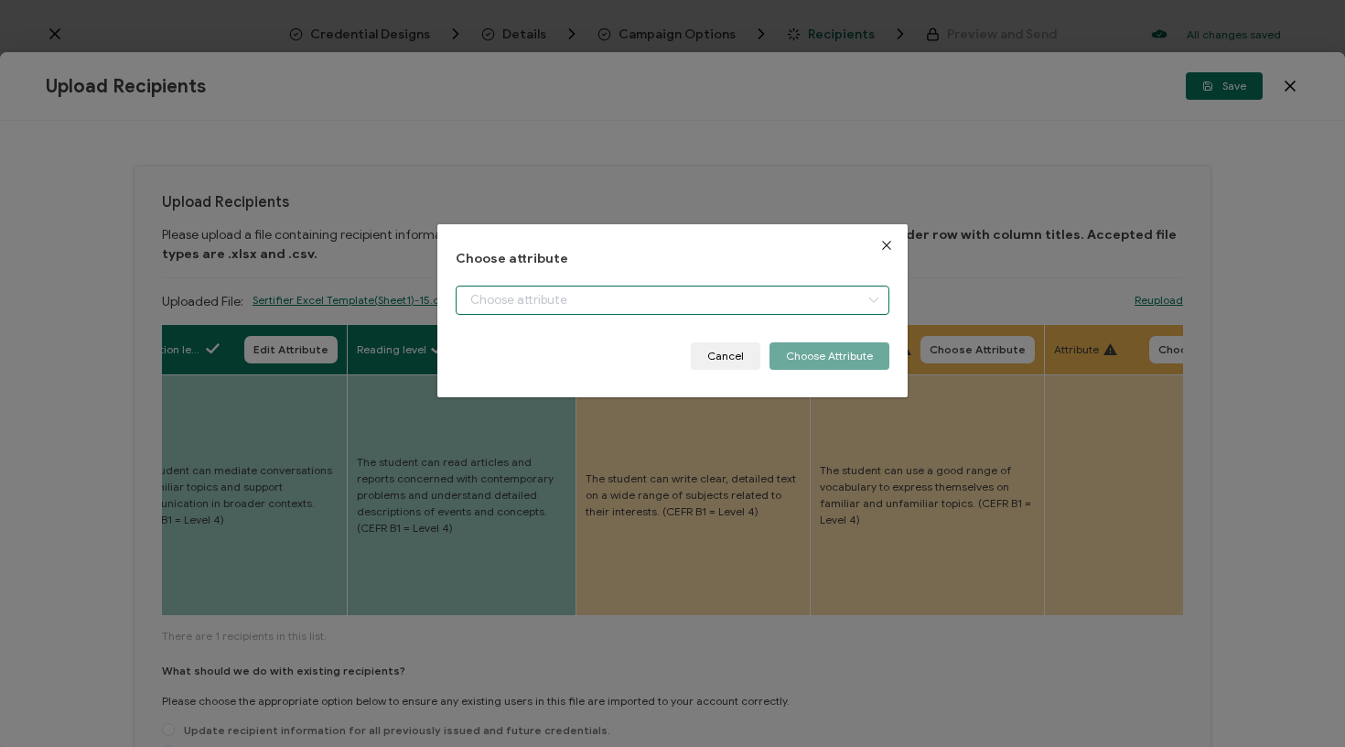
click at [699, 296] on input "dialog" at bounding box center [673, 299] width 435 height 29
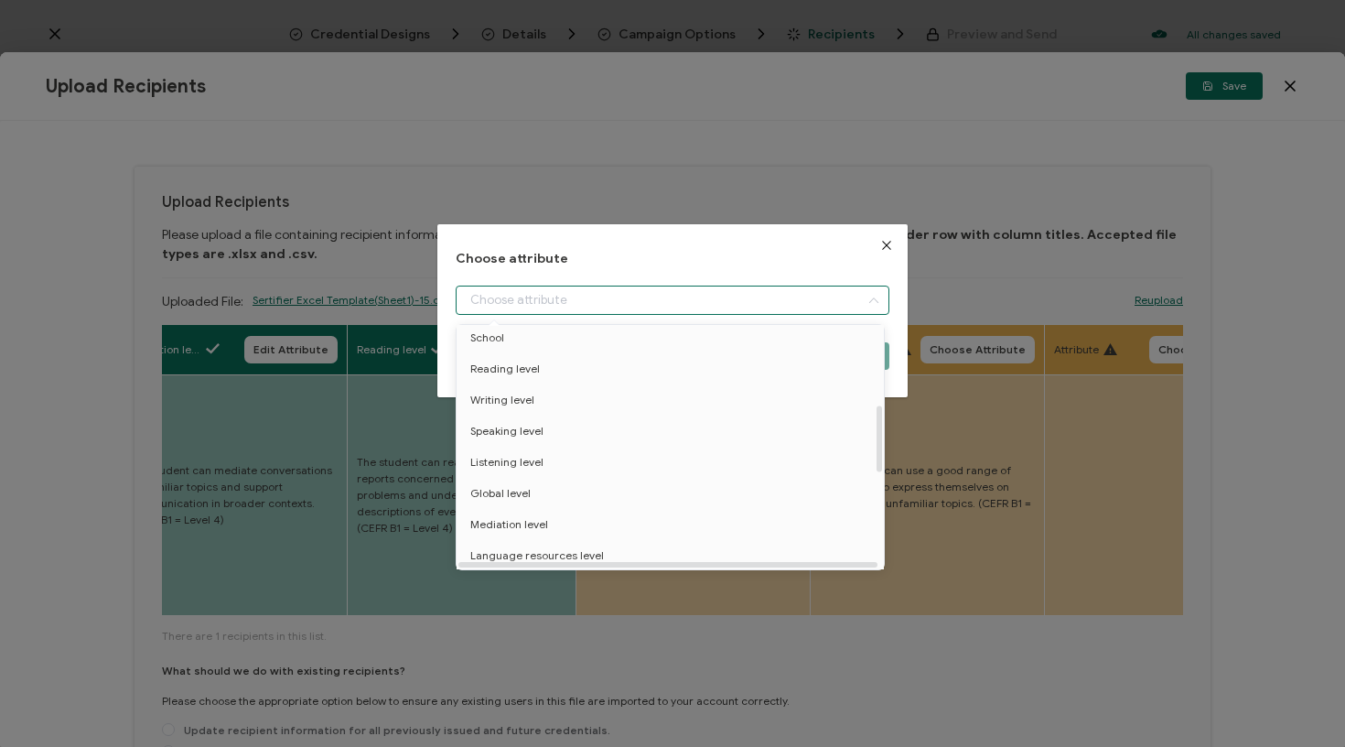
scroll to position [290, 0]
click at [622, 386] on li "Writing level" at bounding box center [673, 397] width 443 height 31
type input "Writing level"
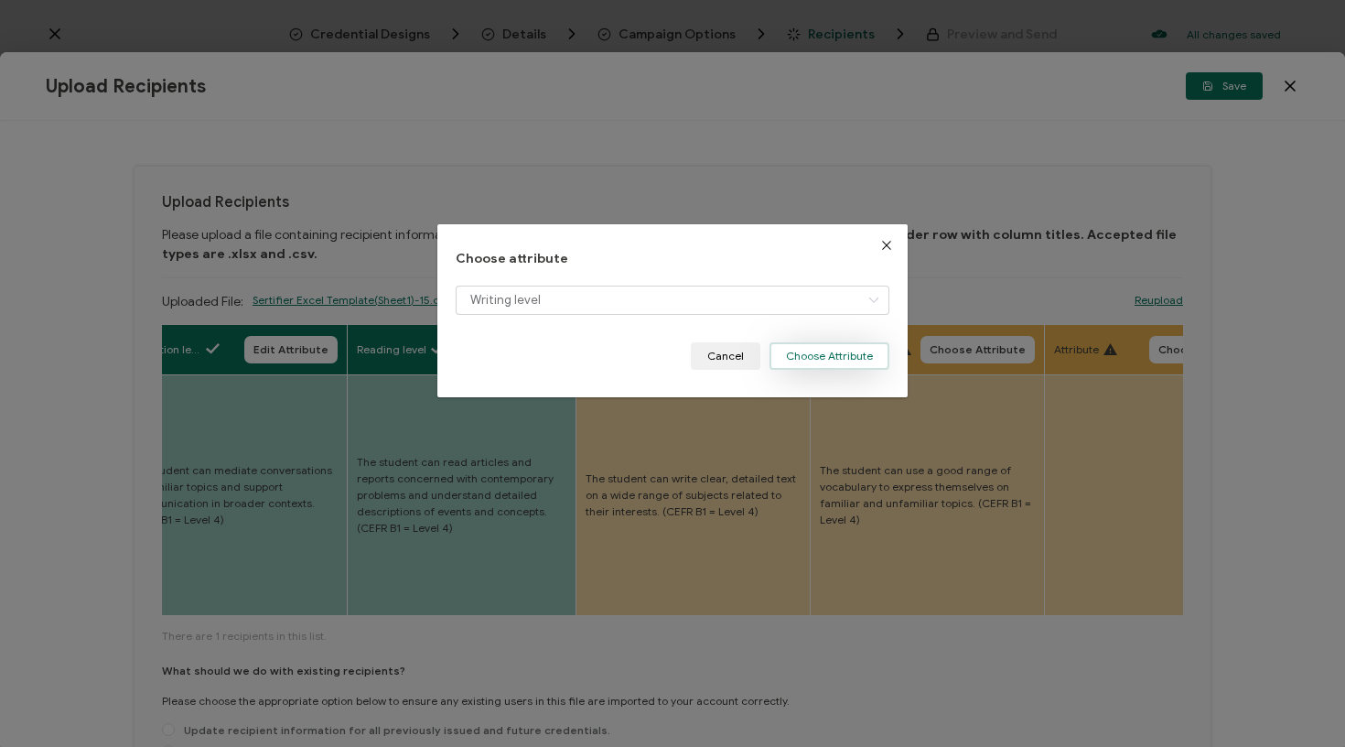
click at [816, 353] on button "Choose Attribute" at bounding box center [829, 355] width 120 height 27
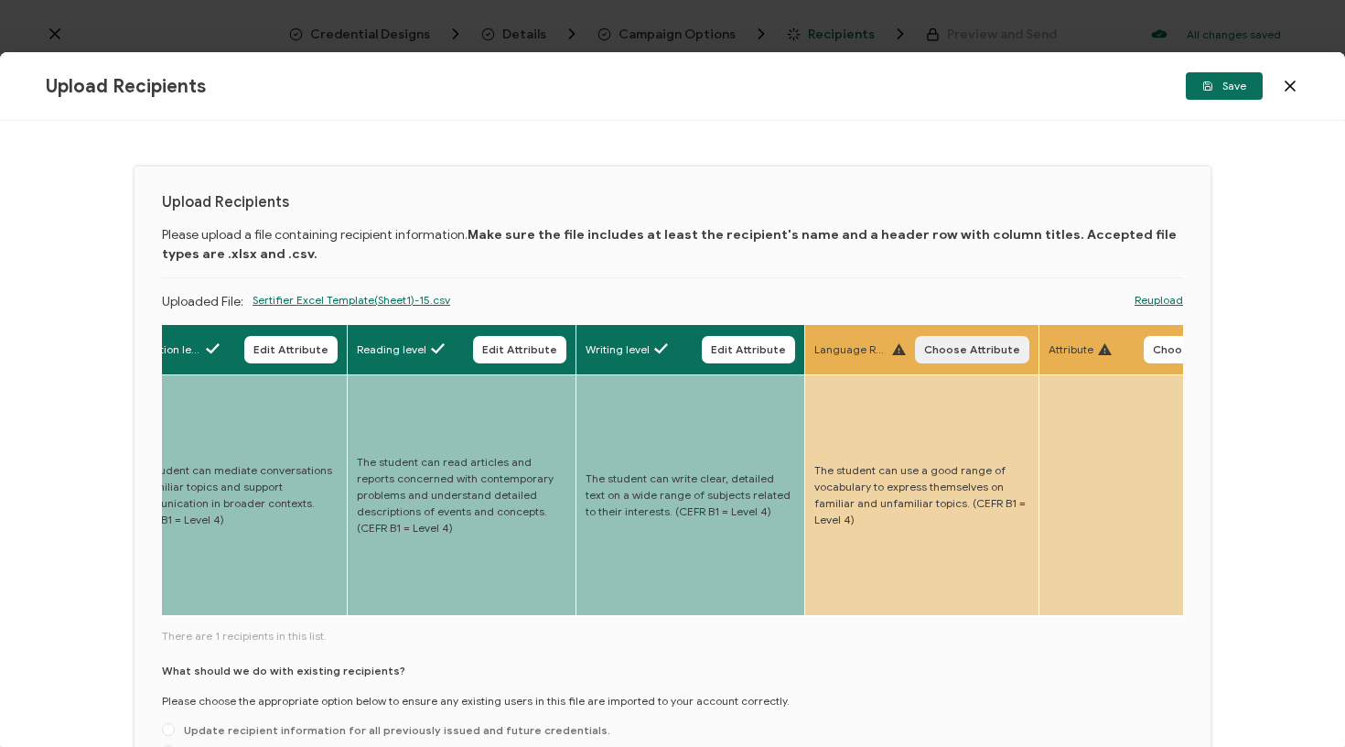
click at [924, 353] on span "Choose Attribute" at bounding box center [972, 349] width 96 height 11
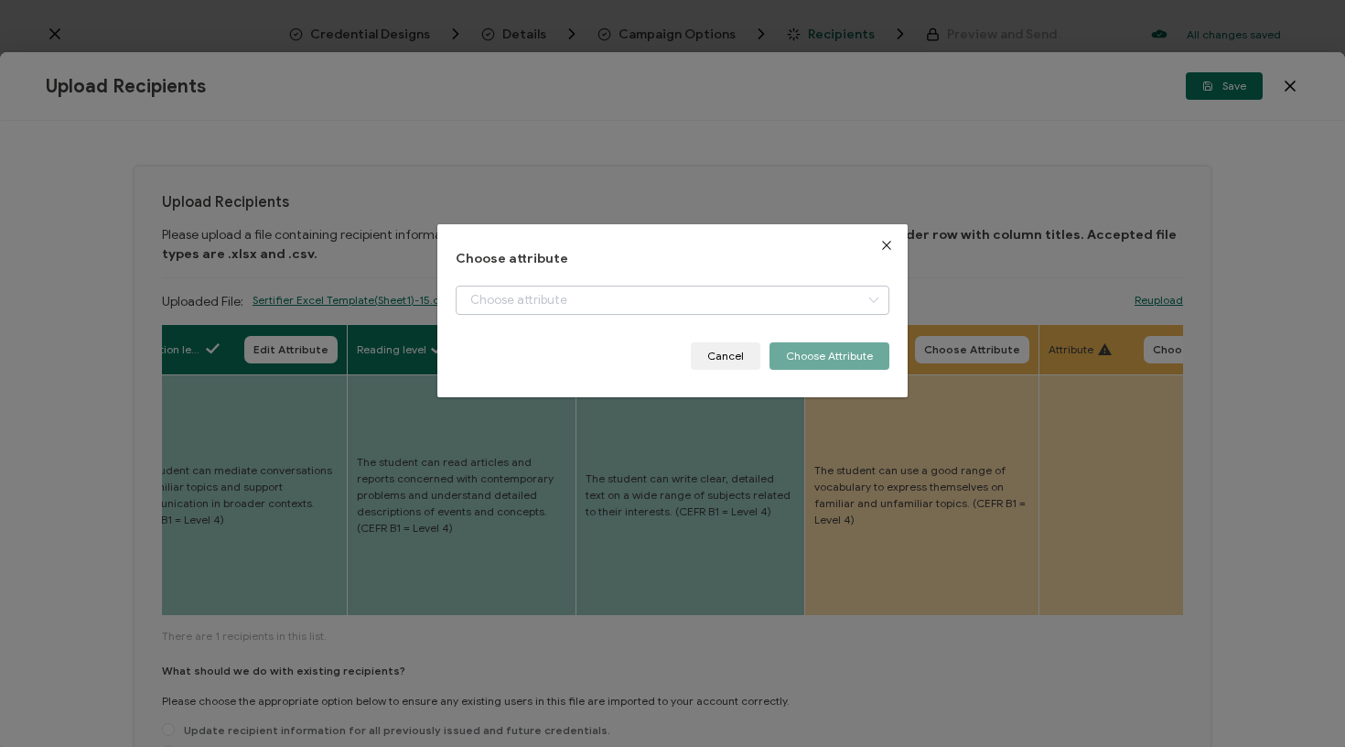
click at [862, 299] on icon "dialog" at bounding box center [873, 299] width 23 height 29
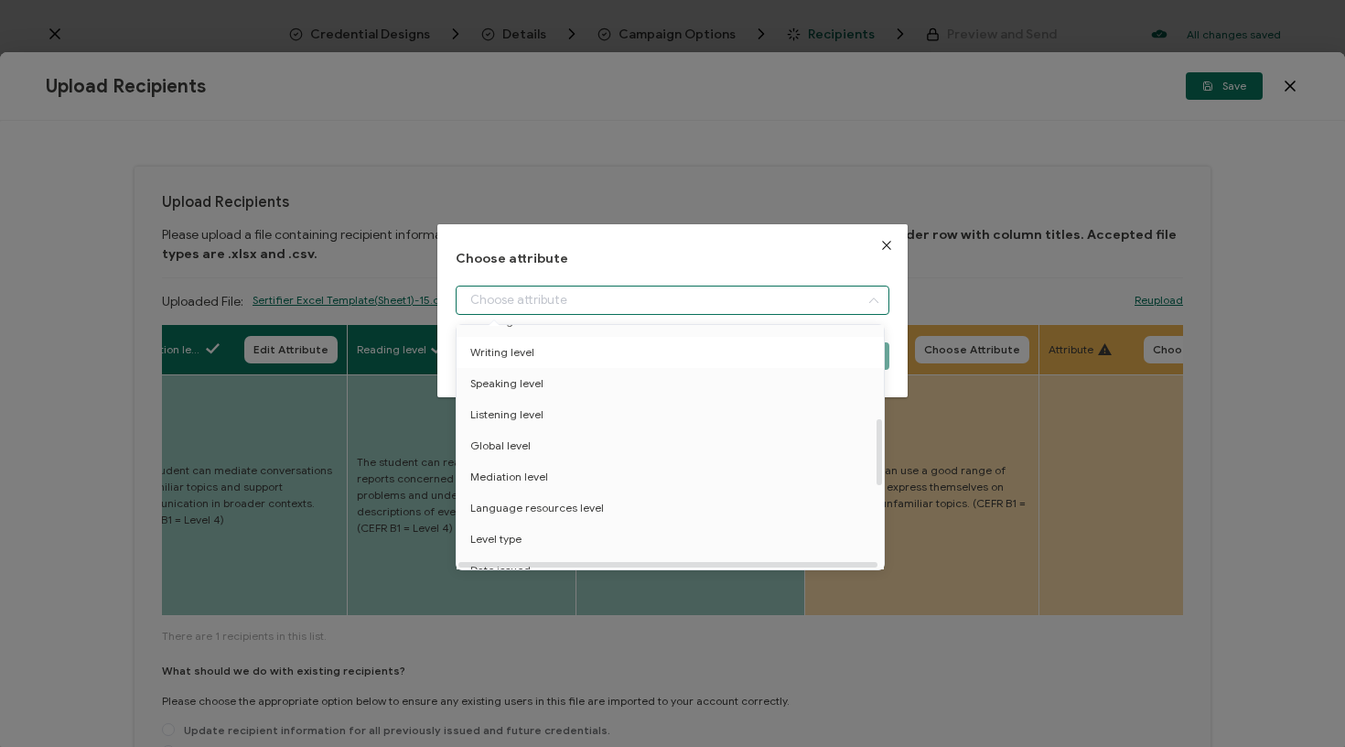
scroll to position [344, 0]
click at [618, 499] on li "Language resources level" at bounding box center [673, 499] width 443 height 31
type input "Language resources level"
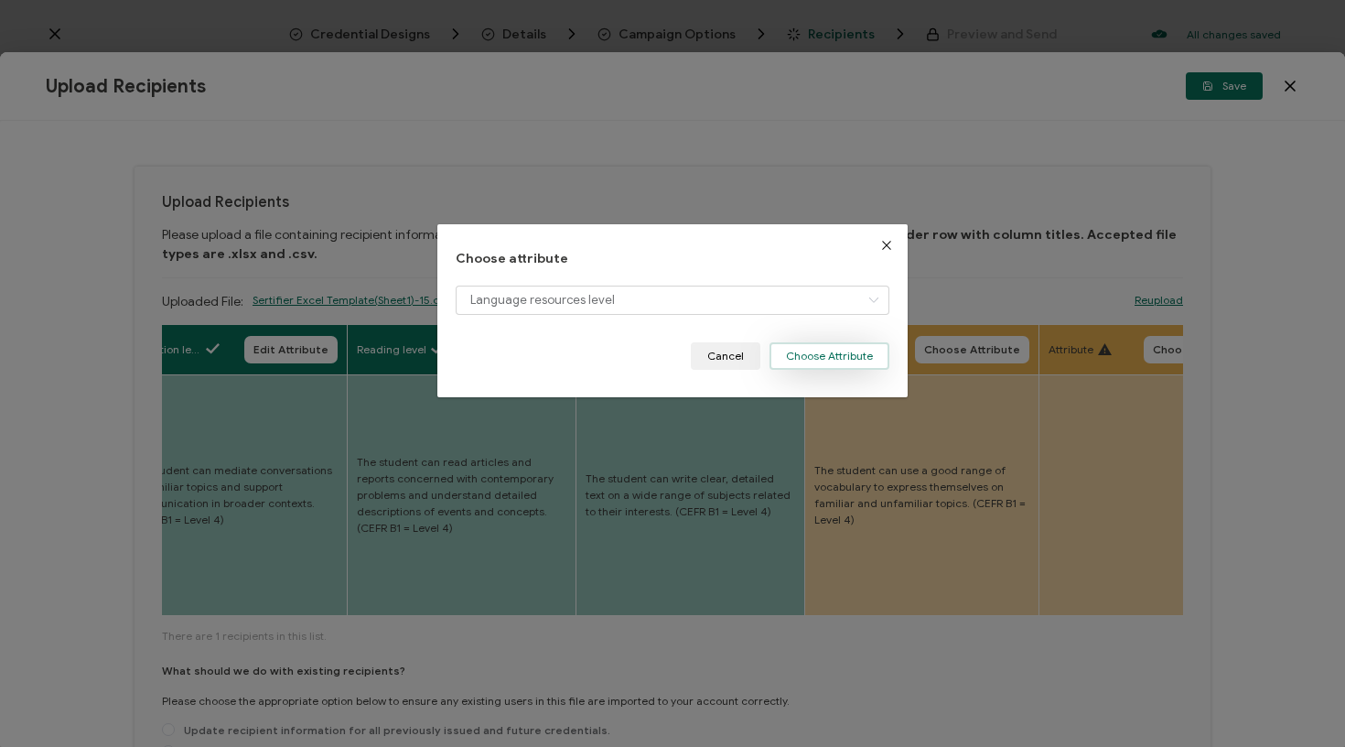
click at [845, 359] on button "Choose Attribute" at bounding box center [829, 355] width 120 height 27
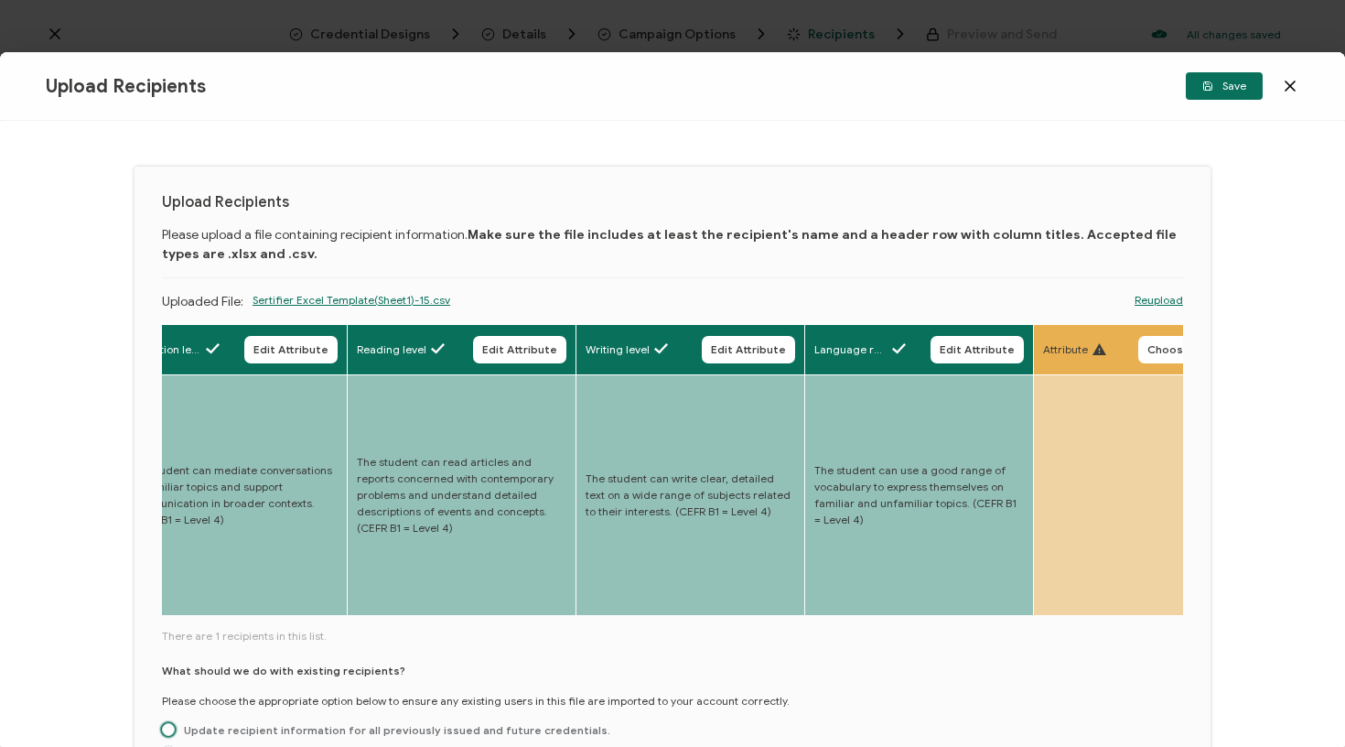
click at [370, 723] on span "Update recipient information for all previously issued and future credentials." at bounding box center [392, 730] width 435 height 14
click at [175, 723] on input "Update recipient information for all previously issued and future credentials." at bounding box center [168, 730] width 13 height 15
radio input "true"
click at [1225, 91] on span "Save" at bounding box center [1224, 86] width 44 height 11
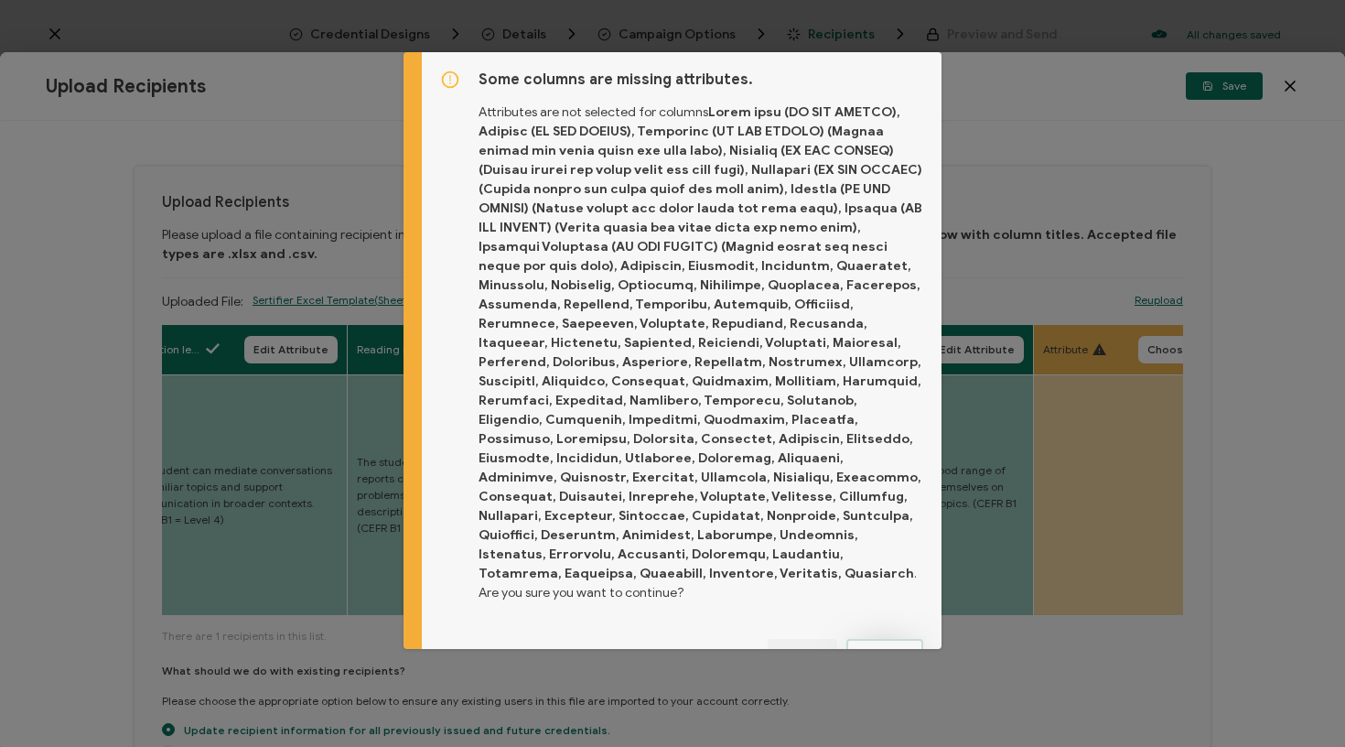
click at [909, 639] on button "Proceed" at bounding box center [884, 652] width 77 height 27
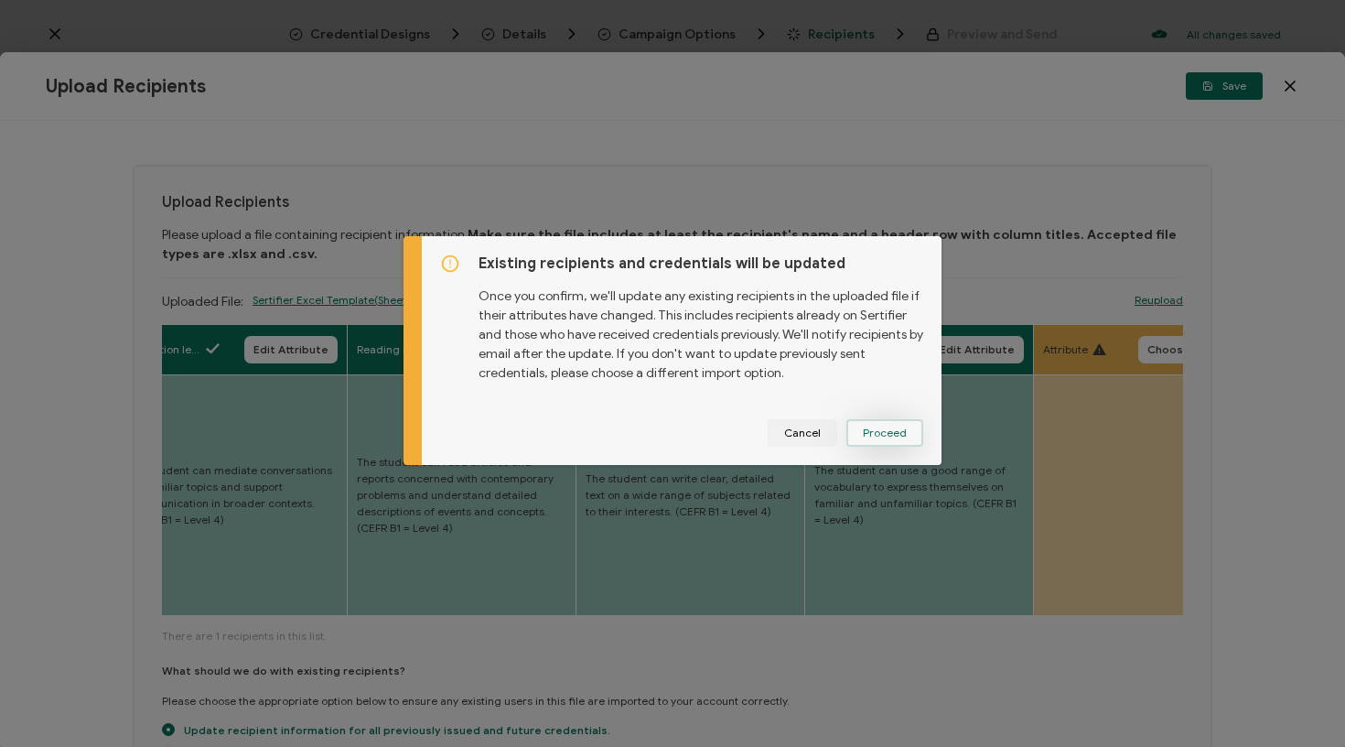
click at [879, 438] on span "Proceed" at bounding box center [885, 432] width 44 height 11
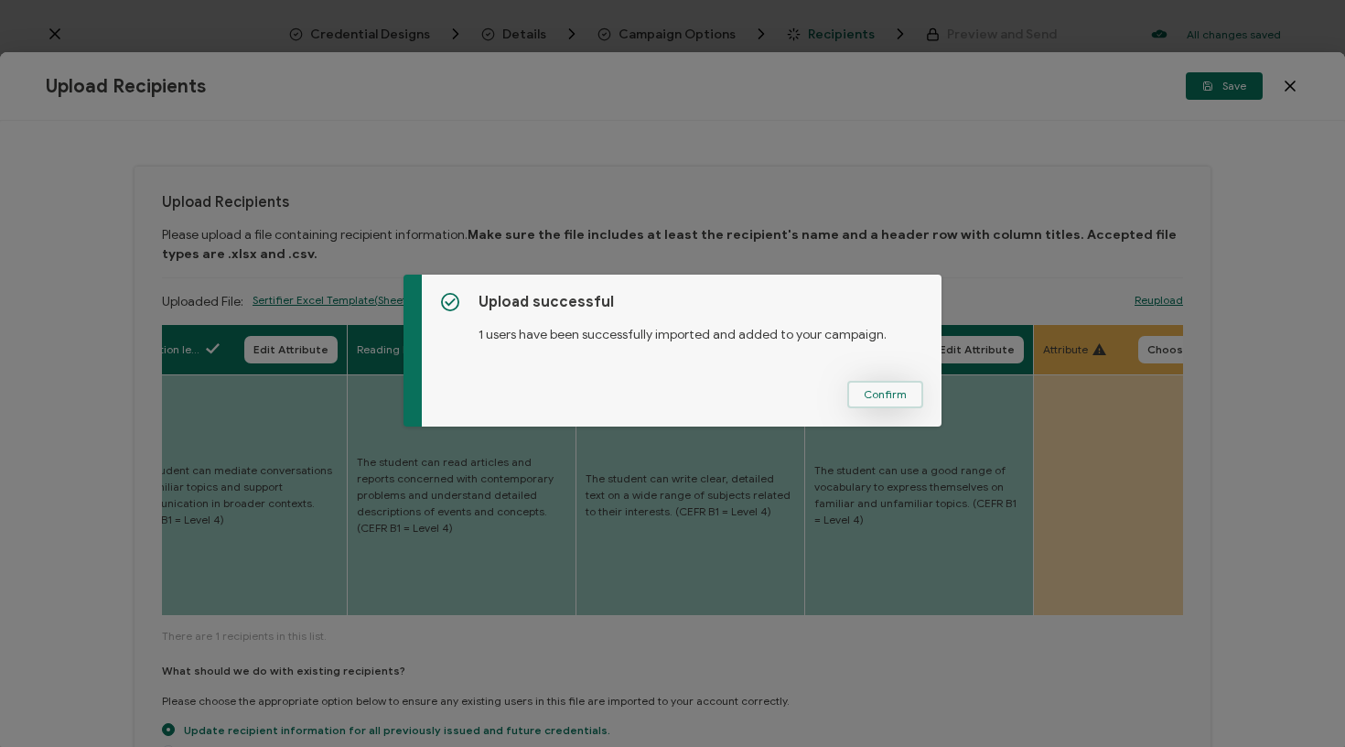
click at [878, 397] on span "Confirm" at bounding box center [885, 394] width 43 height 11
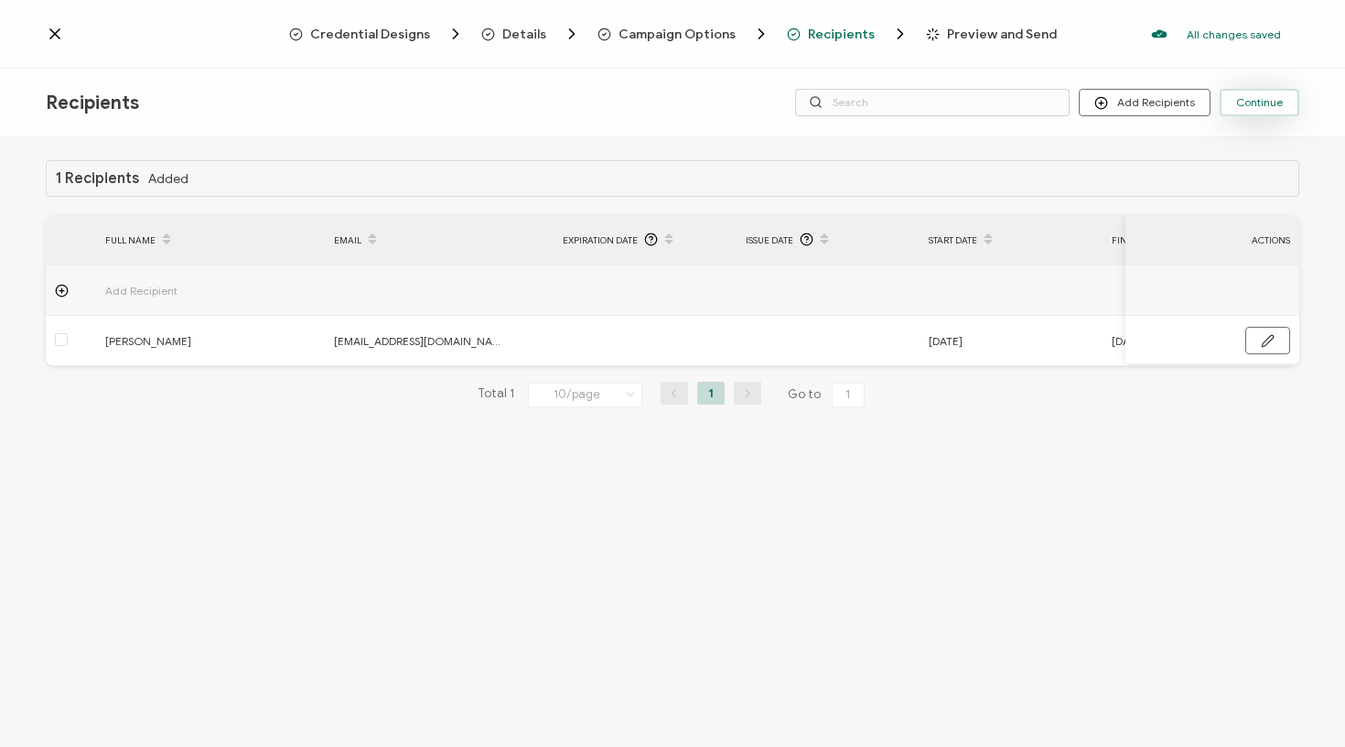
click at [1254, 98] on span "Continue" at bounding box center [1259, 102] width 47 height 11
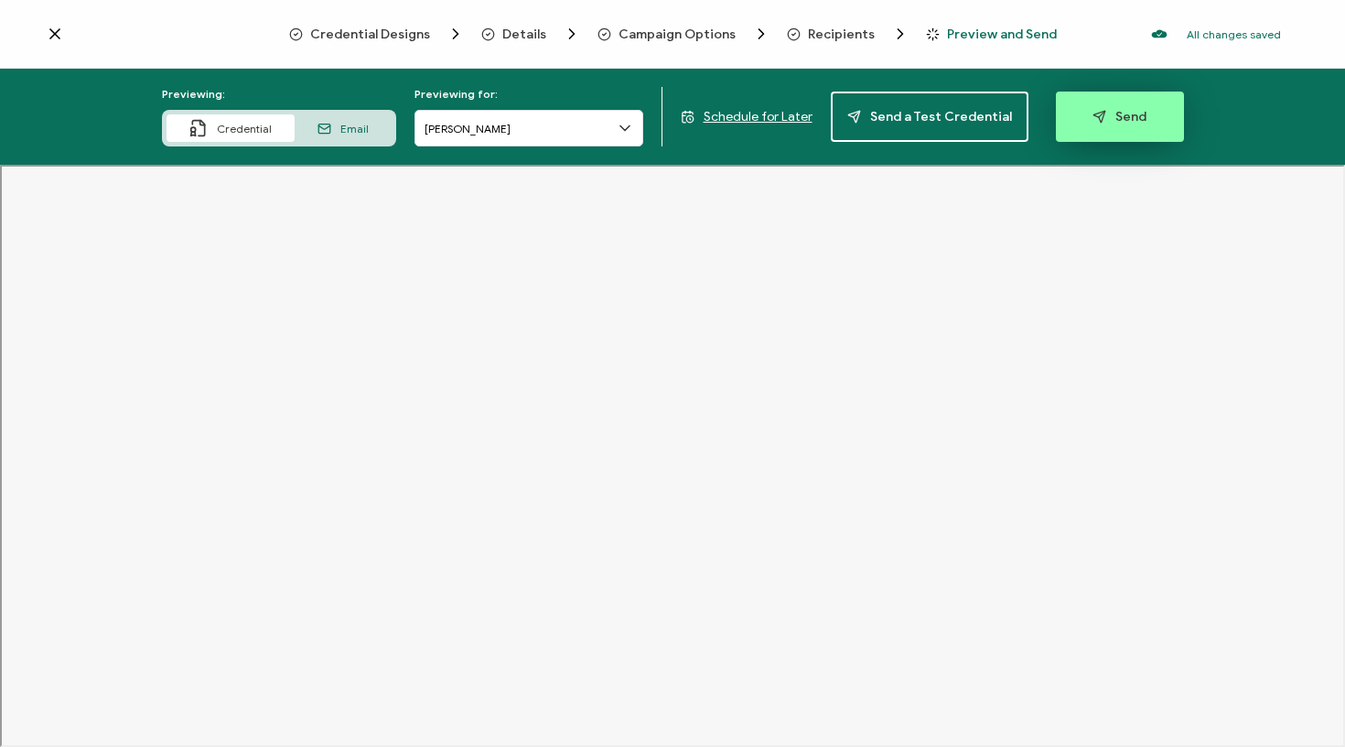
click at [1106, 128] on button "Send" at bounding box center [1120, 116] width 128 height 50
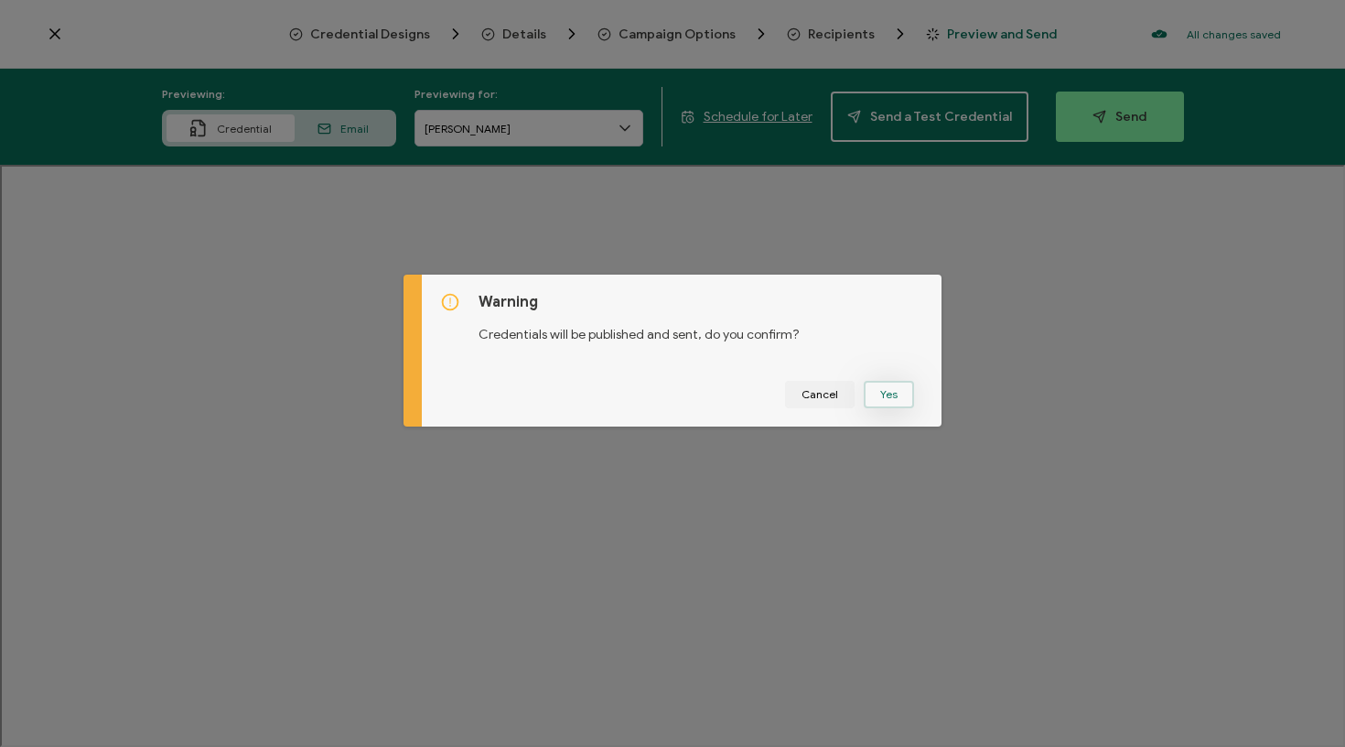
click at [891, 386] on button "Yes" at bounding box center [889, 394] width 50 height 27
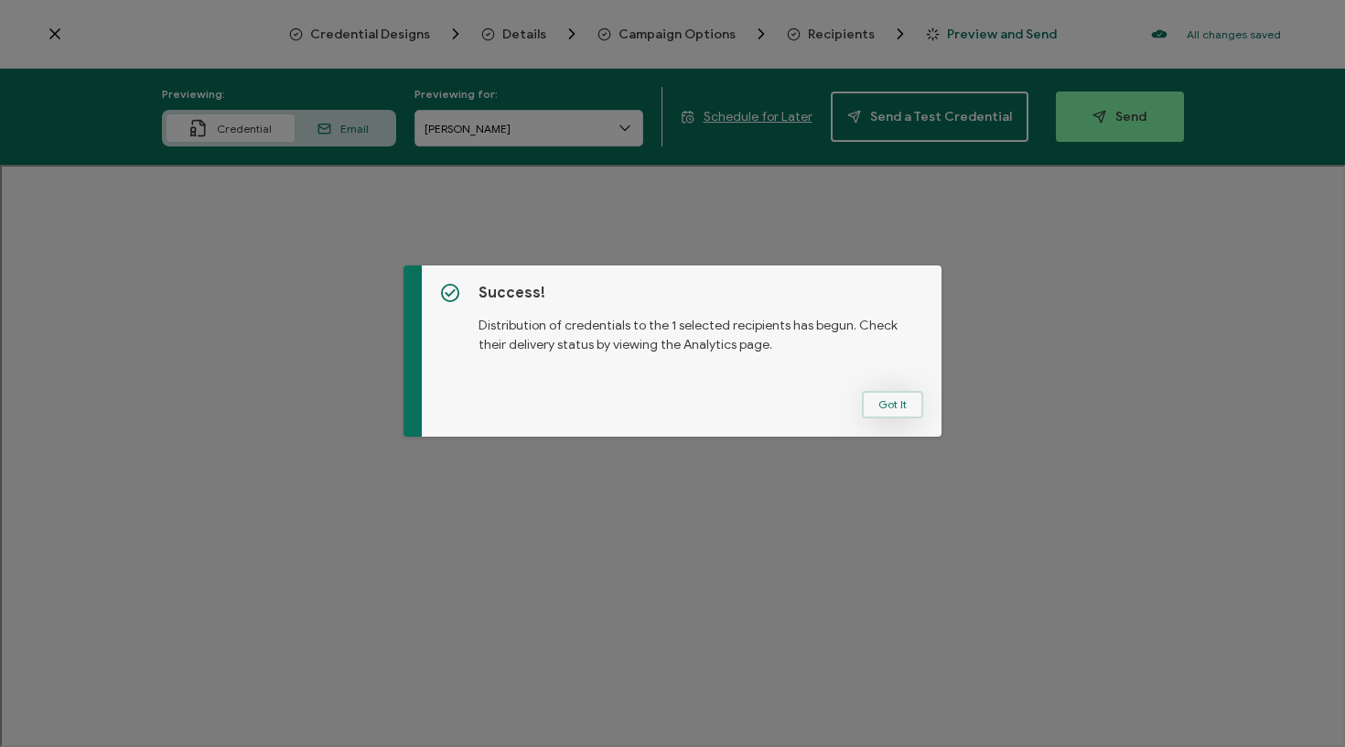
click at [880, 413] on button "Got It" at bounding box center [892, 404] width 61 height 27
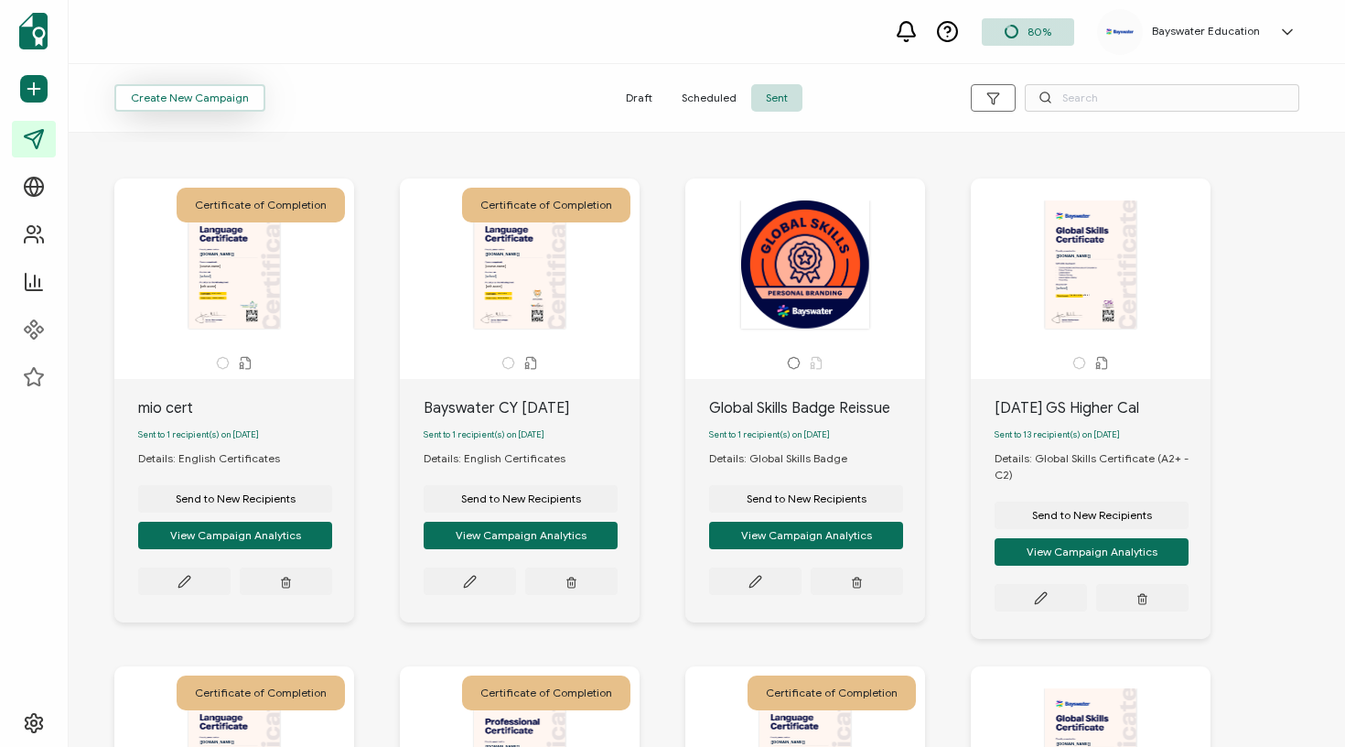
click at [199, 96] on span "Create New Campaign" at bounding box center [190, 97] width 118 height 11
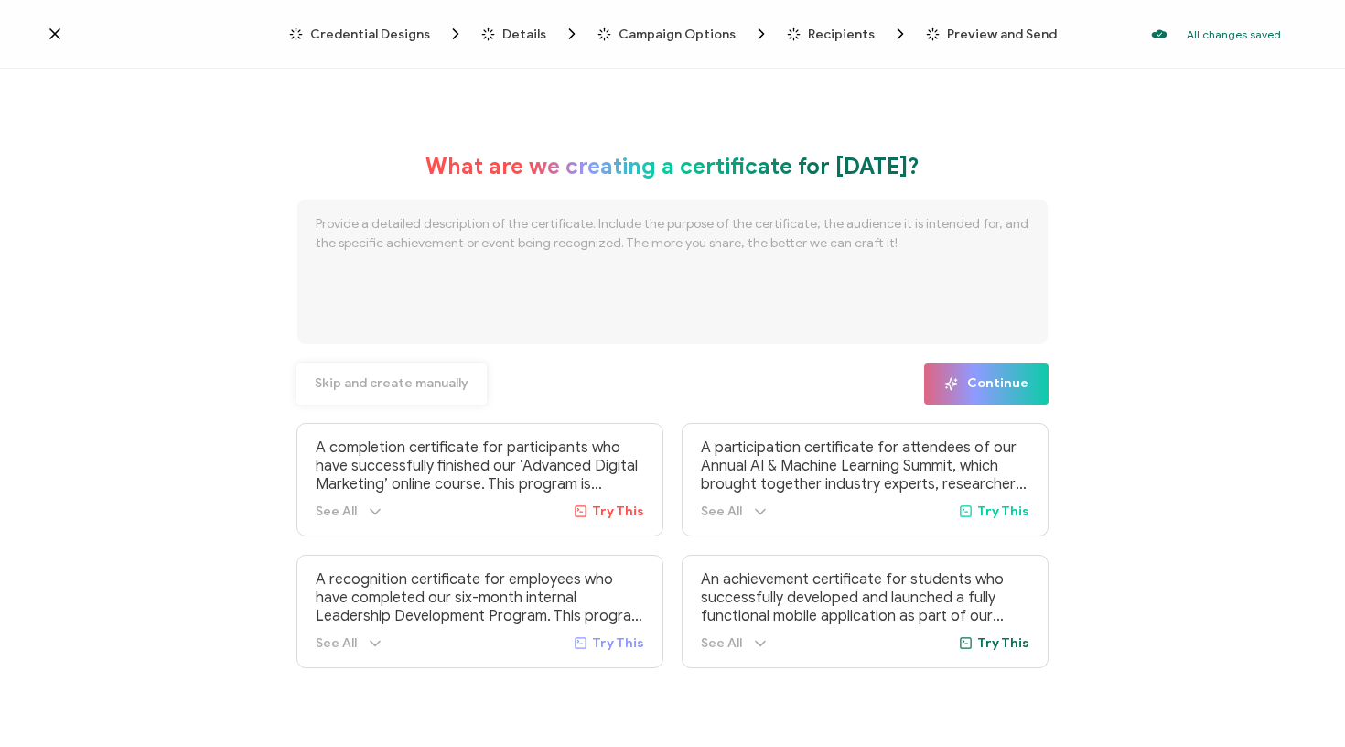
click at [387, 383] on span "Skip and create manually" at bounding box center [392, 383] width 154 height 13
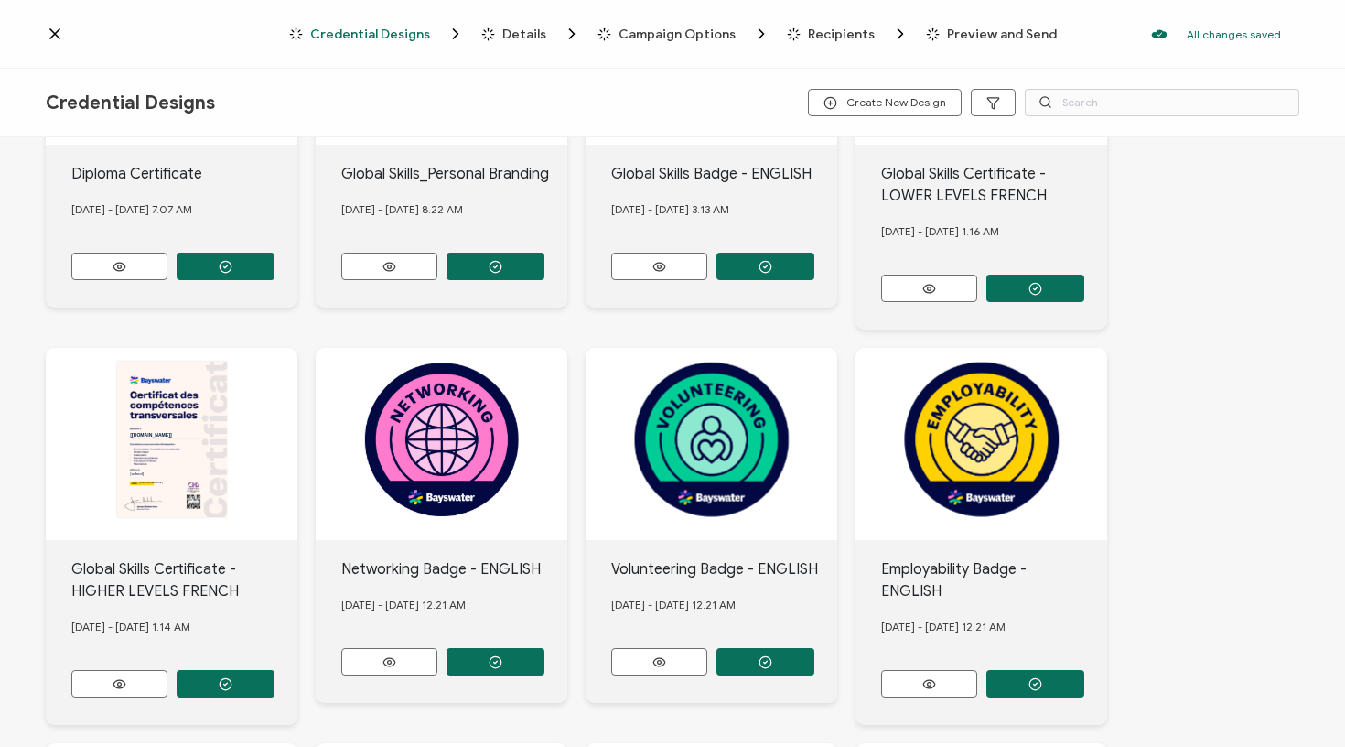
scroll to position [693, 0]
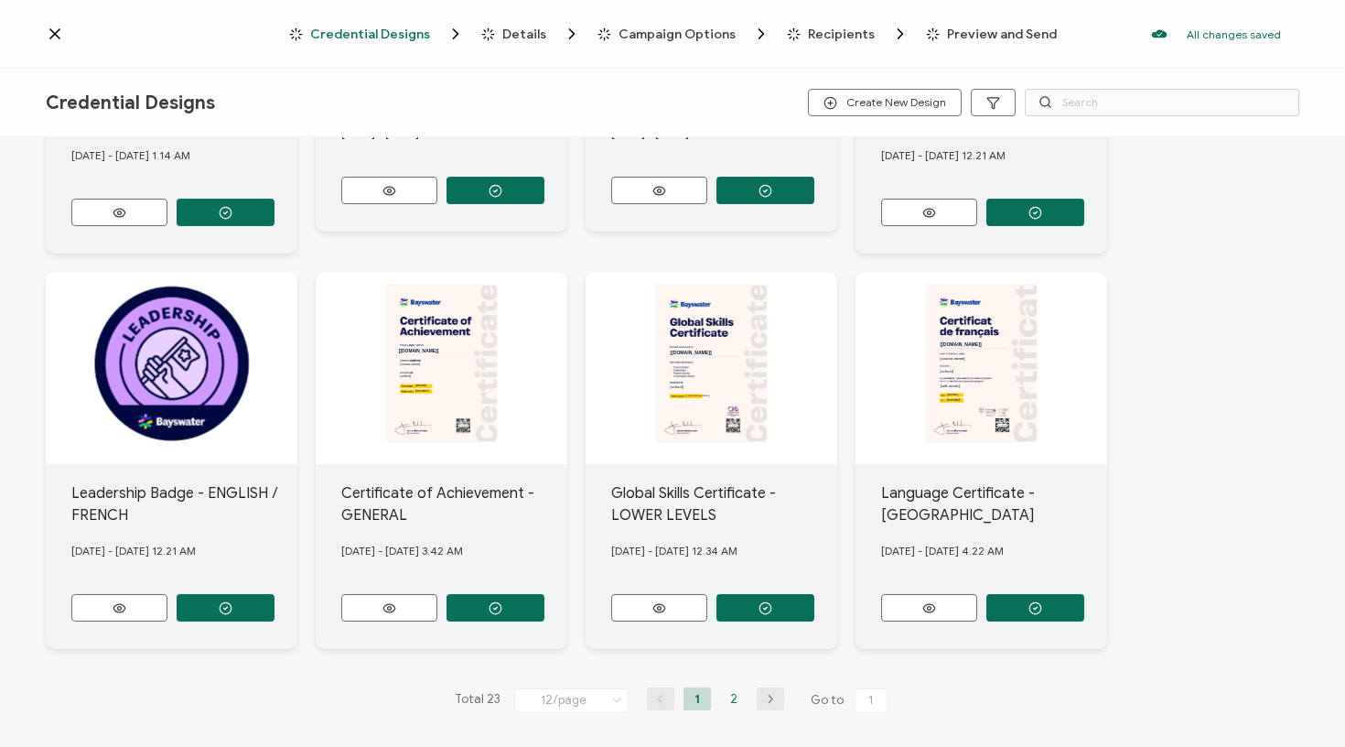
click at [727, 693] on li "2" at bounding box center [733, 698] width 27 height 23
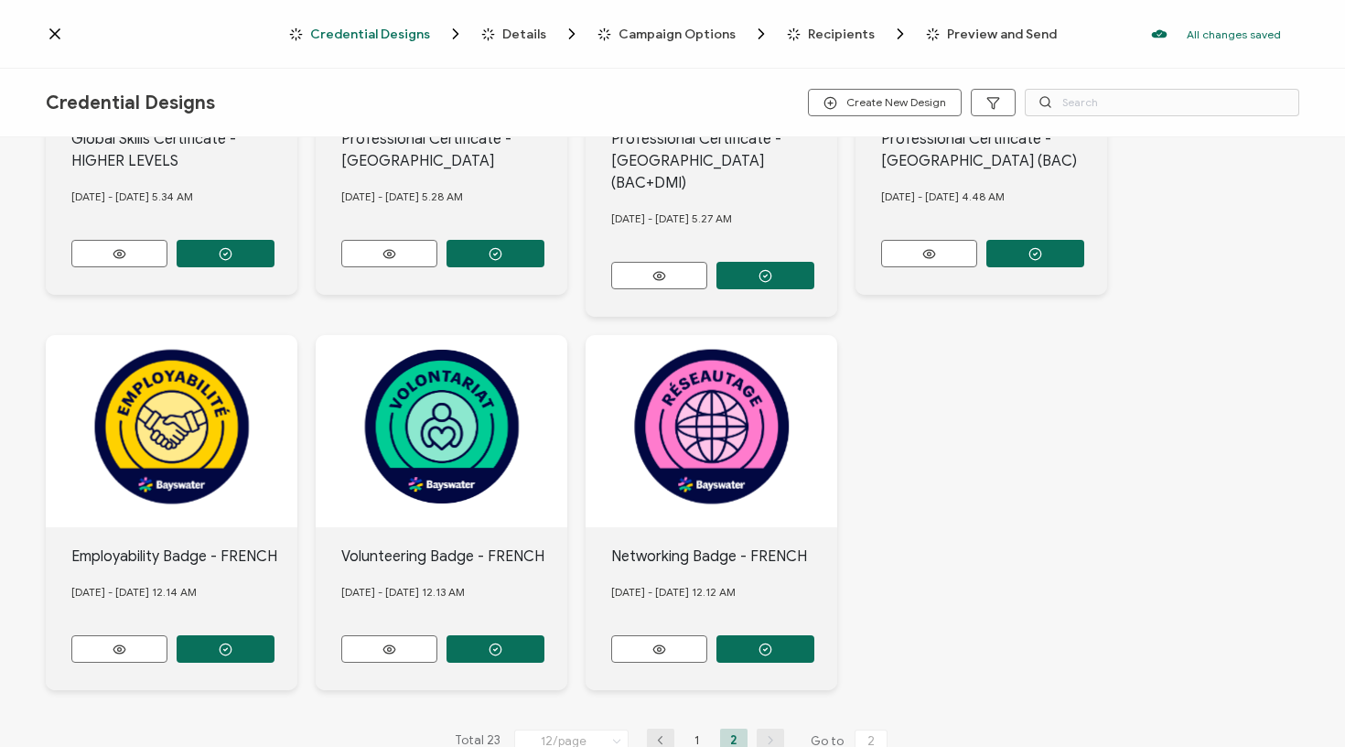
scroll to position [596, 0]
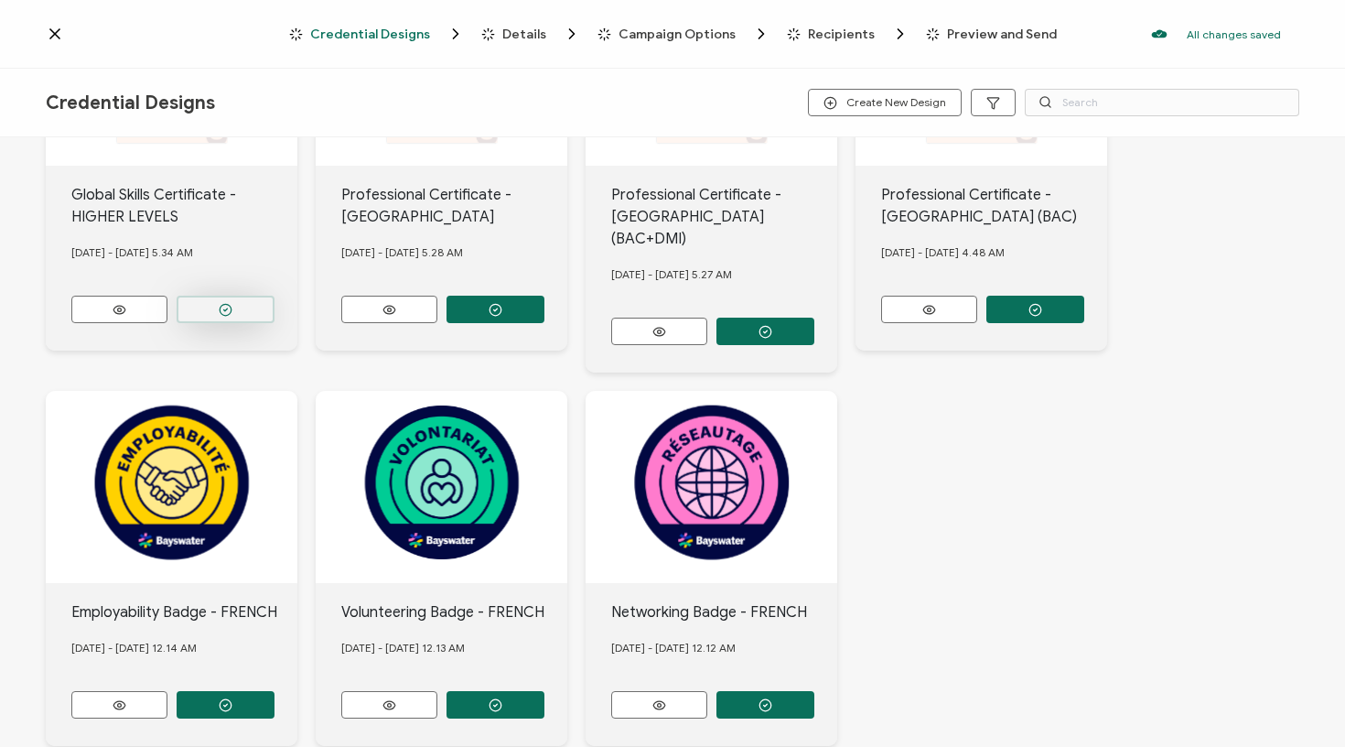
click at [254, 305] on button "button" at bounding box center [226, 309] width 98 height 27
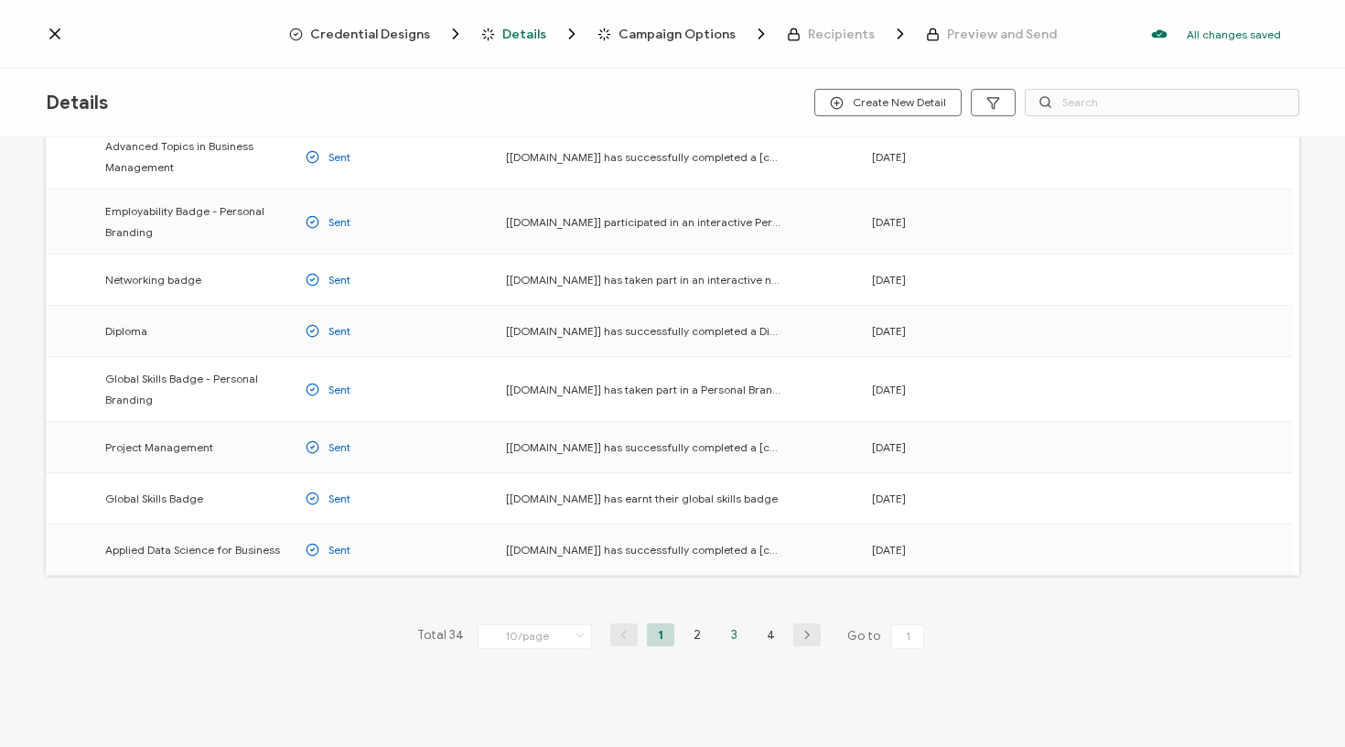
scroll to position [212, 0]
click at [729, 641] on li "3" at bounding box center [733, 634] width 27 height 23
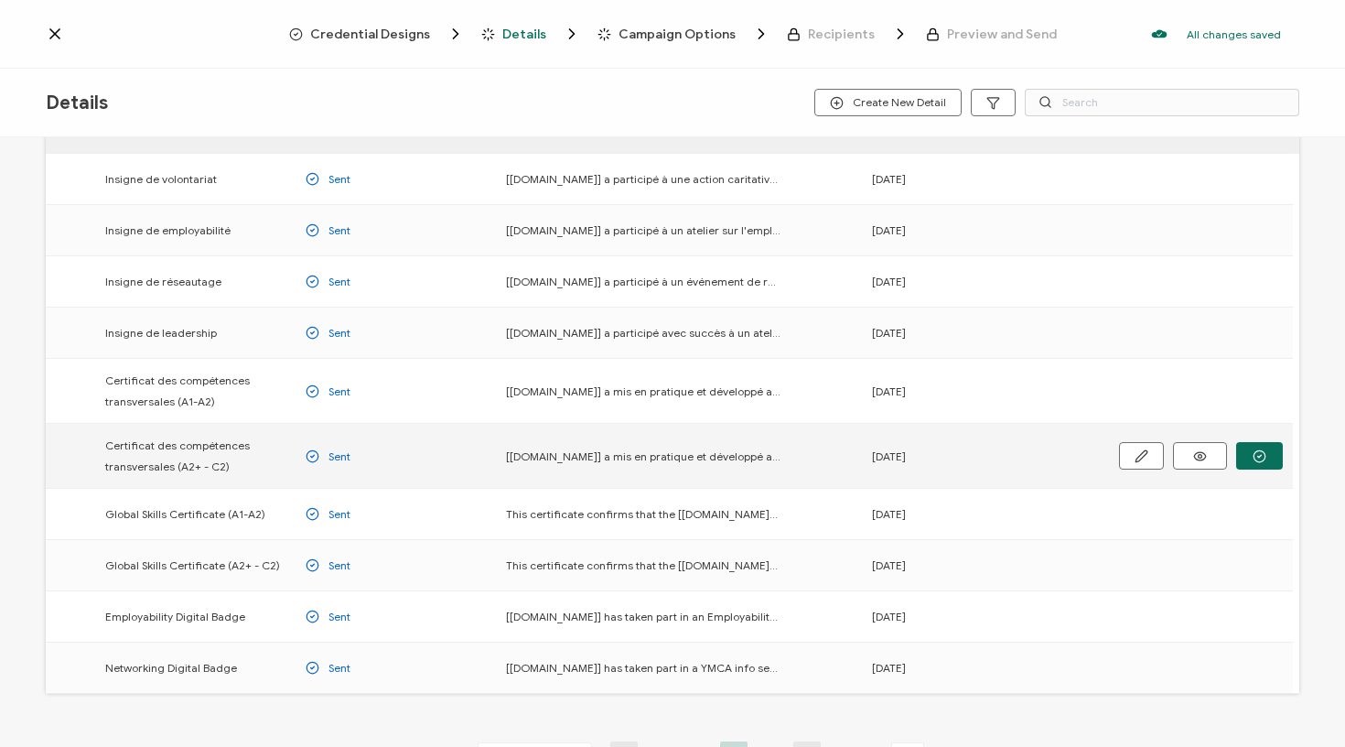
scroll to position [82, 0]
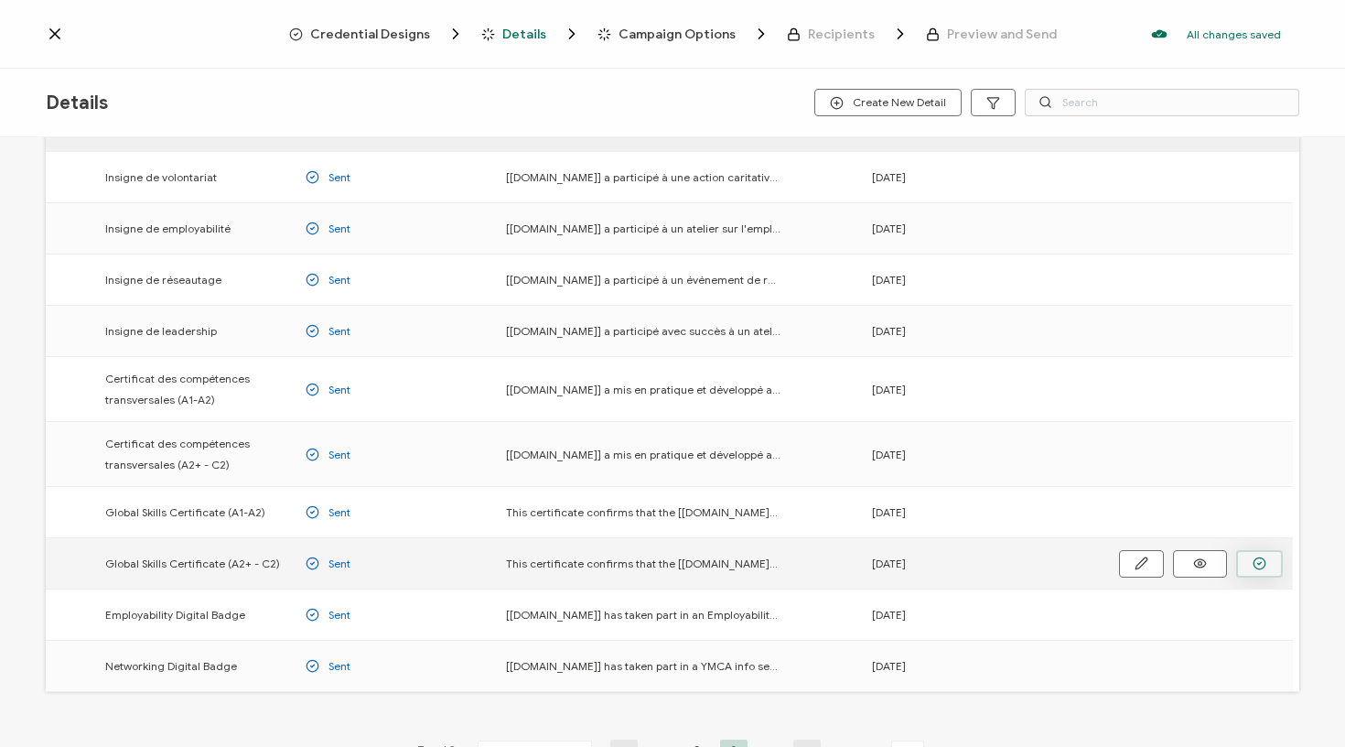
click at [1252, 574] on button "button" at bounding box center [1259, 563] width 47 height 27
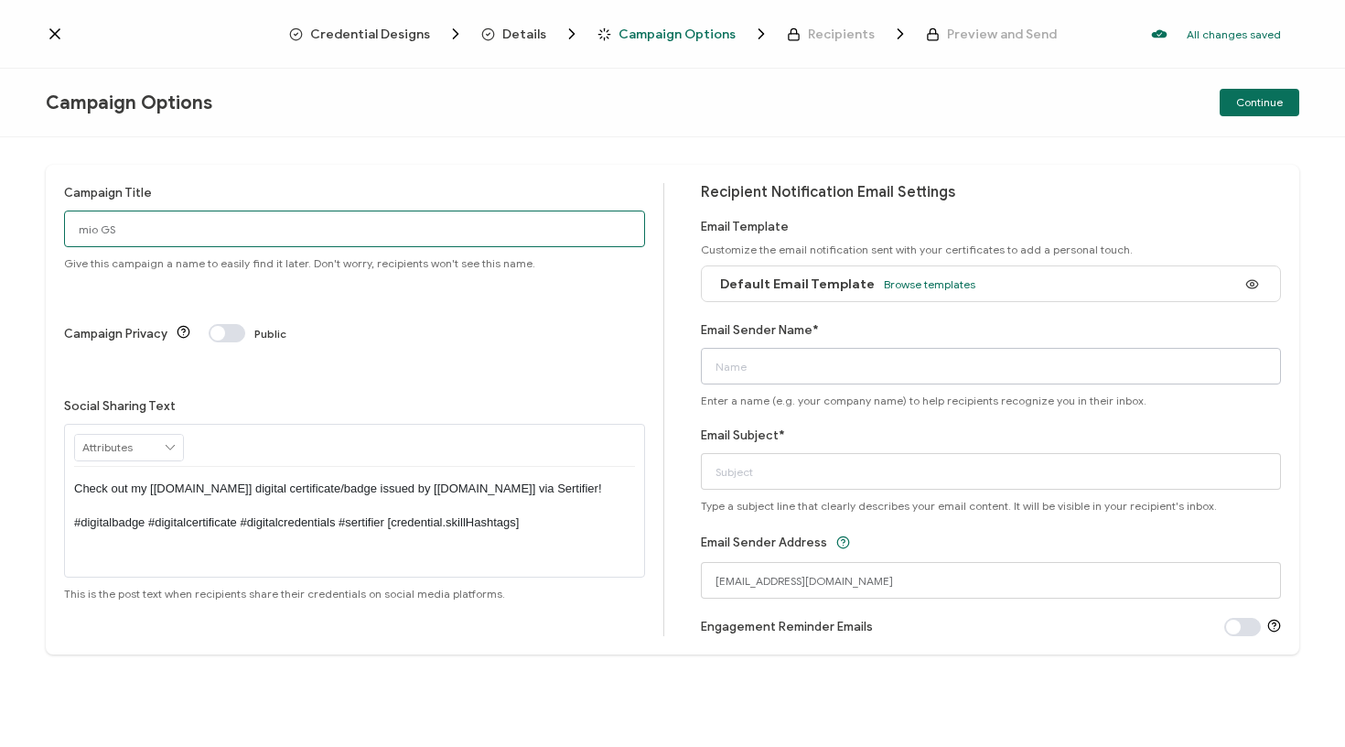
type input "mio GS"
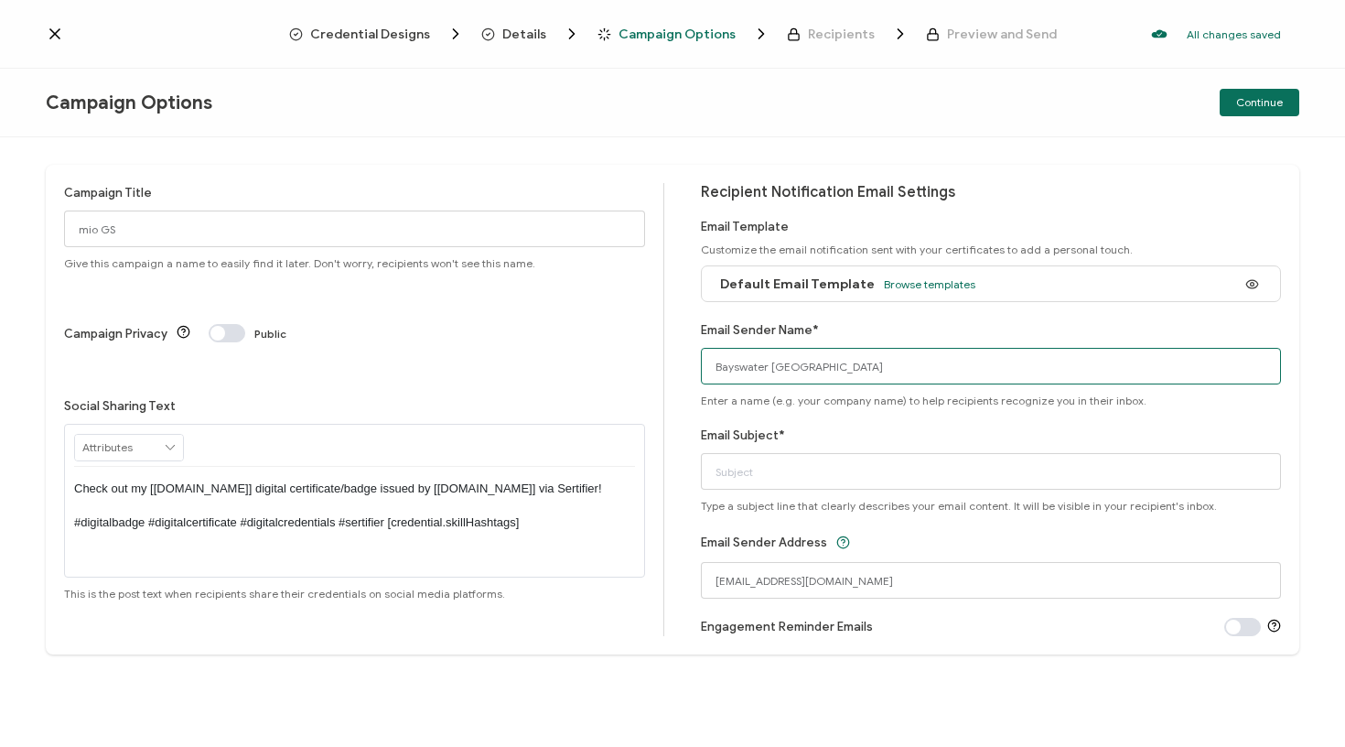
type input "Bayswater [GEOGRAPHIC_DATA]"
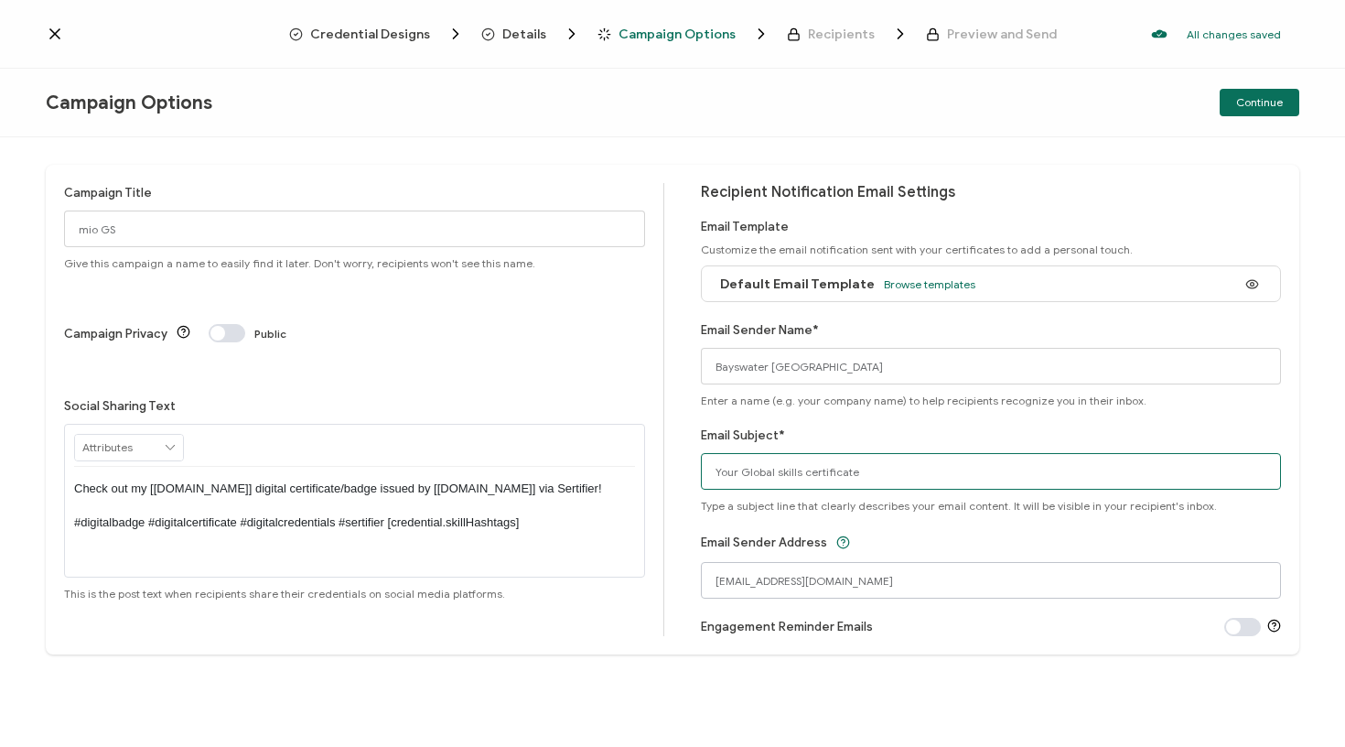
type input "Your Global skills certificate"
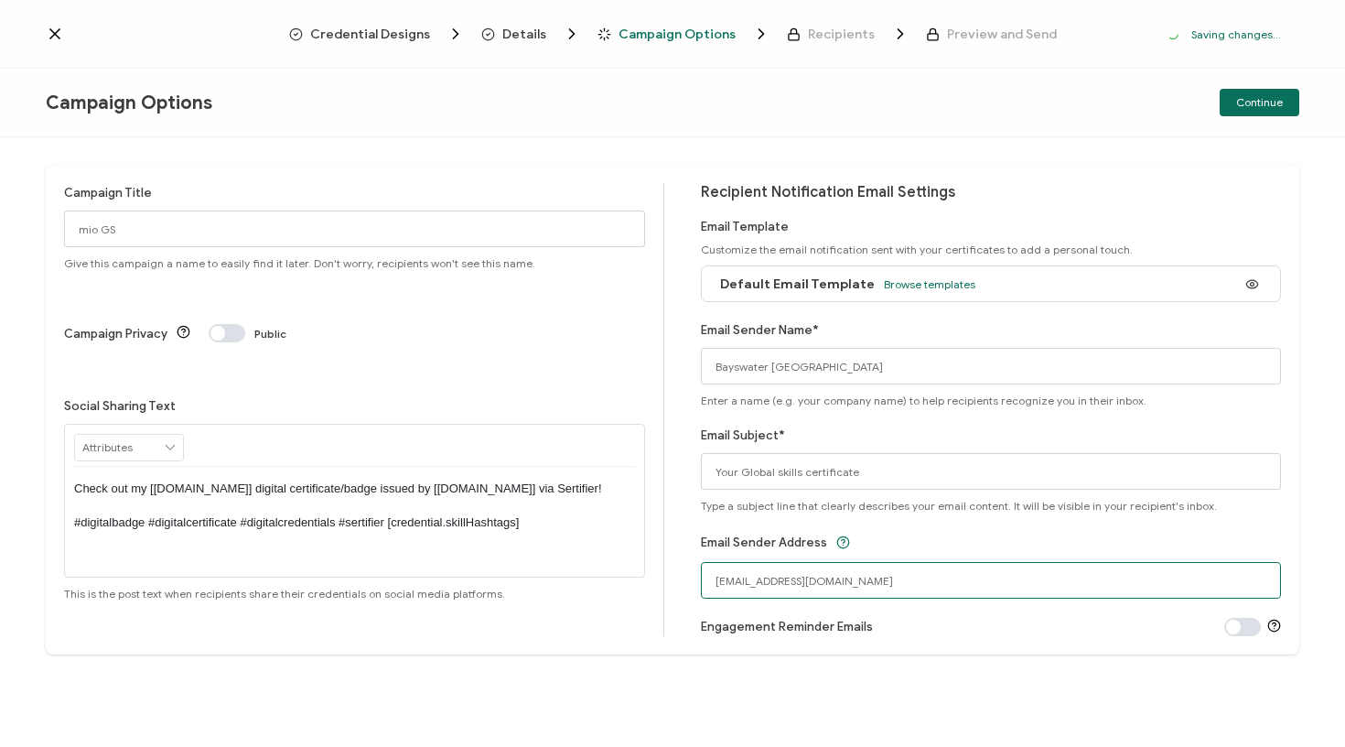
drag, startPoint x: 823, startPoint y: 584, endPoint x: 667, endPoint y: 579, distance: 156.5
type input "[EMAIL_ADDRESS][DOMAIN_NAME]"
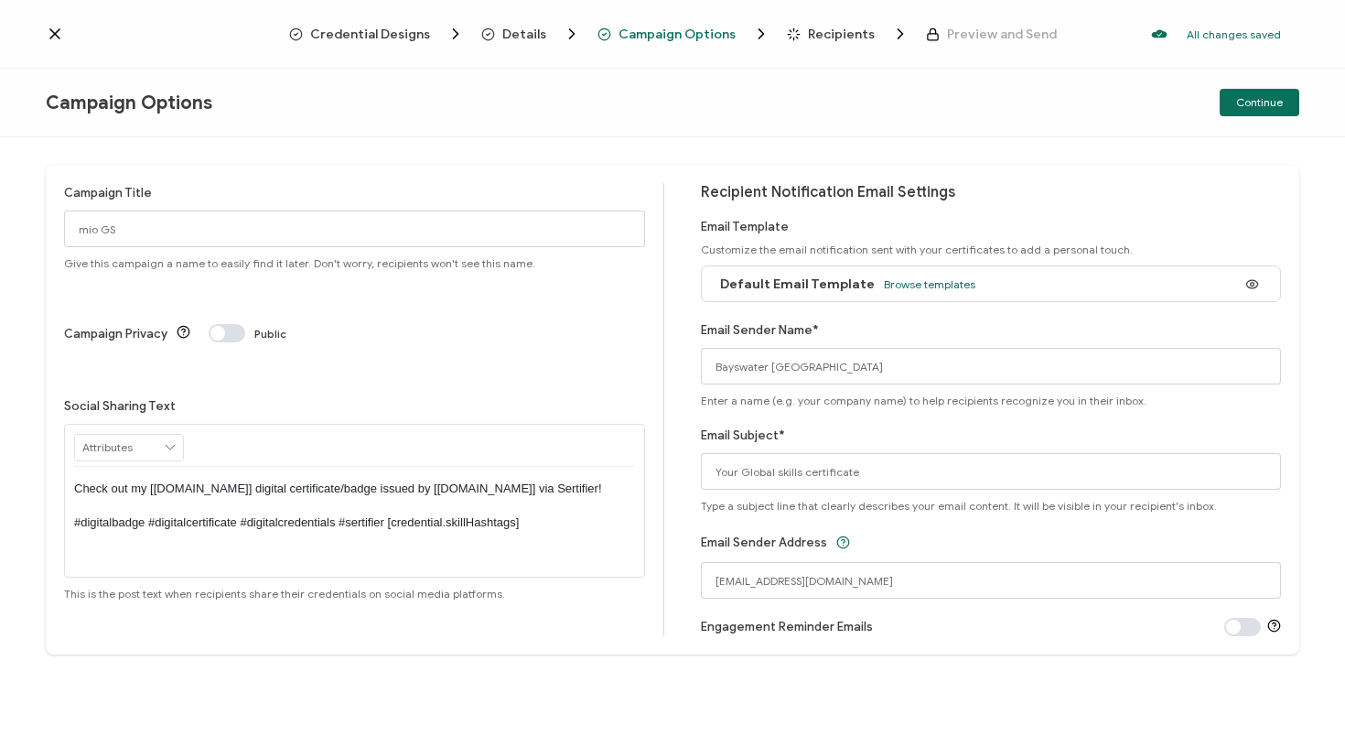
click at [1006, 433] on div "Email Subject* Your Global skills certificate Type a subject line that clearly …" at bounding box center [991, 468] width 581 height 87
click at [1254, 97] on span "Continue" at bounding box center [1259, 102] width 47 height 11
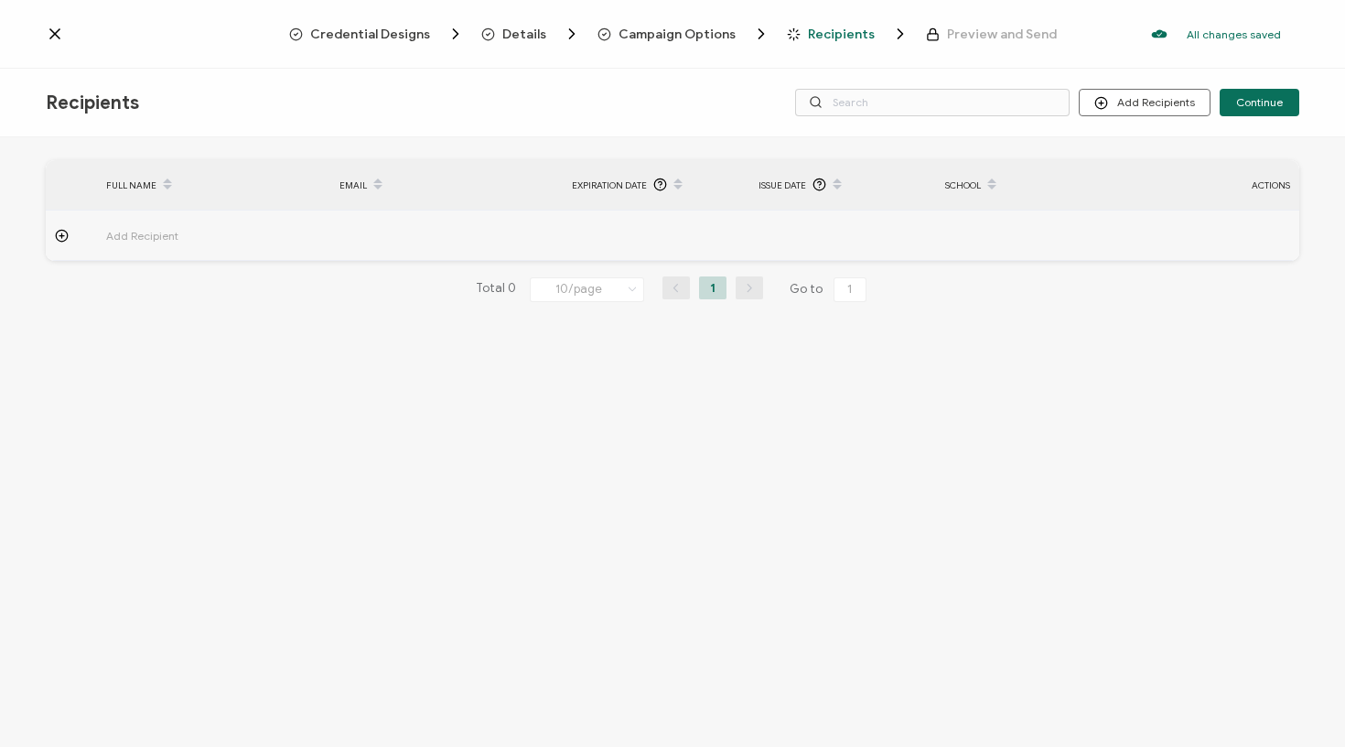
click at [153, 231] on span "Add Recipient" at bounding box center [193, 235] width 174 height 21
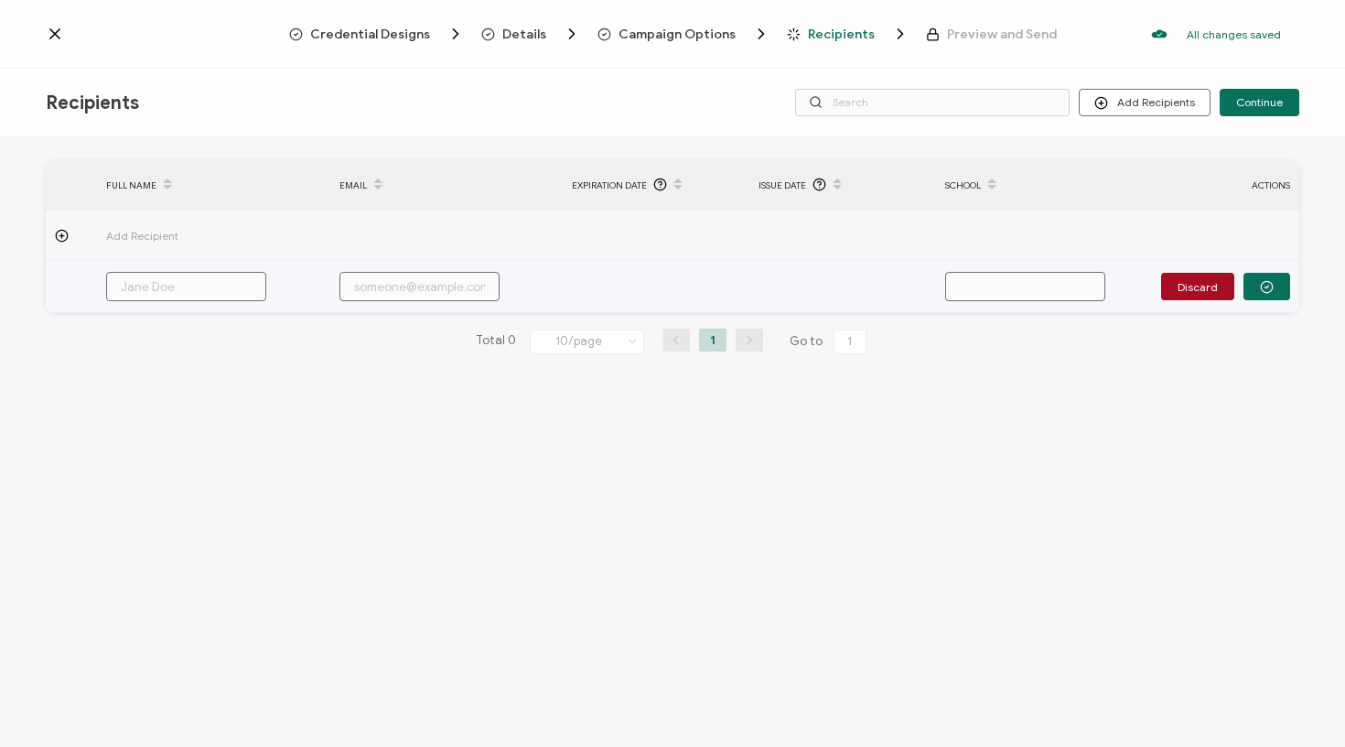
click at [156, 288] on input "text" at bounding box center [186, 286] width 160 height 29
paste input "Mio Yamaguchi [EMAIL_ADDRESS][DOMAIN_NAME]"
type input "Mio Yamaguchi [EMAIL_ADDRESS][DOMAIN_NAME]"
drag, startPoint x: 210, startPoint y: 290, endPoint x: 200, endPoint y: 289, distance: 10.1
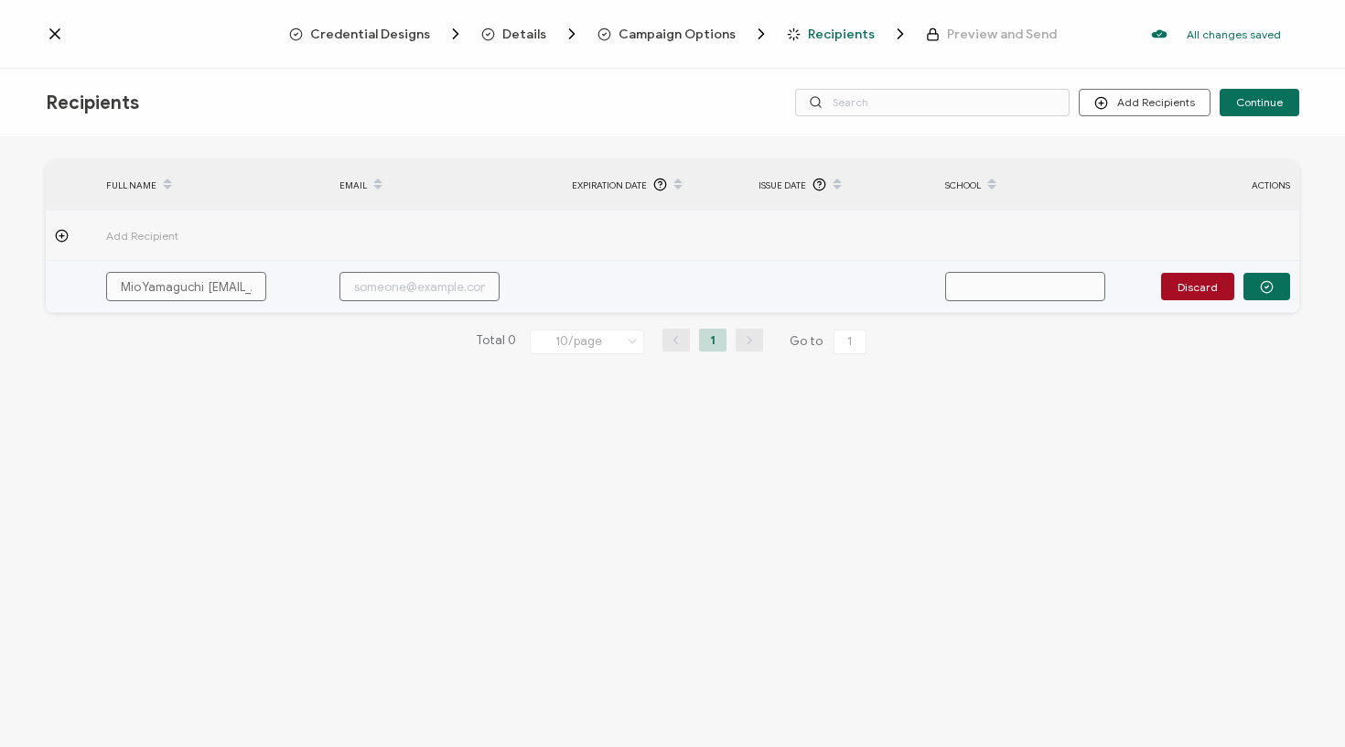
click at [200, 289] on input "Mio Yamaguchi [EMAIL_ADDRESS][DOMAIN_NAME]" at bounding box center [186, 286] width 160 height 29
type input "[PERSON_NAME]"
click at [376, 281] on input "text" at bounding box center [419, 286] width 160 height 29
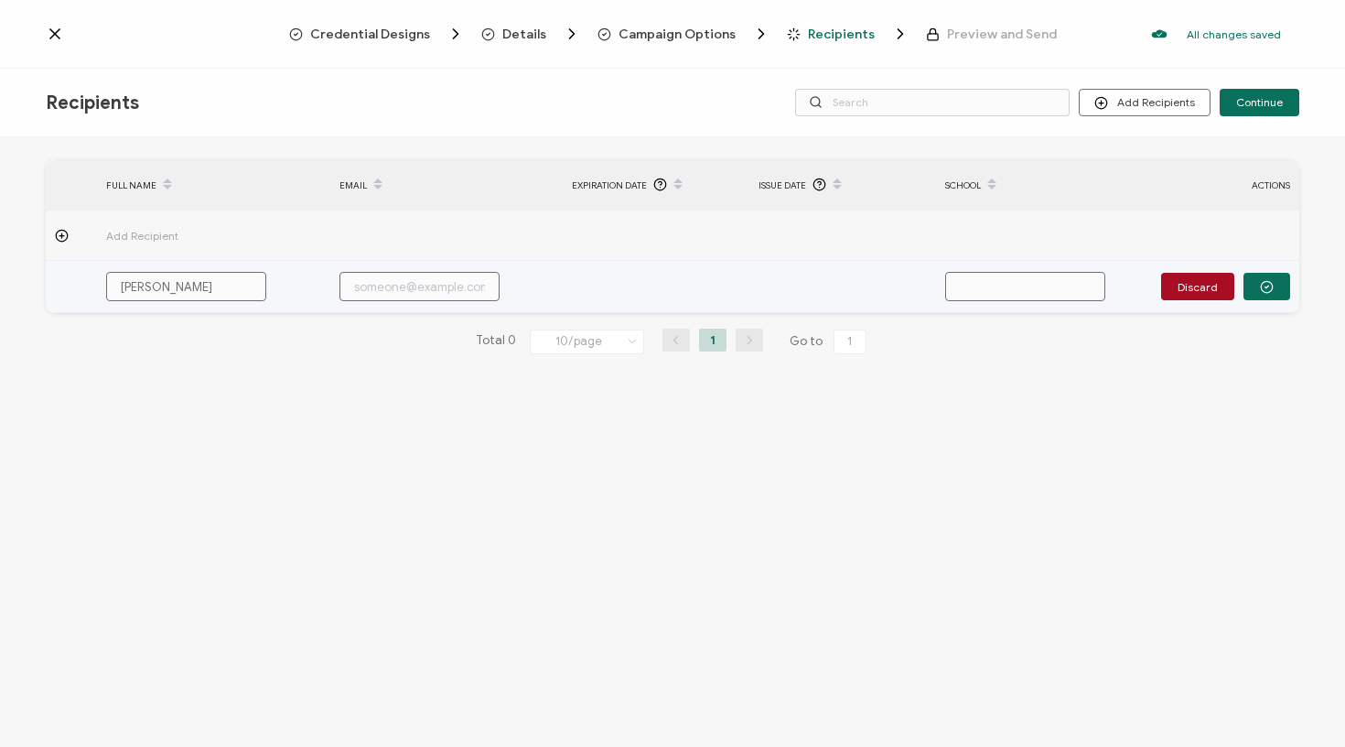
paste input "[EMAIL_ADDRESS][DOMAIN_NAME]"
type input "[EMAIL_ADDRESS][DOMAIN_NAME]"
click at [231, 279] on input "[PERSON_NAME]" at bounding box center [186, 286] width 160 height 29
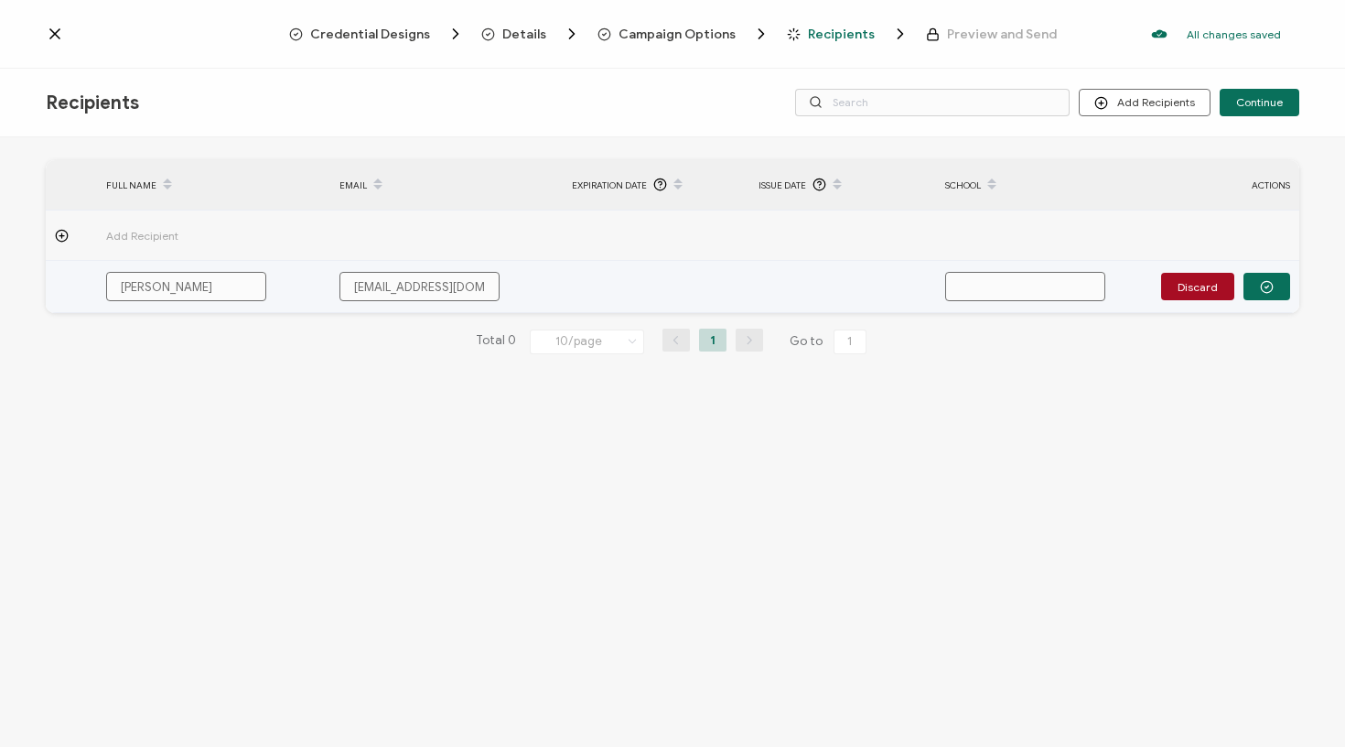
drag, startPoint x: 202, startPoint y: 285, endPoint x: 435, endPoint y: 298, distance: 232.8
click at [435, 298] on tr "Mio Yamaguchi [EMAIL_ADDRESS][DOMAIN_NAME] Discard" at bounding box center [672, 287] width 1253 height 52
type input "[PERSON_NAME]"
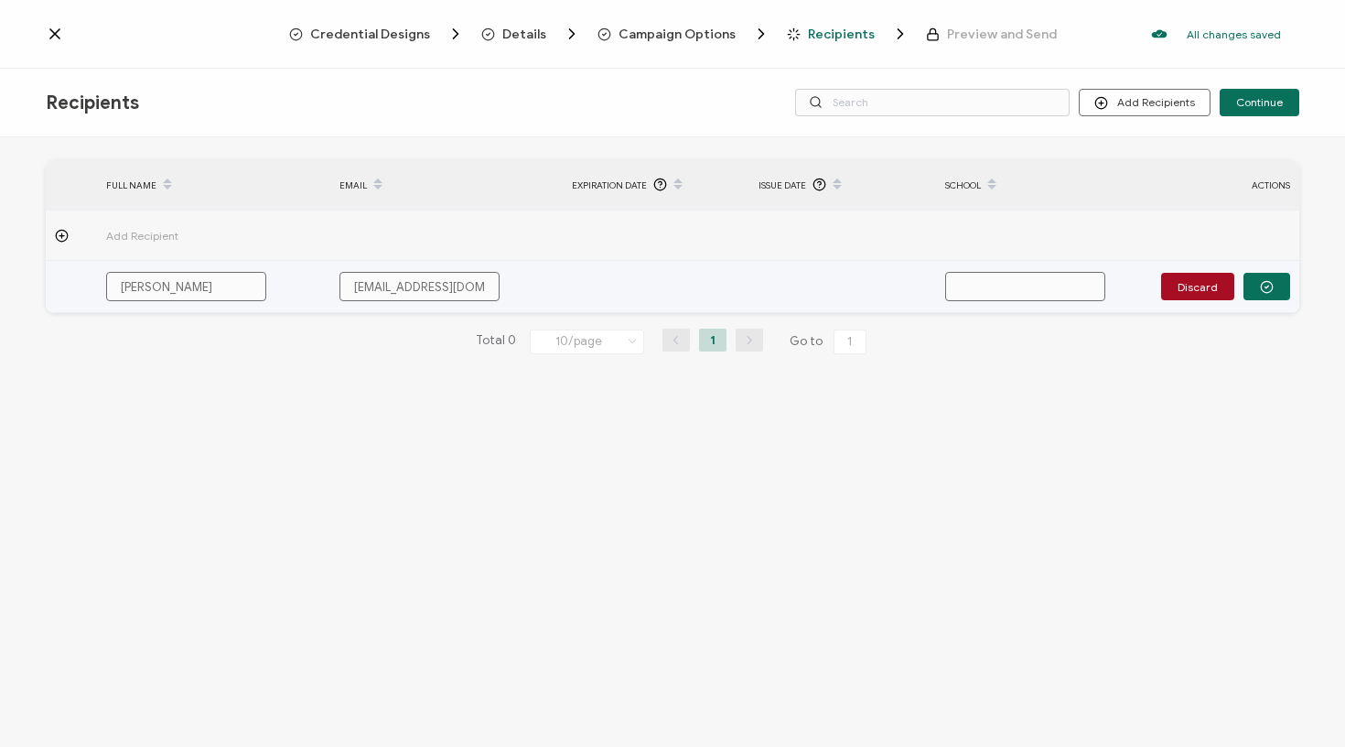
click at [1071, 304] on td at bounding box center [1029, 287] width 187 height 52
click at [1069, 296] on input "text" at bounding box center [1025, 286] width 160 height 29
type input "B"
type input "Ba"
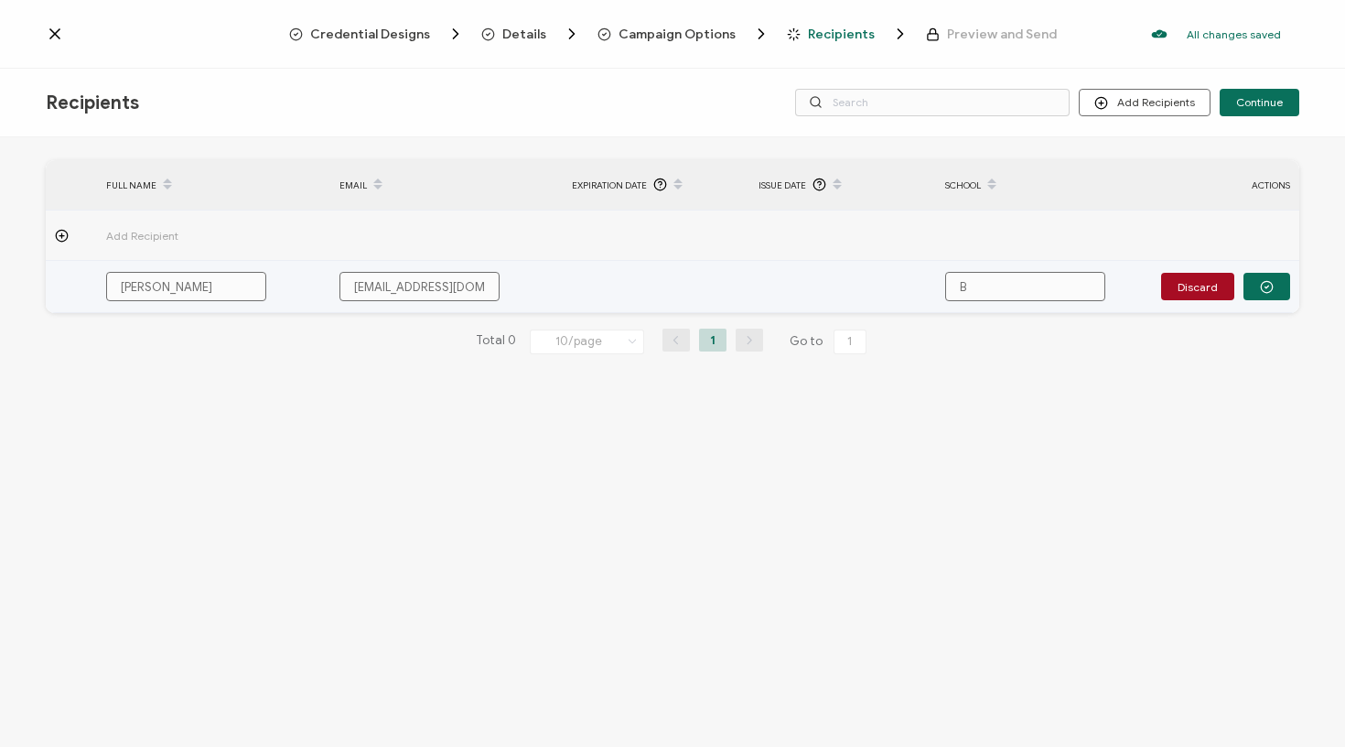
type input "Ba"
type input "Bay"
type input "Bays"
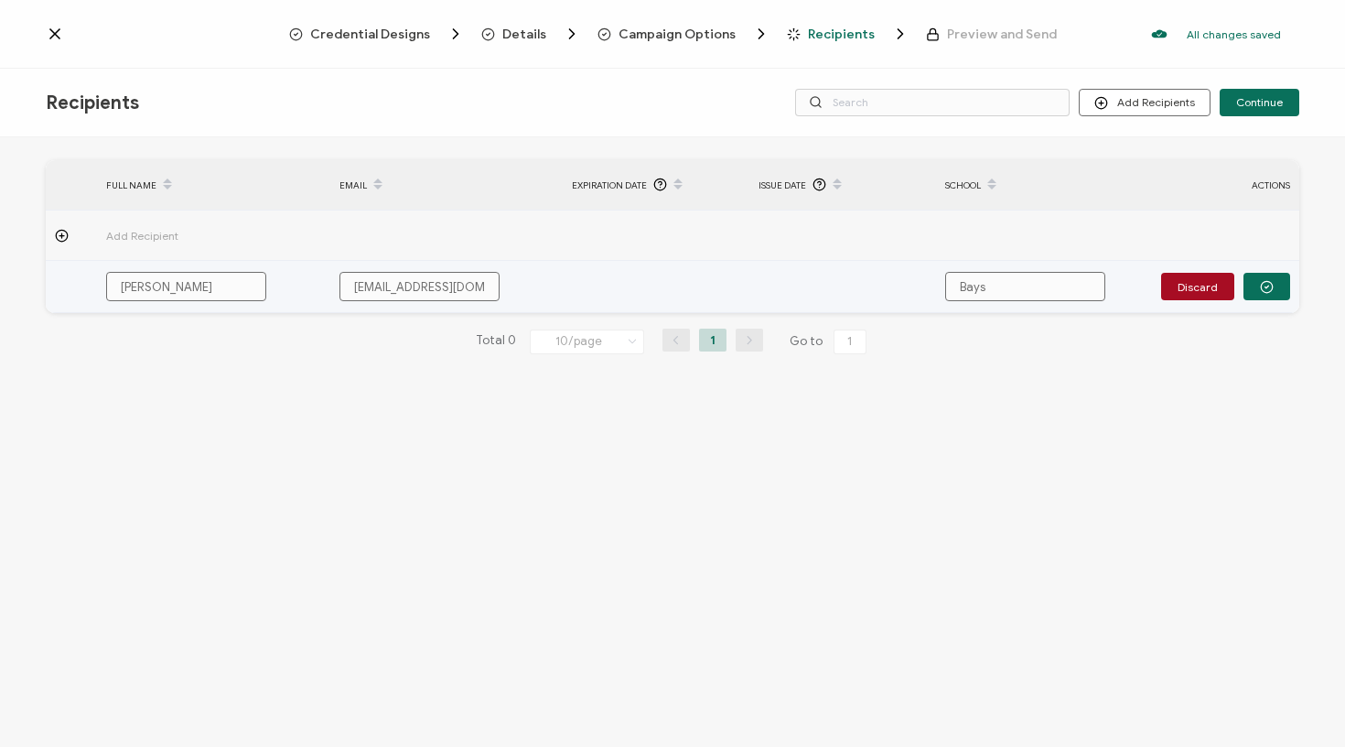
type input "Baysw"
type input "Bayswa"
type input "Bayswat"
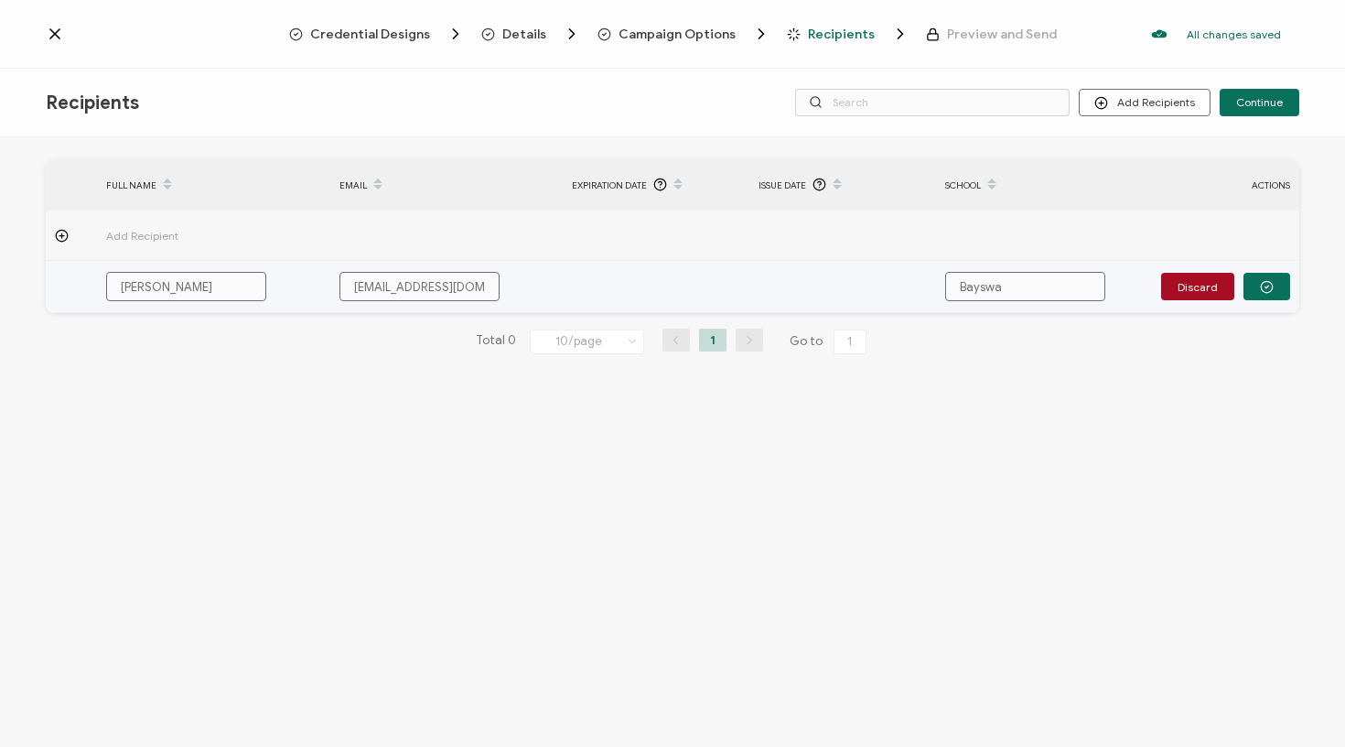
type input "Bayswat"
type input "Bayswate"
type input "Bayswater"
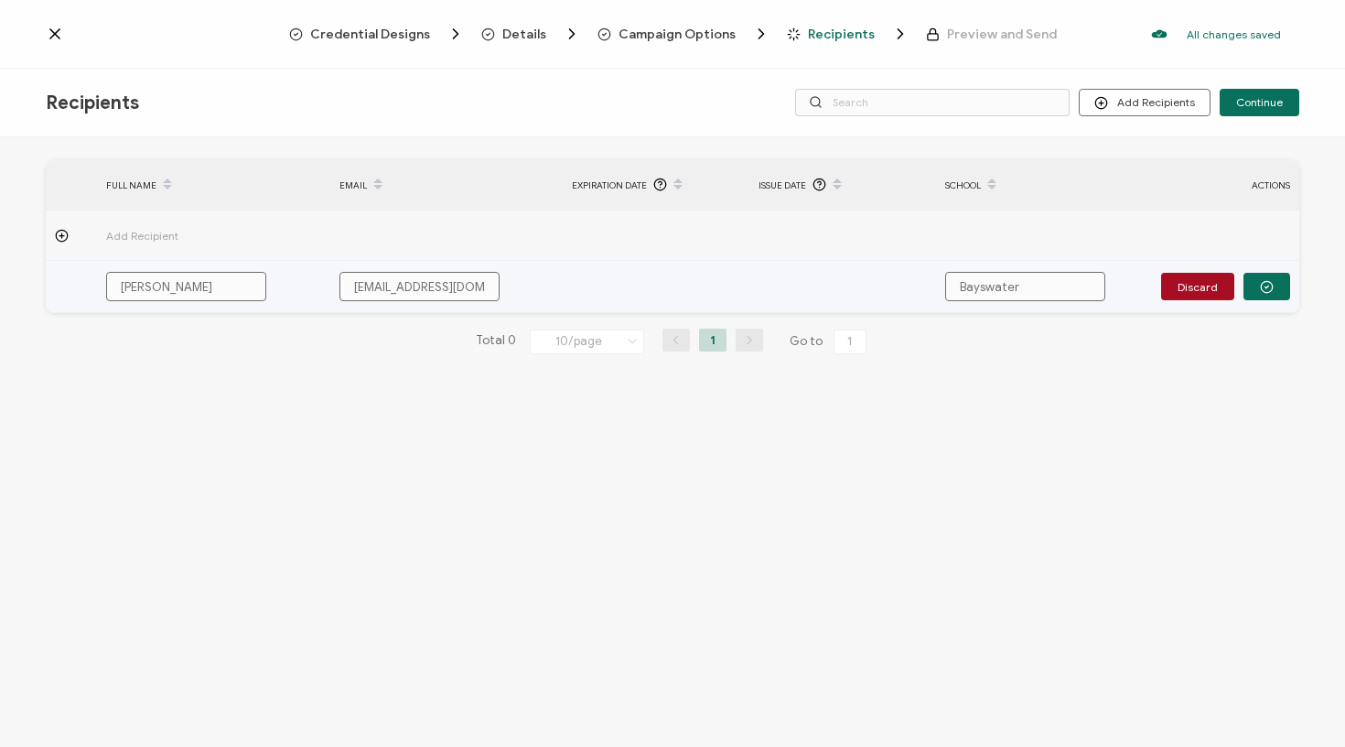
type input "Bayswater"
type input "Bayswater C"
type input "Bayswater Ca"
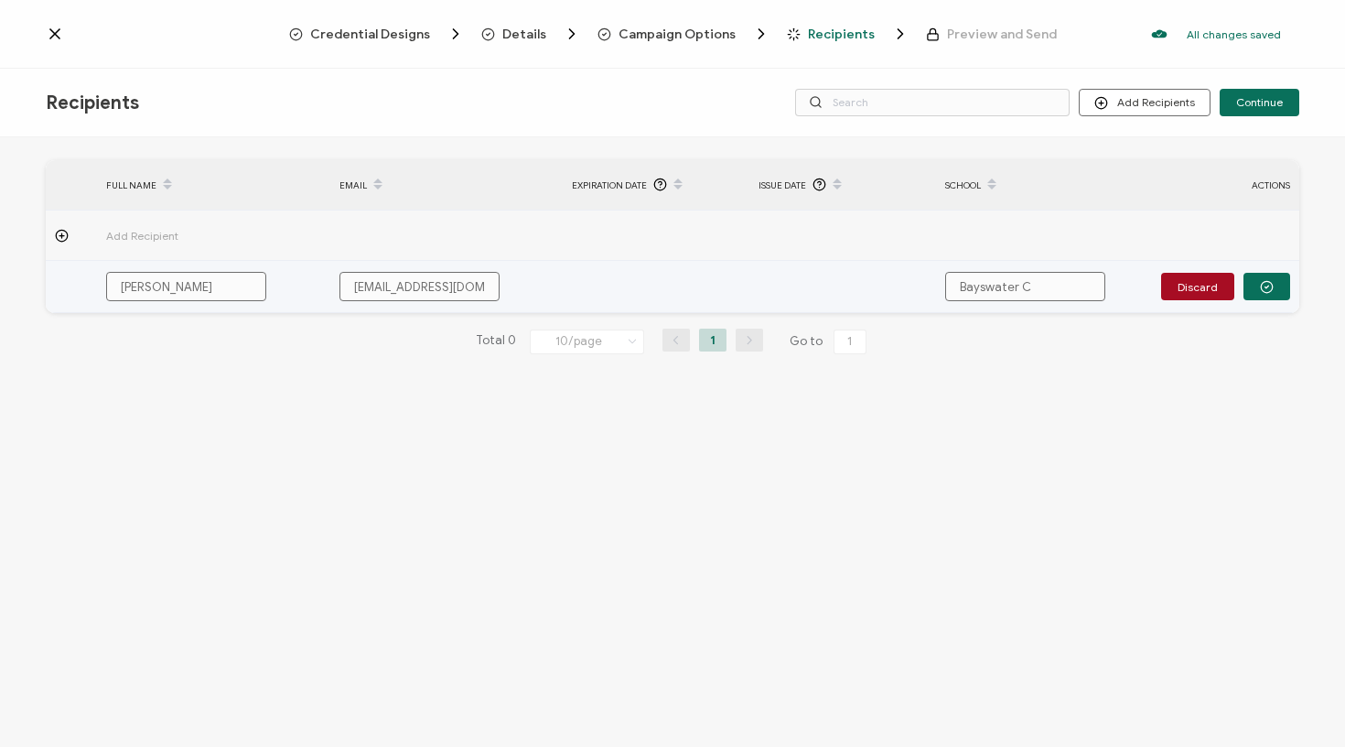
type input "Bayswater Ca"
type input "Bayswater Cal"
type input "Bayswater Calg"
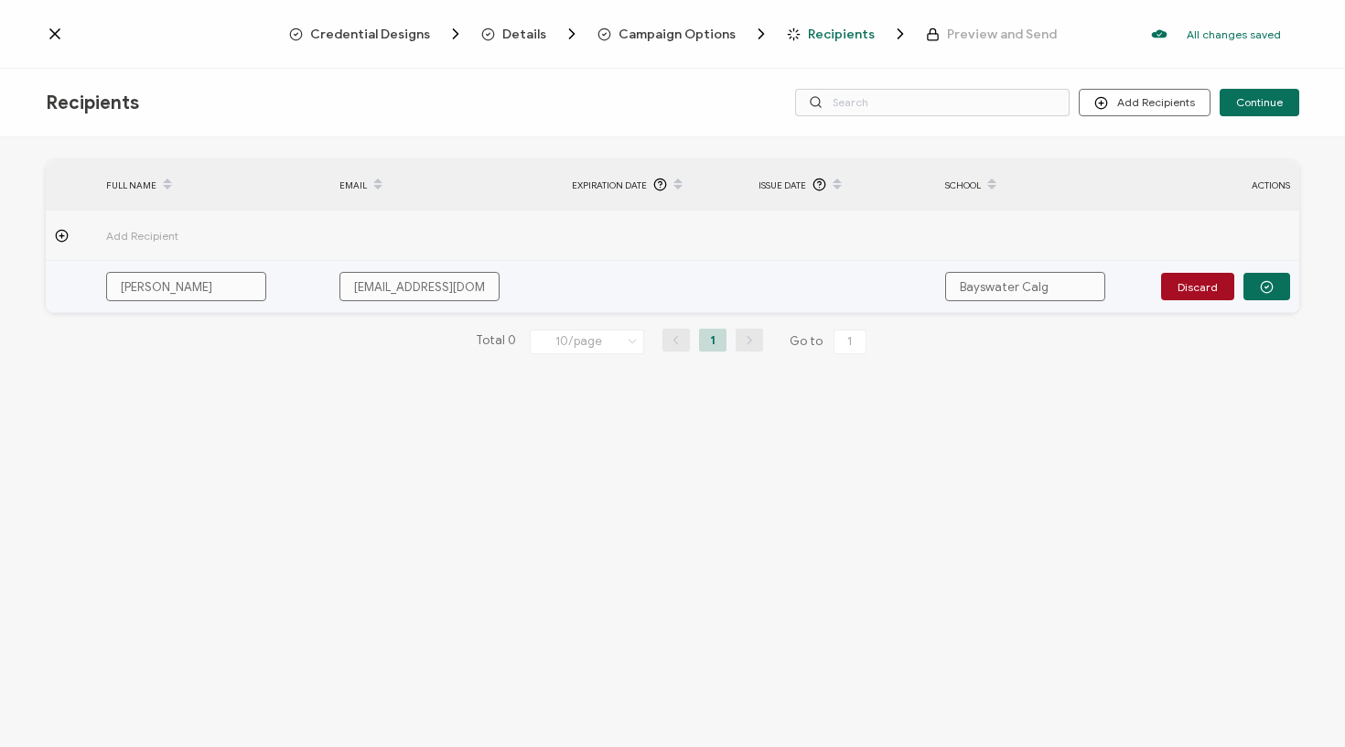
type input "Bayswater Calga"
type input "Bayswater Calgar"
type input "Bayswater [GEOGRAPHIC_DATA]"
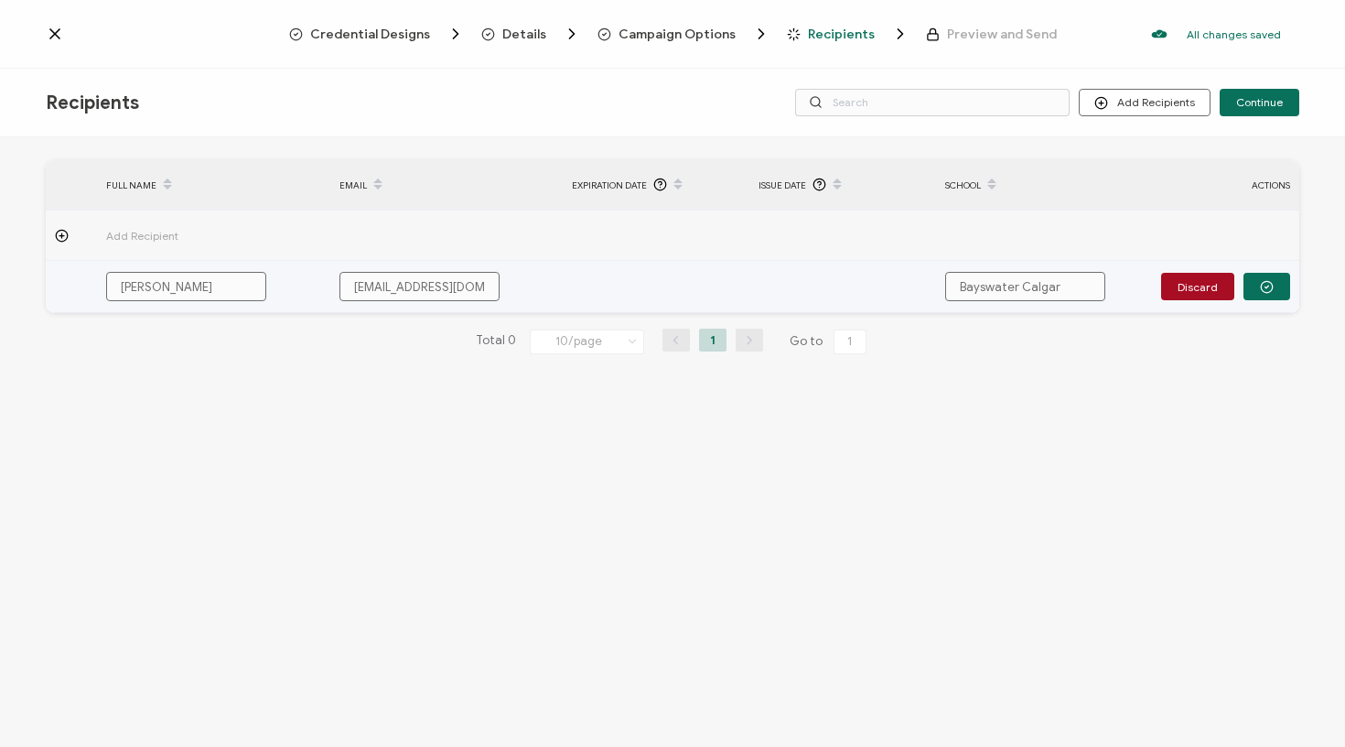
type input "Bayswater [GEOGRAPHIC_DATA]"
click at [1273, 290] on icon "button" at bounding box center [1267, 287] width 14 height 14
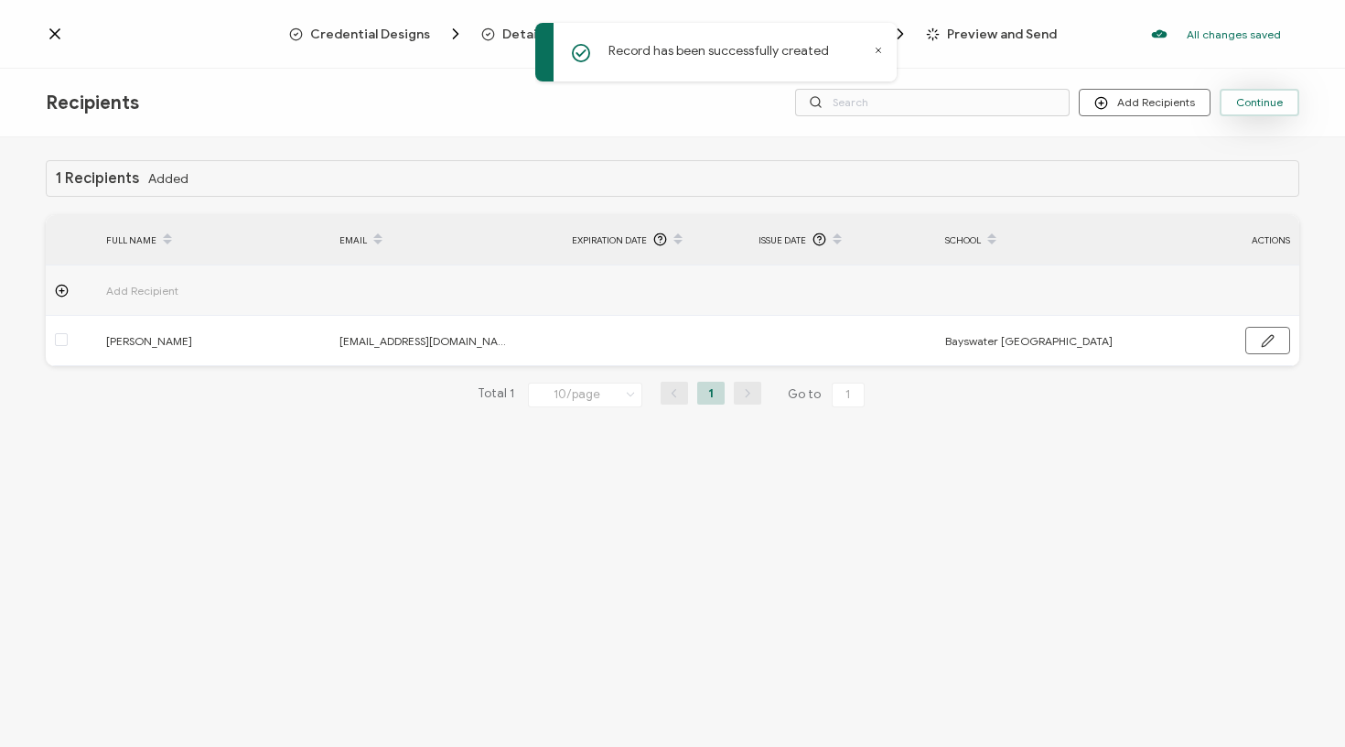
click at [1275, 103] on span "Continue" at bounding box center [1259, 102] width 47 height 11
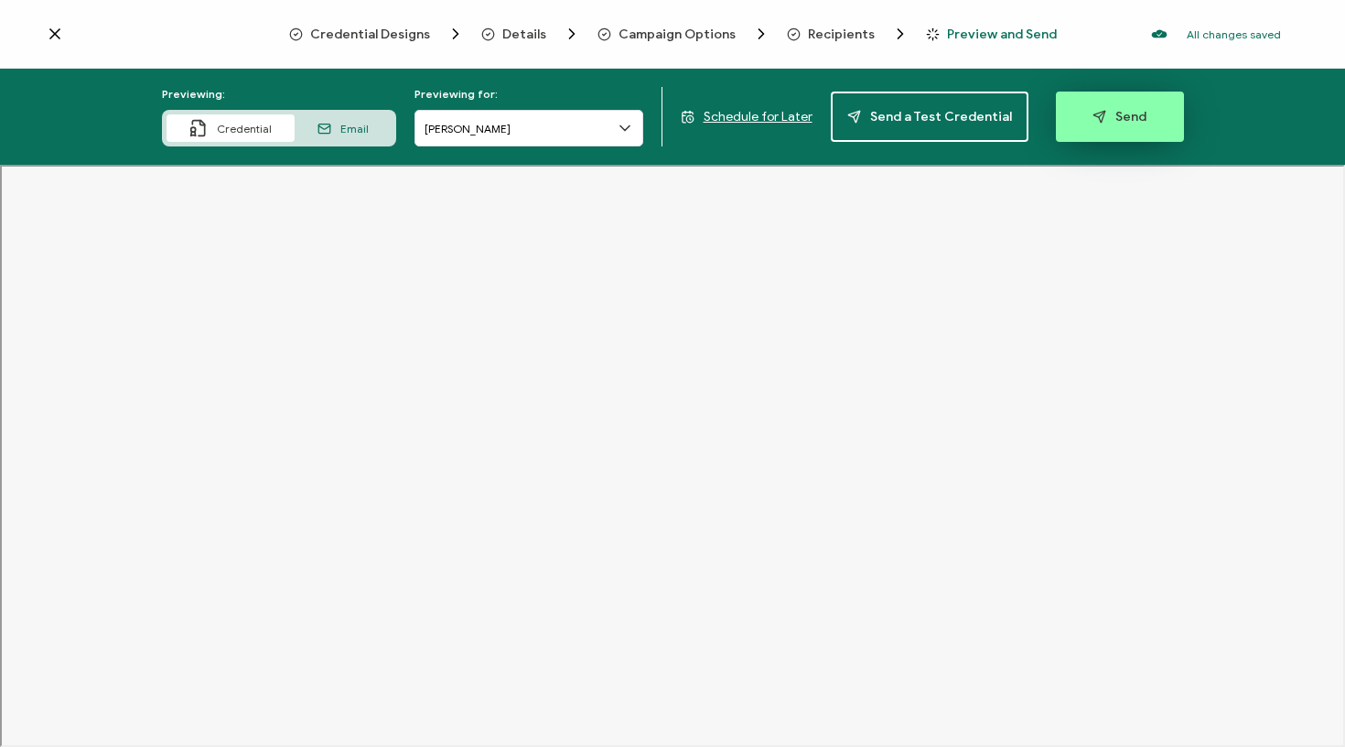
click at [1091, 124] on button "Send" at bounding box center [1120, 116] width 128 height 50
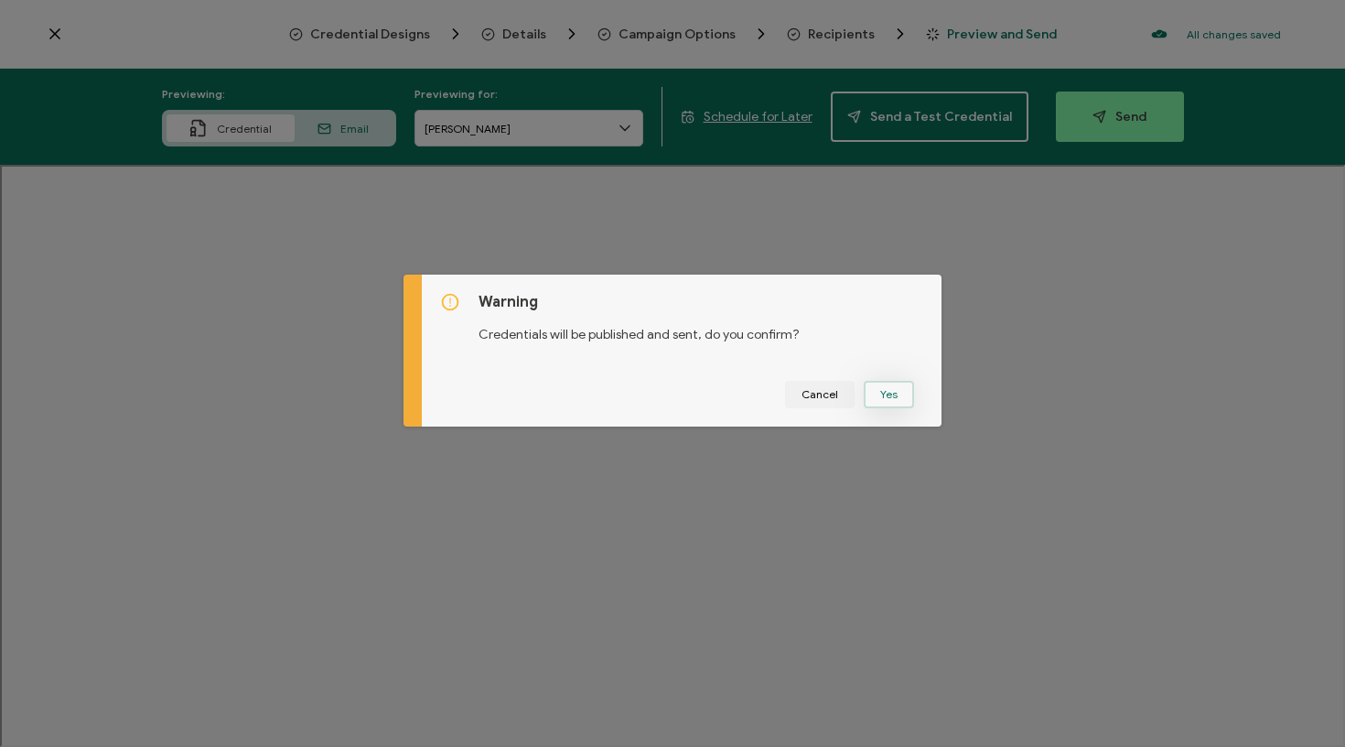
click at [895, 391] on button "Yes" at bounding box center [889, 394] width 50 height 27
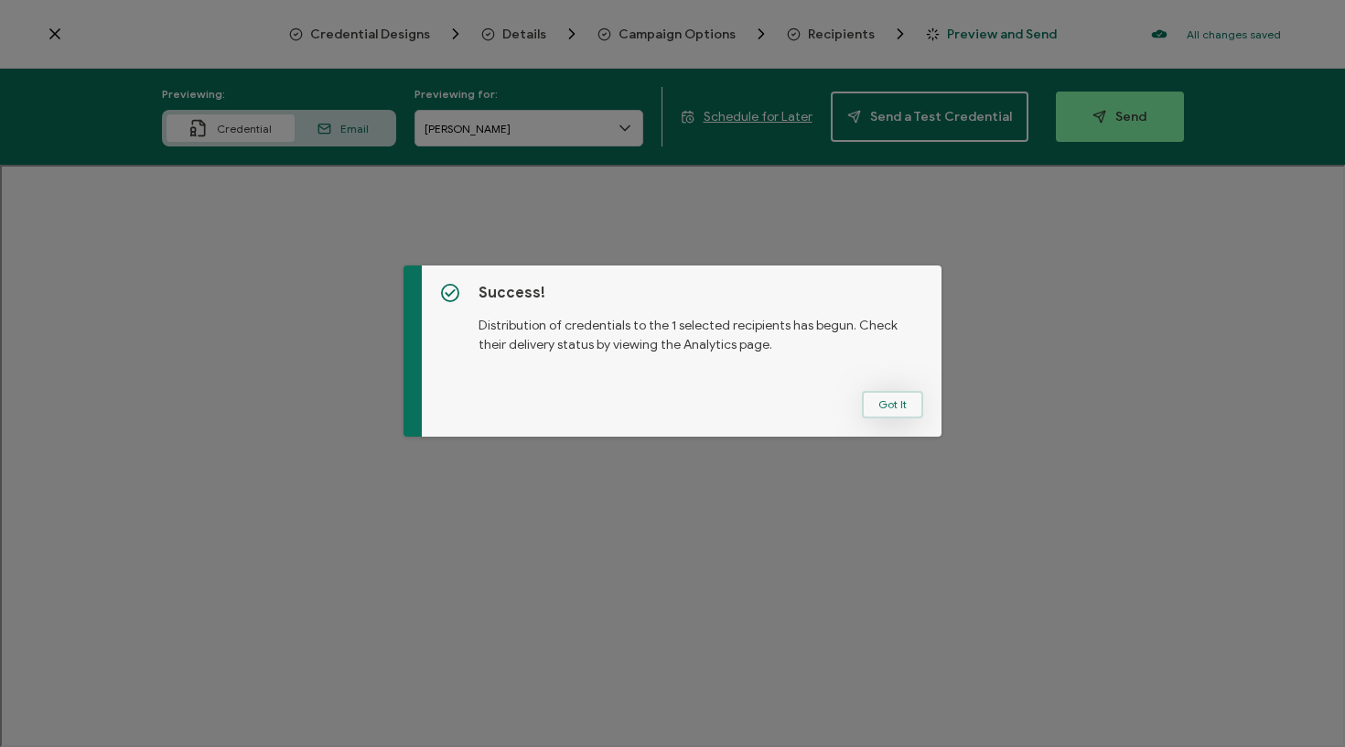
click at [910, 407] on button "Got It" at bounding box center [892, 404] width 61 height 27
